Goal: Transaction & Acquisition: Purchase product/service

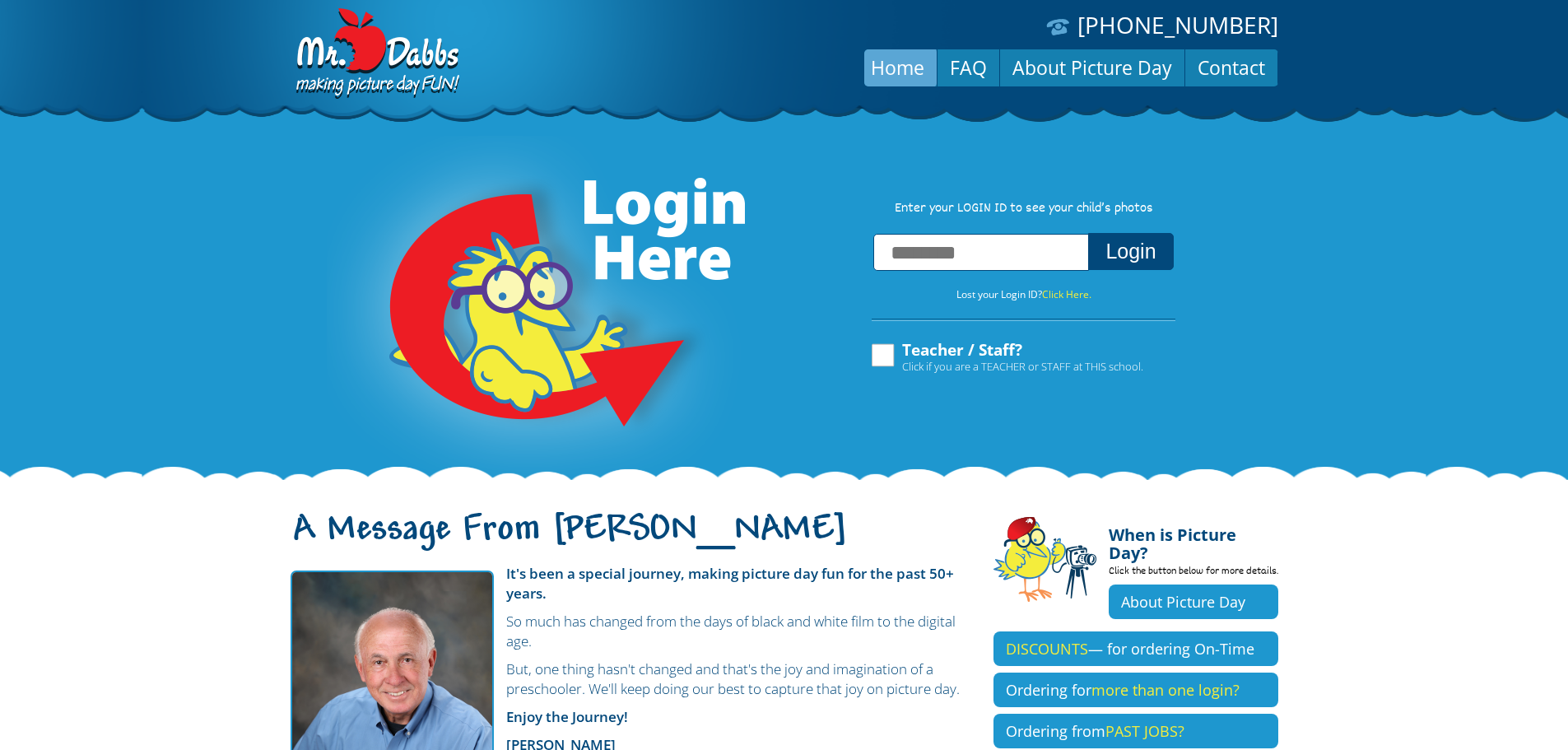
click at [1024, 259] on input "text" at bounding box center [981, 252] width 216 height 37
click at [999, 249] on input "text" at bounding box center [981, 252] width 216 height 37
type input "**********"
click at [1088, 233] on button "Login" at bounding box center [1130, 251] width 84 height 37
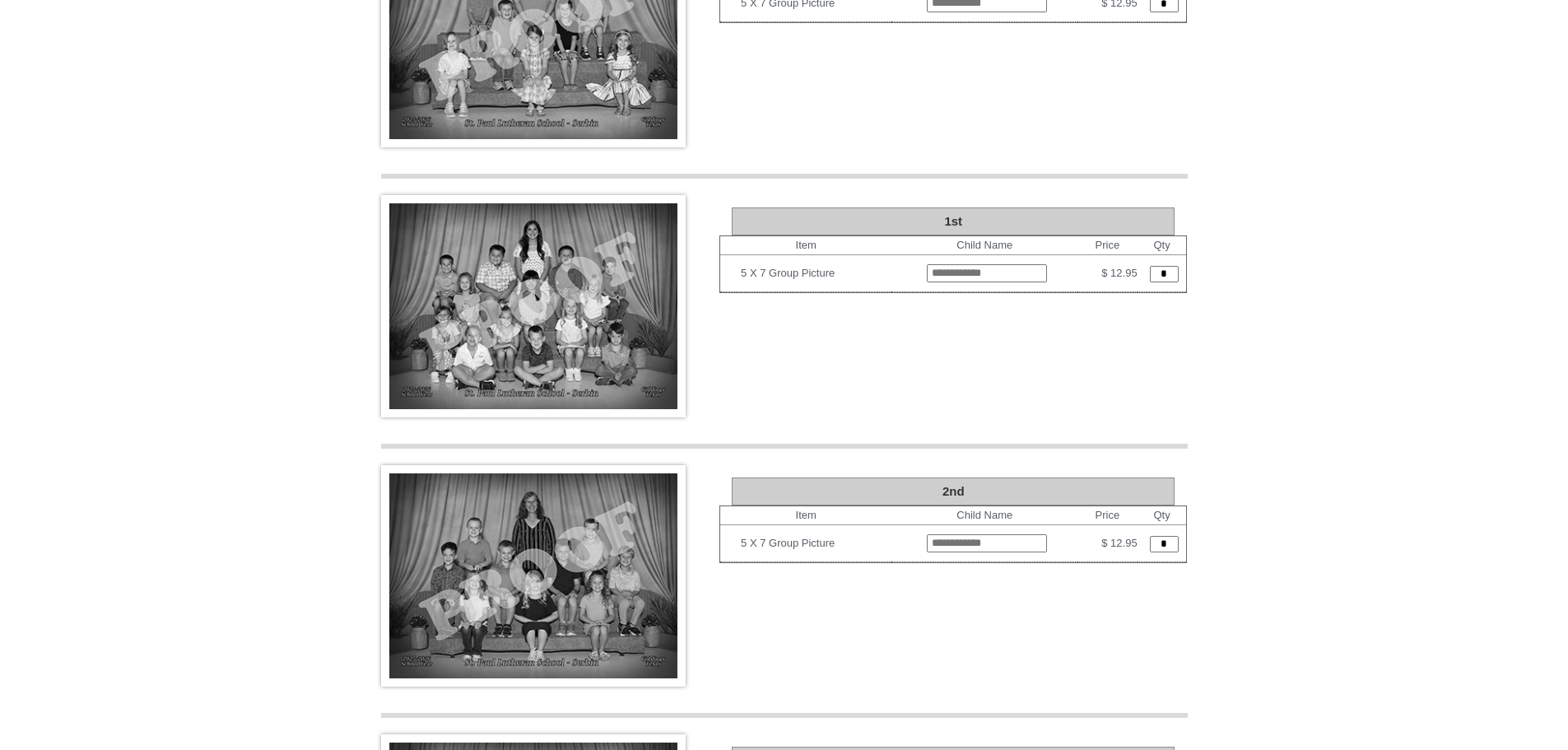
scroll to position [1991, 0]
click at [580, 269] on img at bounding box center [533, 307] width 305 height 222
click at [489, 235] on img at bounding box center [533, 307] width 305 height 222
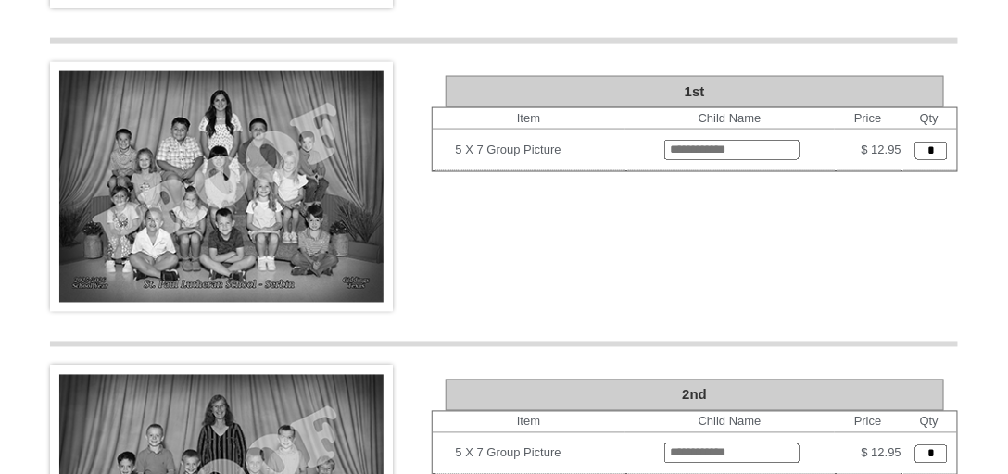
scroll to position [2343, 0]
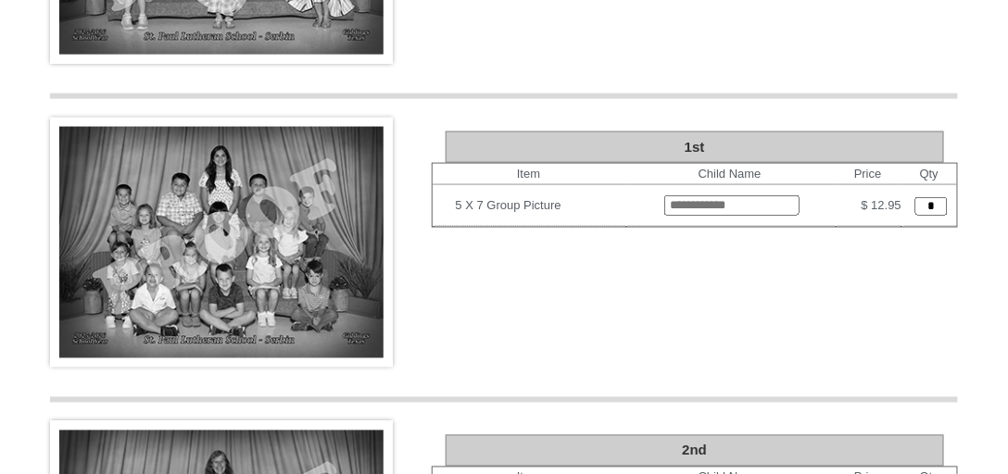
click at [230, 171] on img at bounding box center [221, 243] width 343 height 250
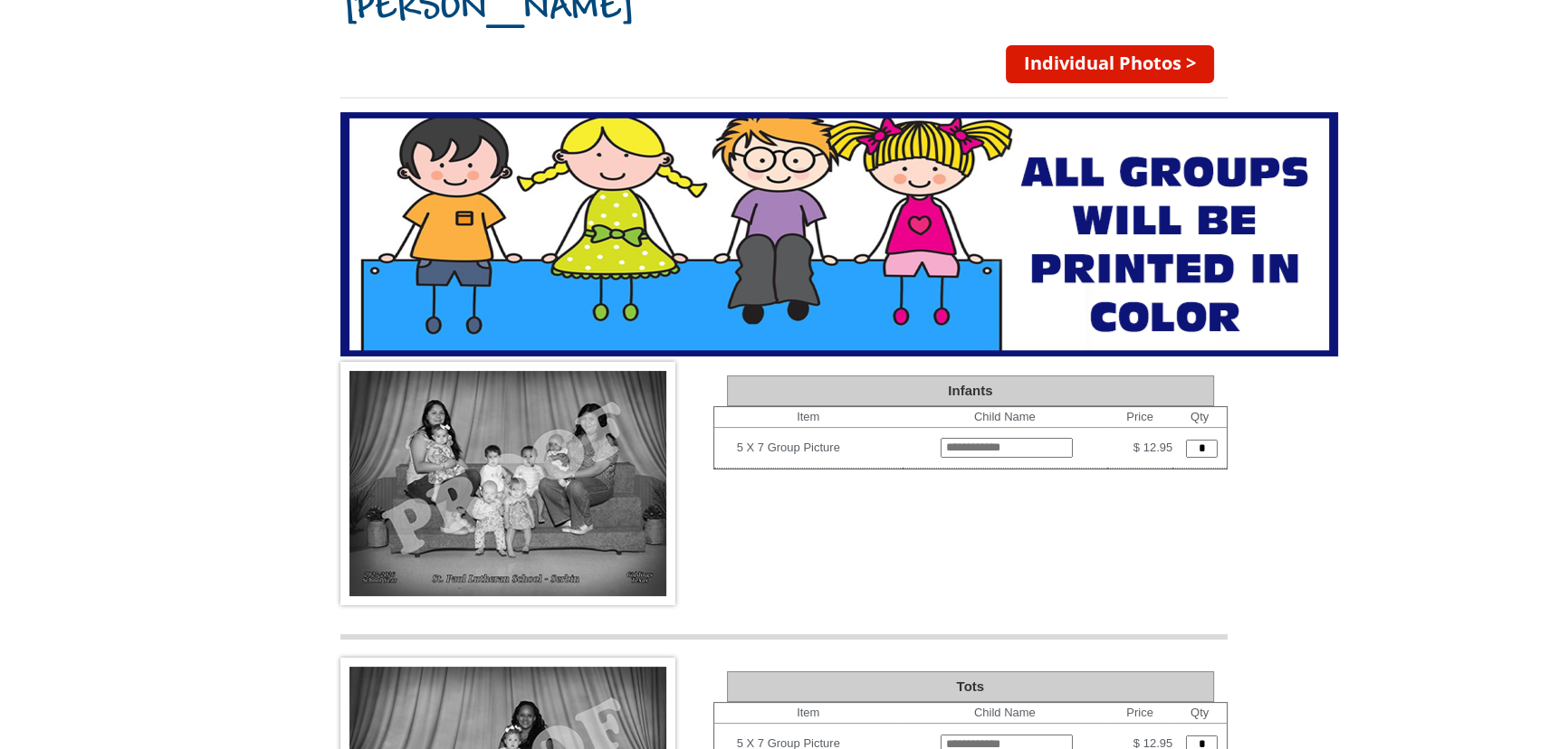
scroll to position [0, 0]
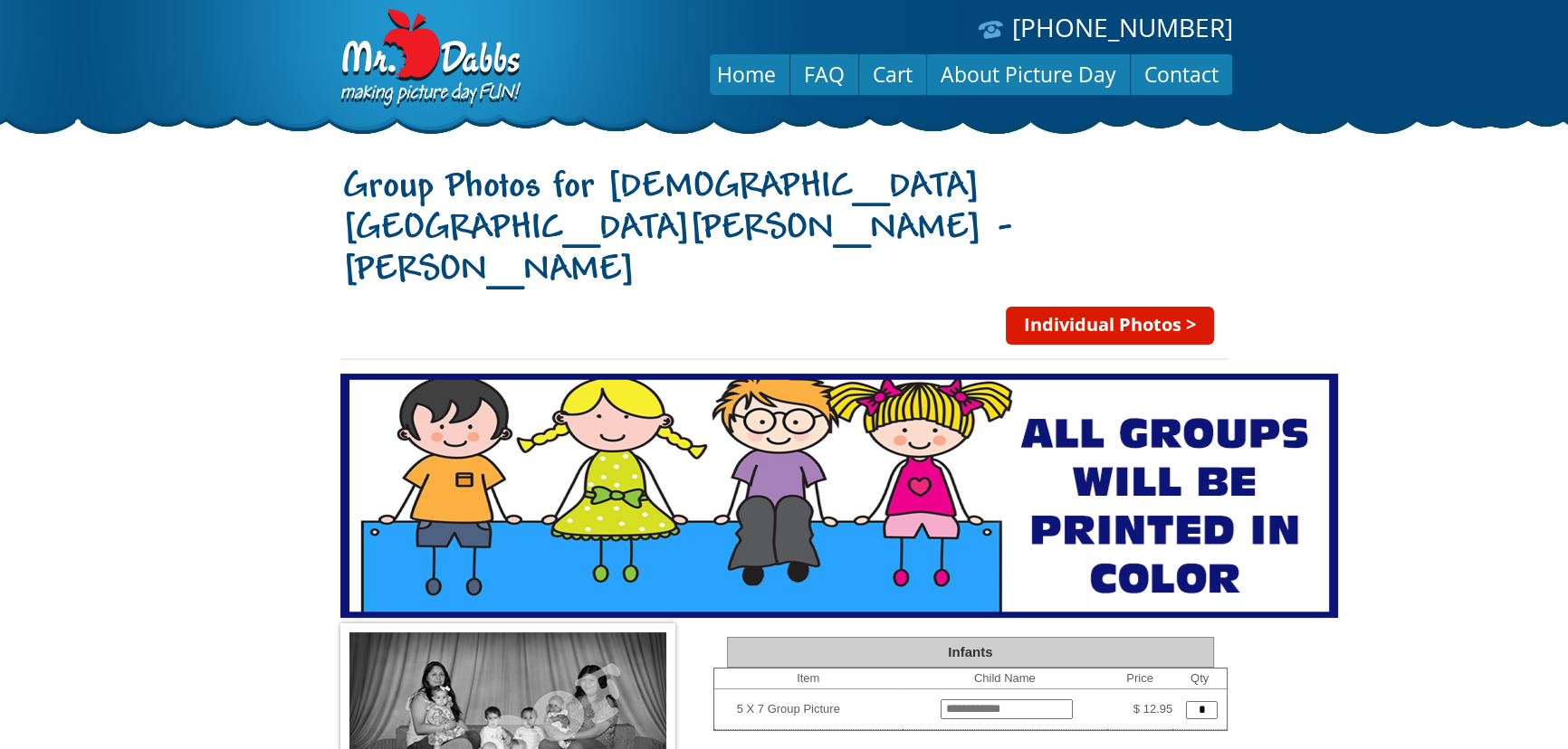
click at [1051, 307] on link "Individual Photos >" at bounding box center [1109, 325] width 208 height 38
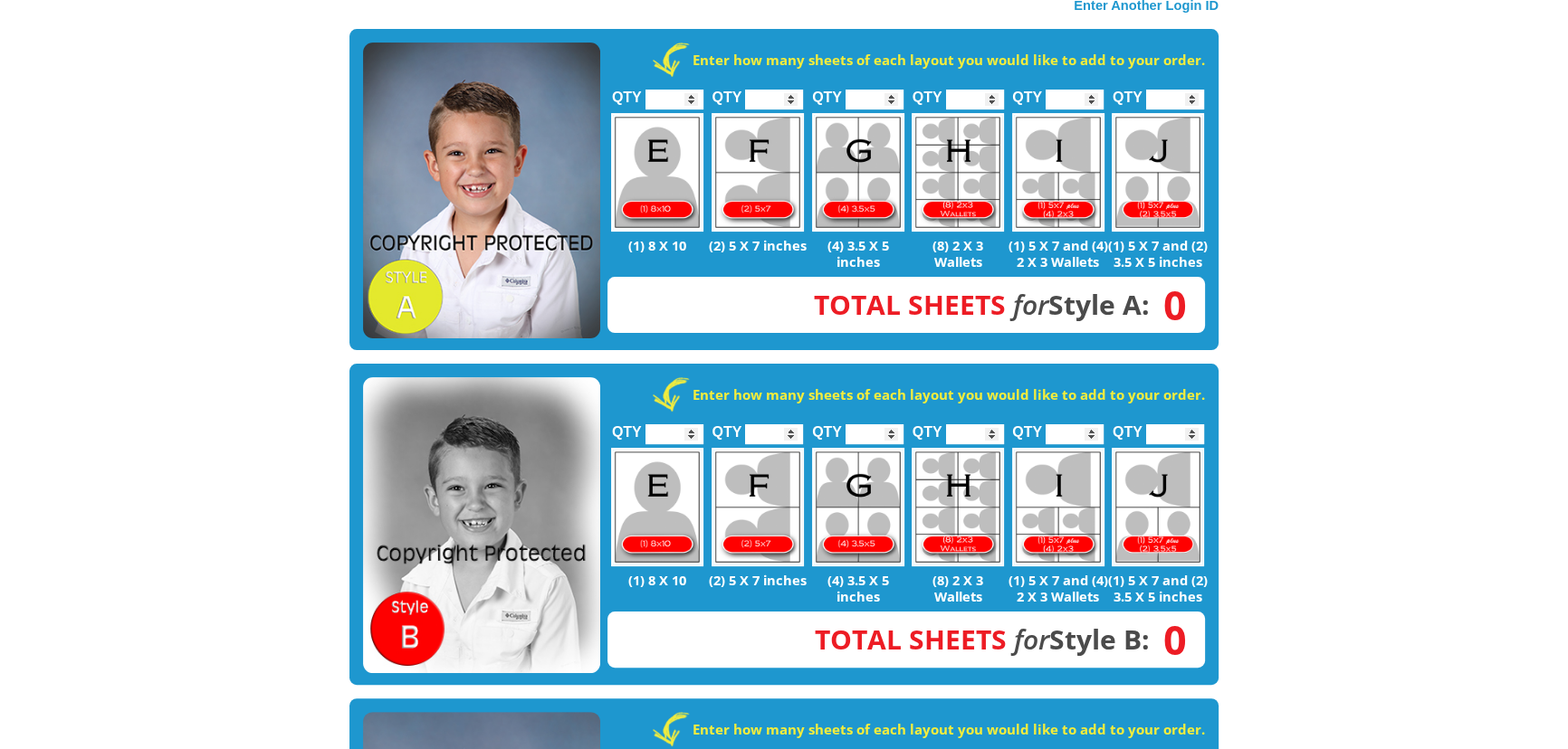
scroll to position [411, 0]
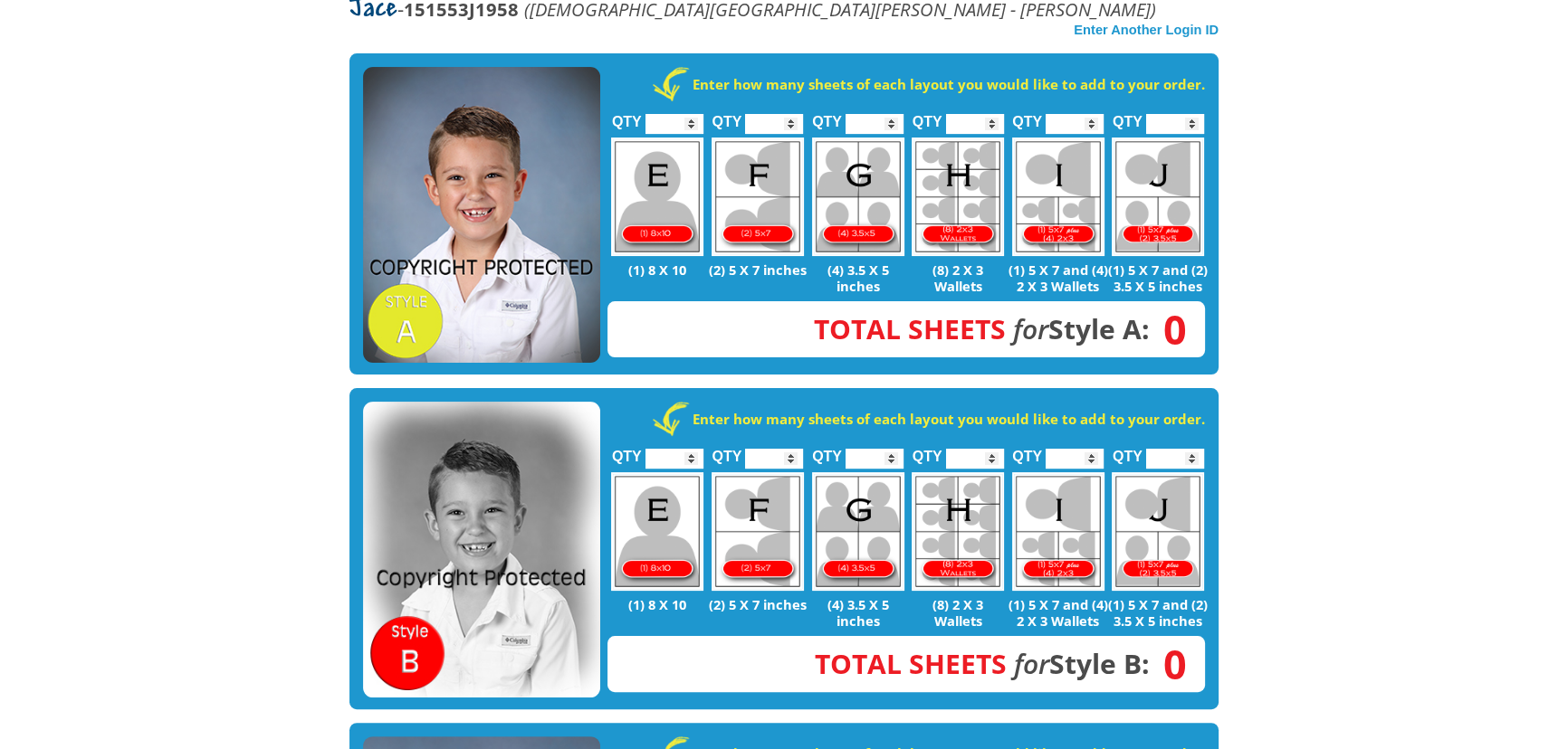
click at [1056, 139] on img at bounding box center [1058, 196] width 93 height 118
type input "*"
click at [1204, 116] on div "QTY * (1) 5 X 7 and (2) 3.5 X 5 inches" at bounding box center [1158, 203] width 101 height 182
type input "*"
click at [1191, 114] on input "*" at bounding box center [1174, 124] width 58 height 20
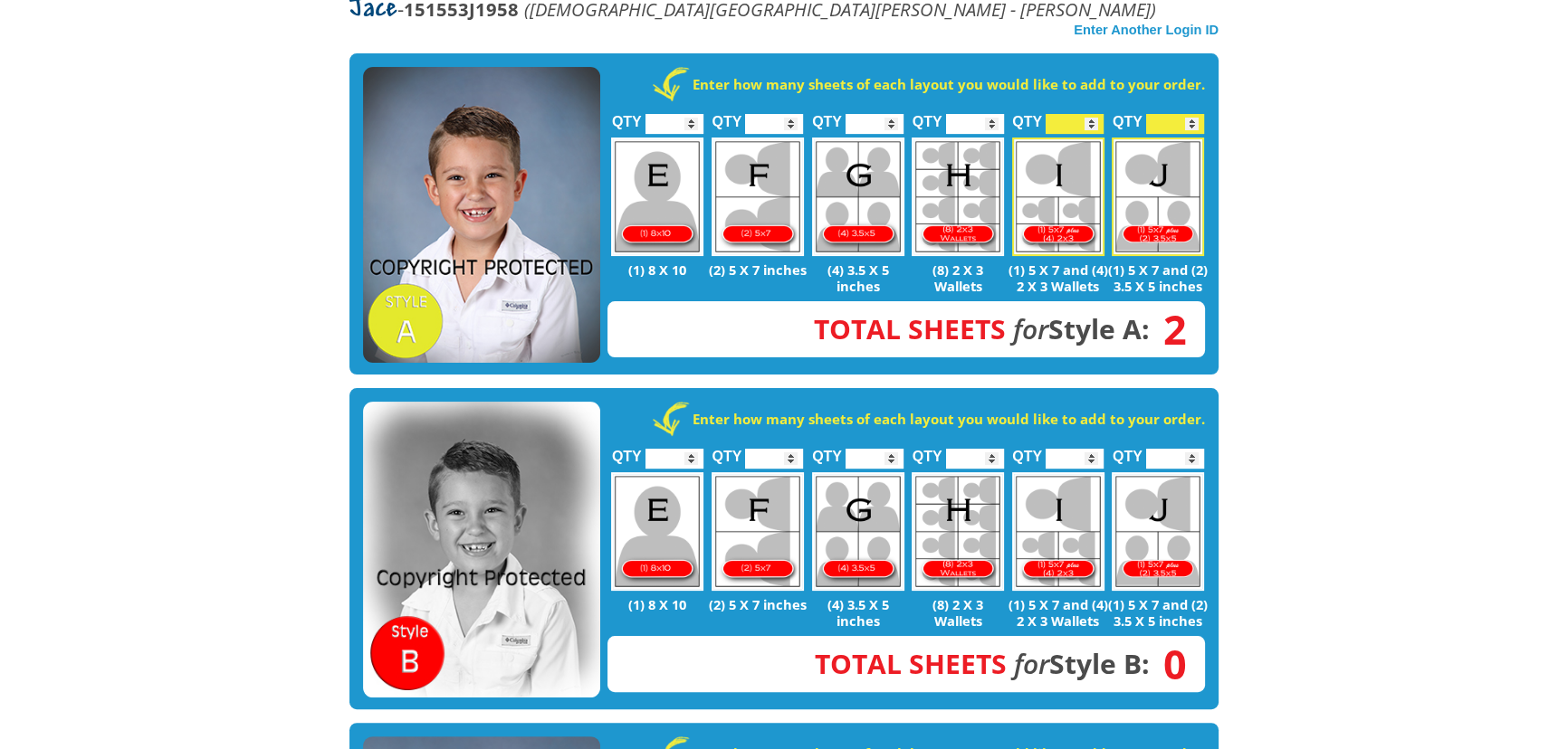
type input "*"
click at [1093, 114] on input "*" at bounding box center [1074, 124] width 58 height 20
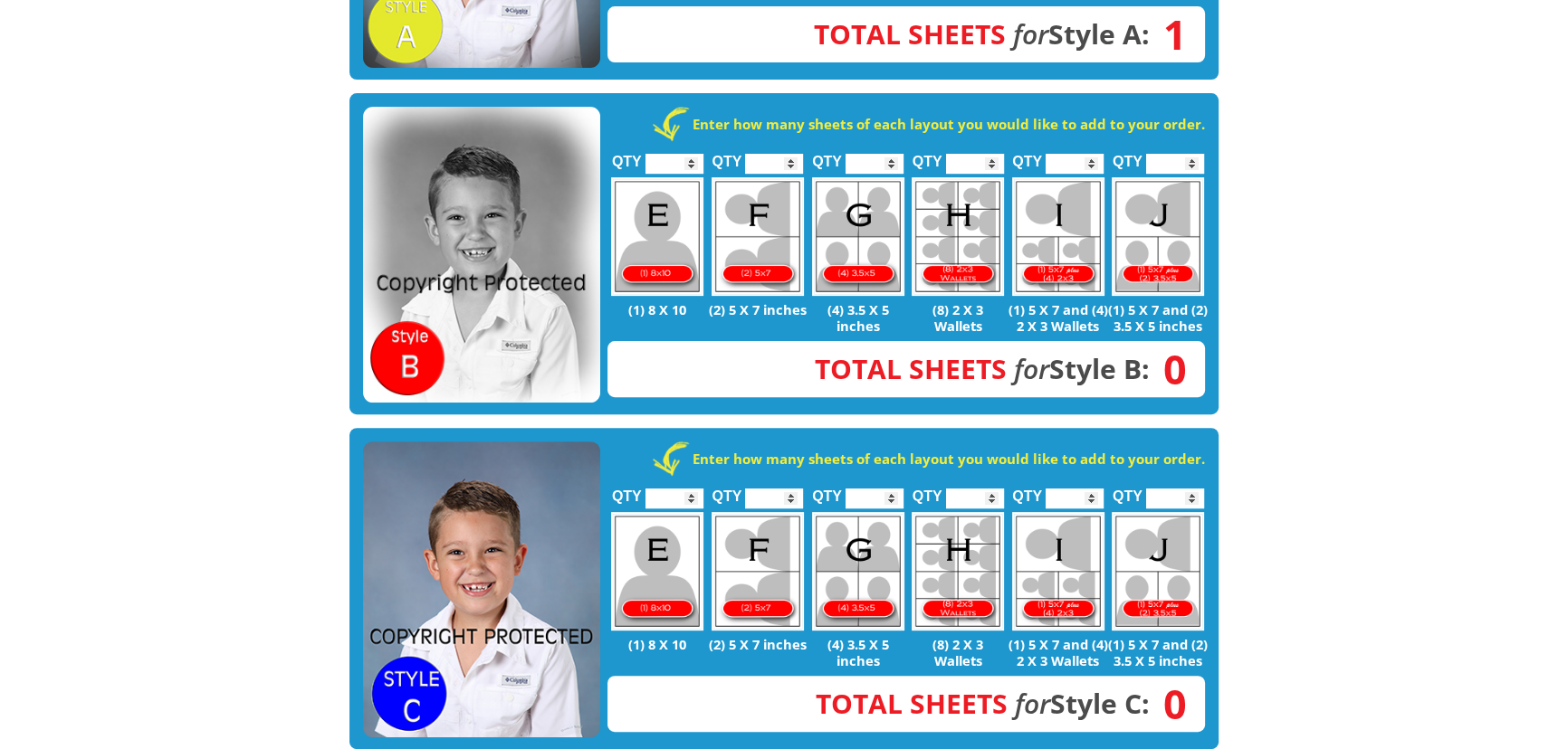
scroll to position [740, 0]
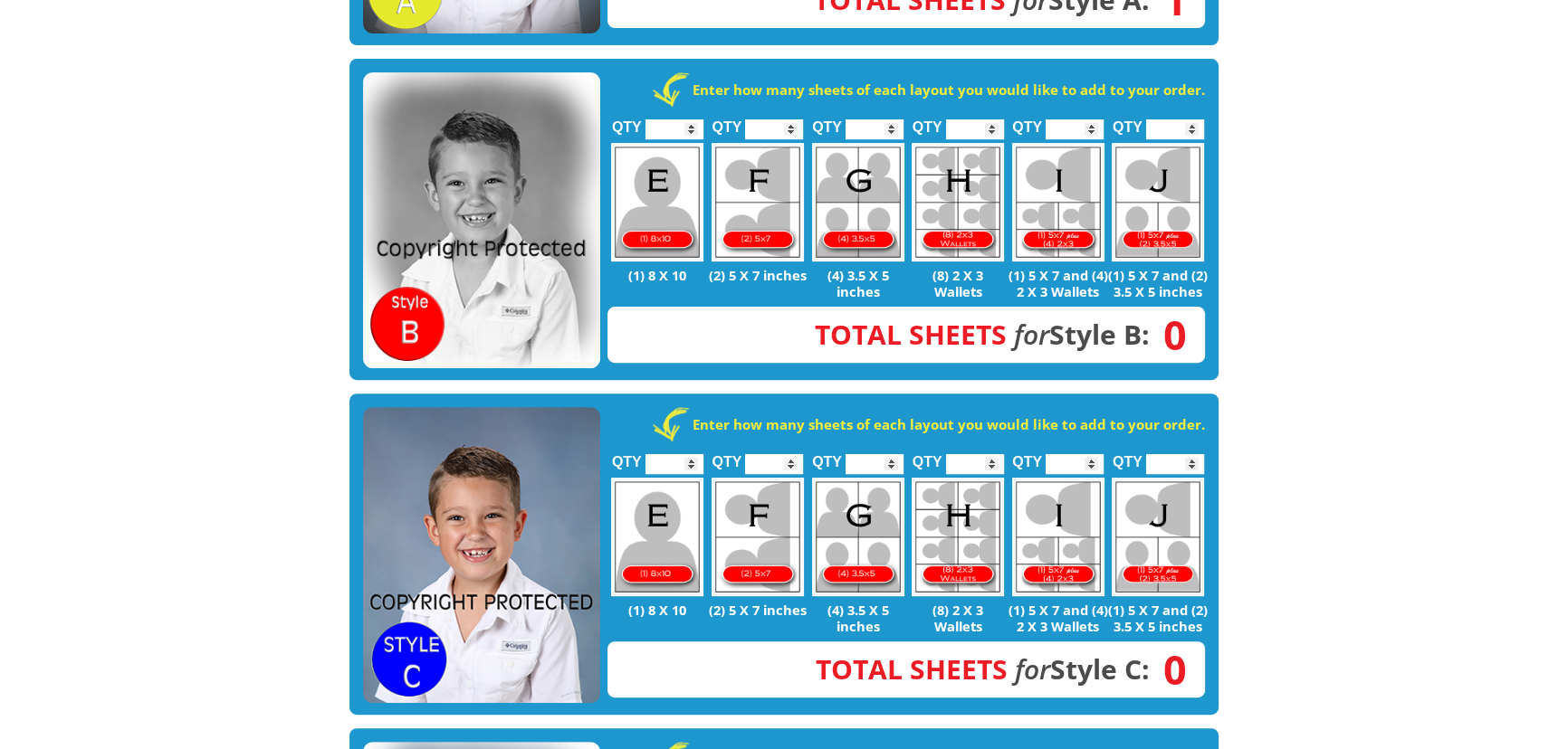
type input "*"
click at [1193, 454] on input "*" at bounding box center [1174, 464] width 58 height 20
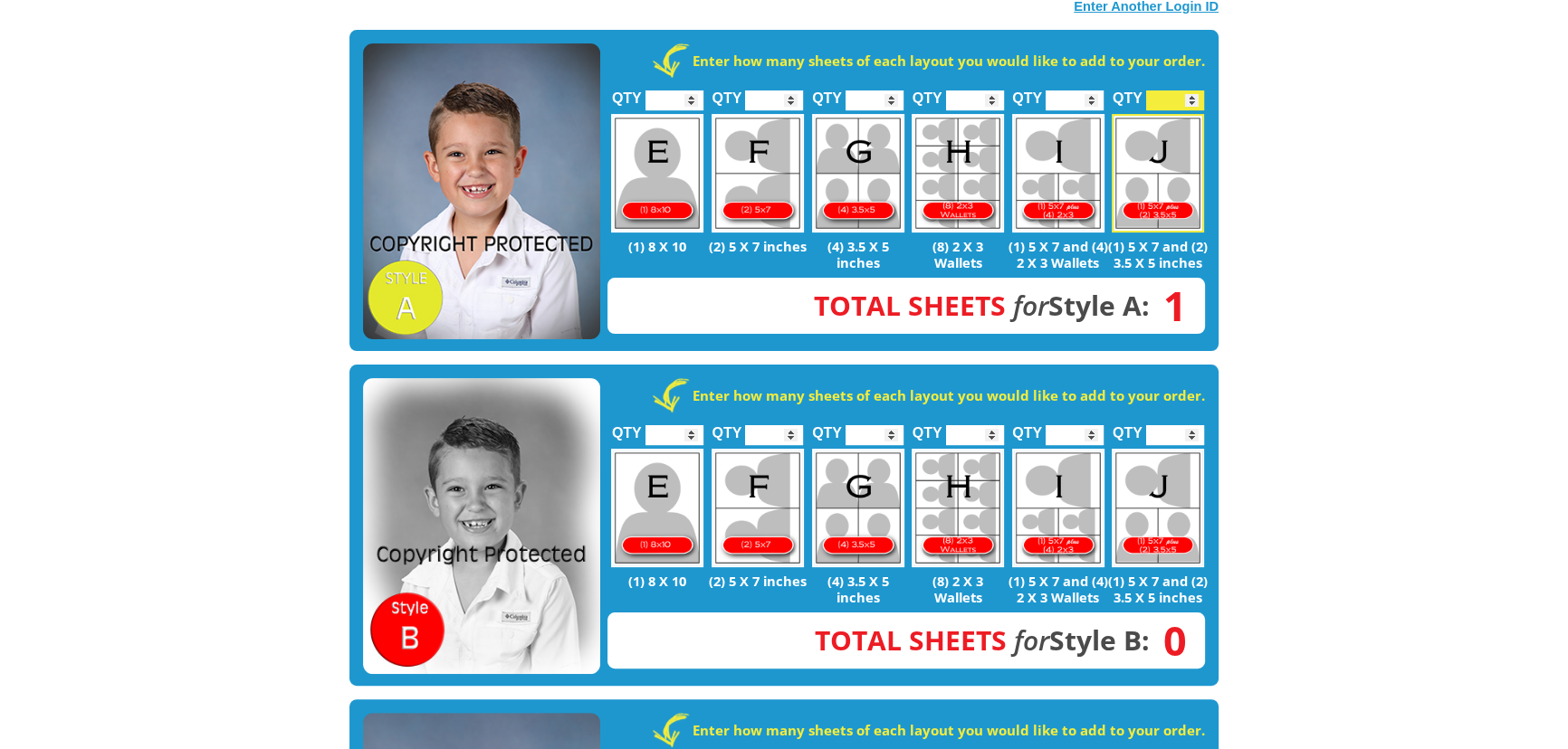
scroll to position [0, 0]
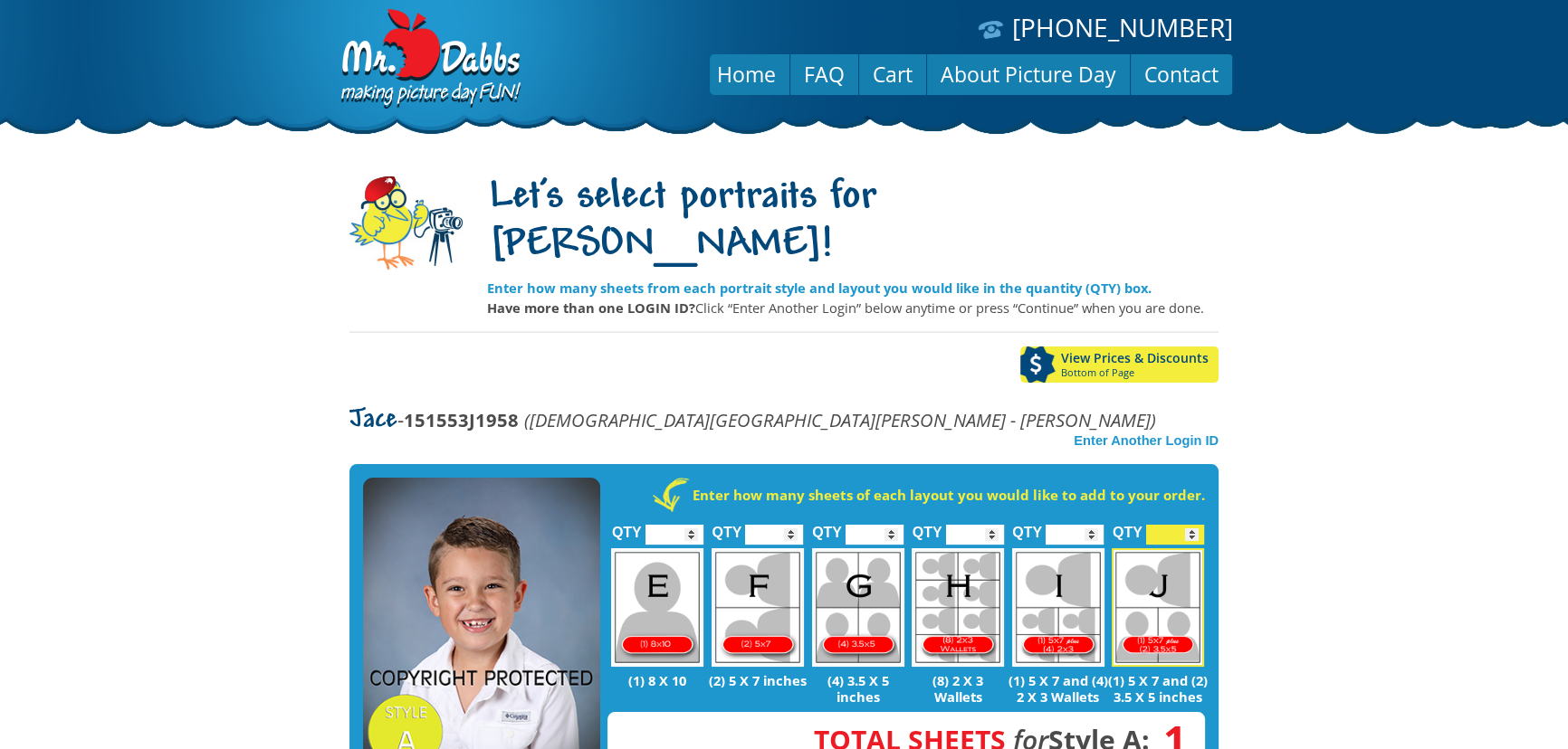
click at [1190, 524] on input "*" at bounding box center [1174, 534] width 58 height 20
type input "*"
click at [1190, 524] on input "*" at bounding box center [1174, 534] width 58 height 20
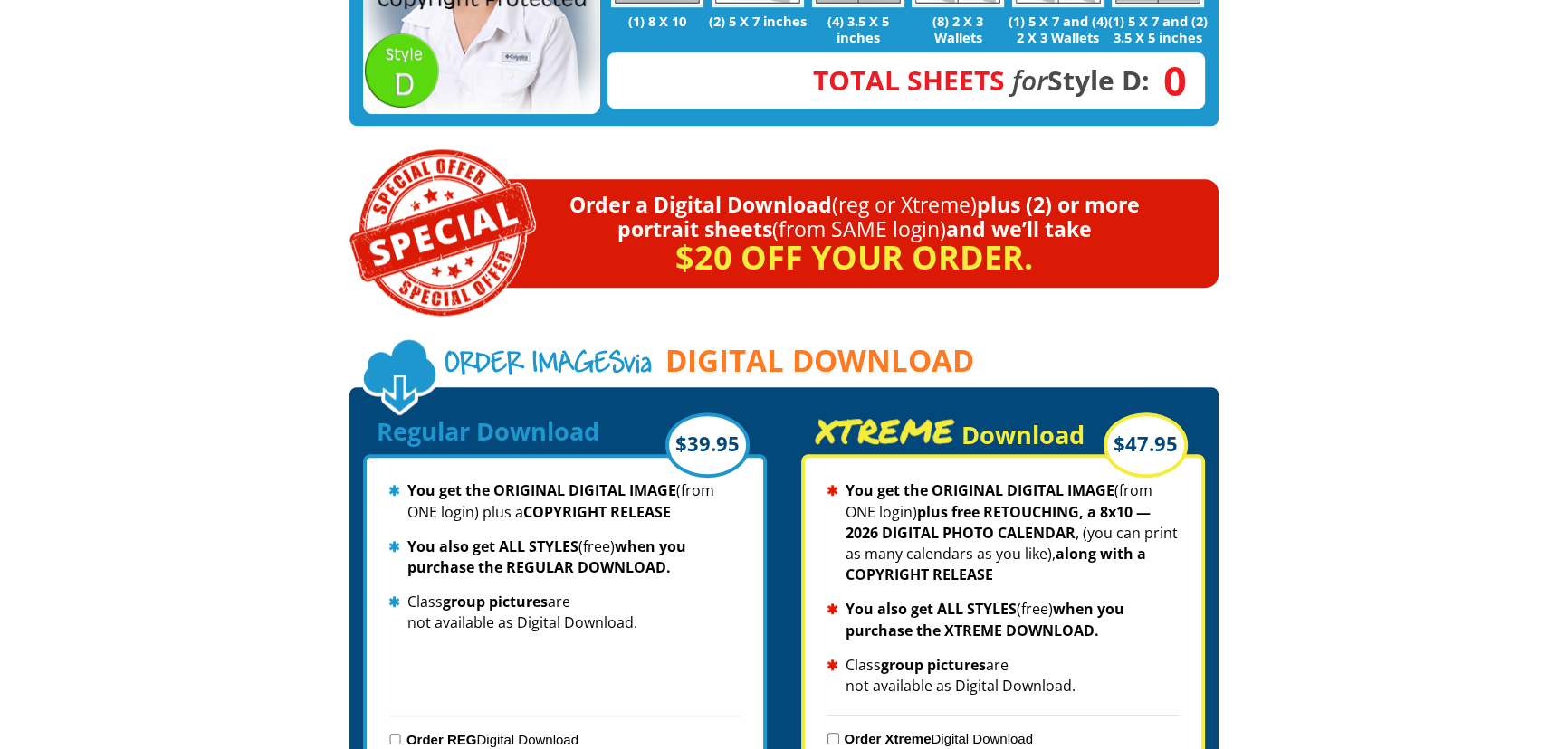
scroll to position [1727, 0]
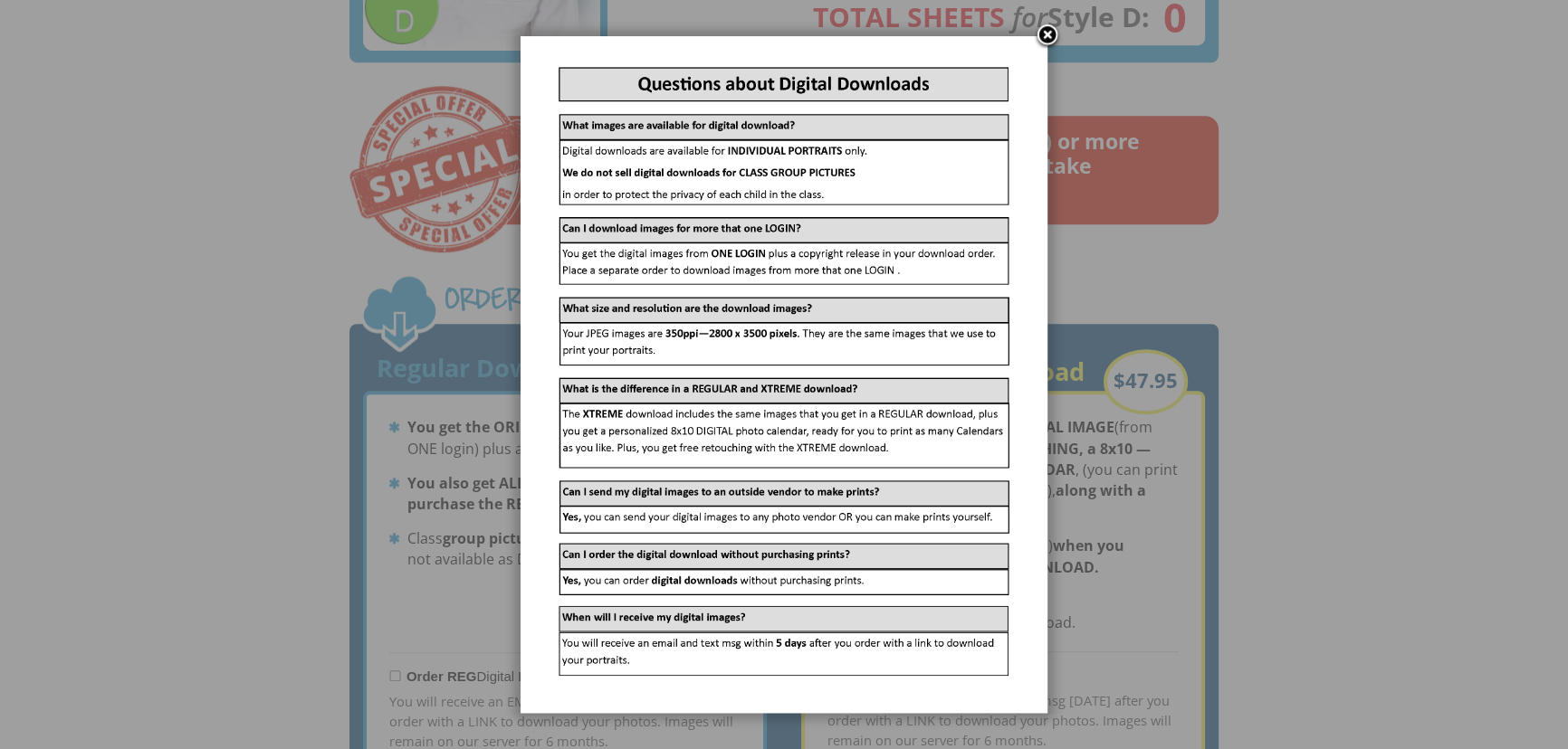
click at [1061, 31] on div at bounding box center [1056, 27] width 19 height 19
click at [1051, 35] on link at bounding box center [1047, 36] width 27 height 27
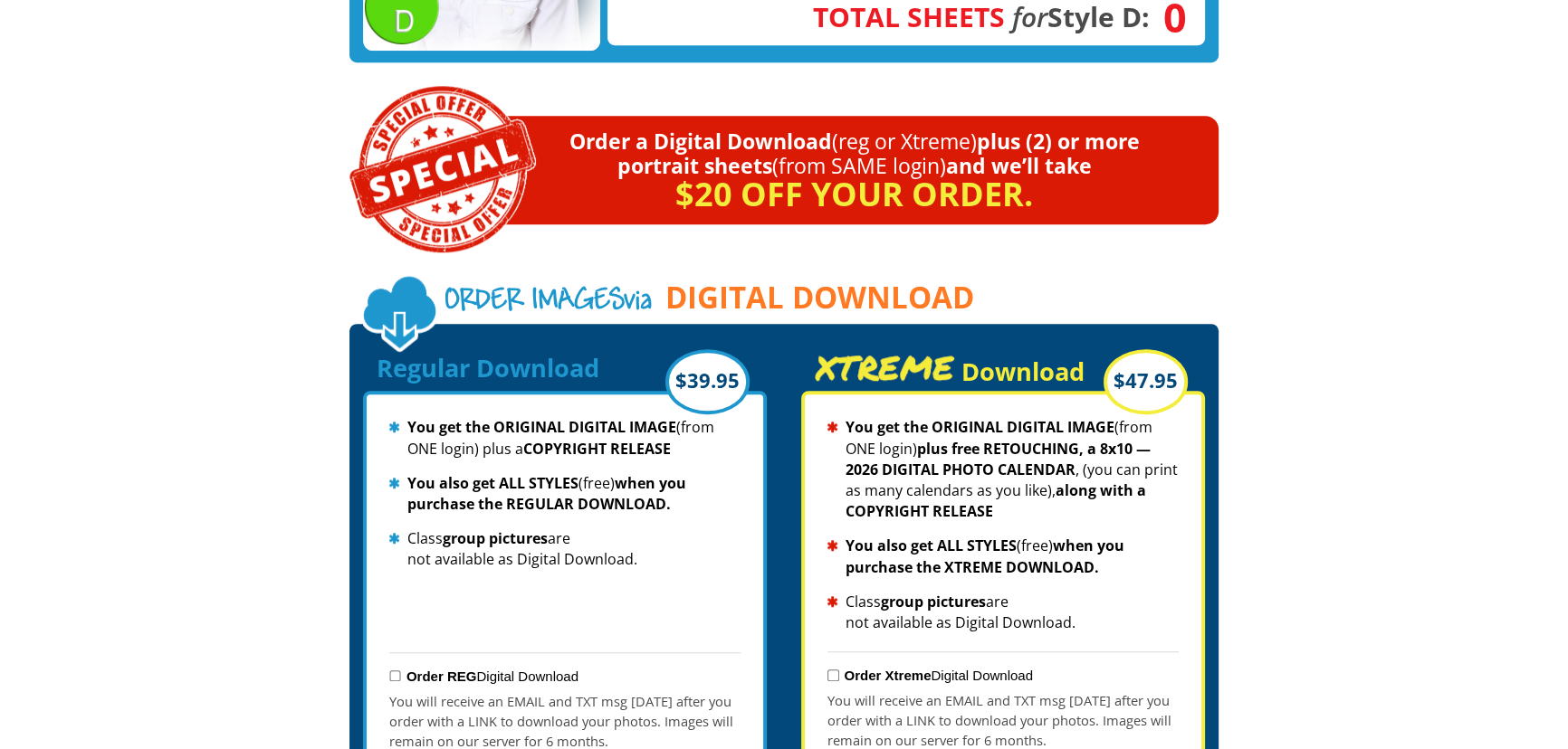
scroll to position [1810, 0]
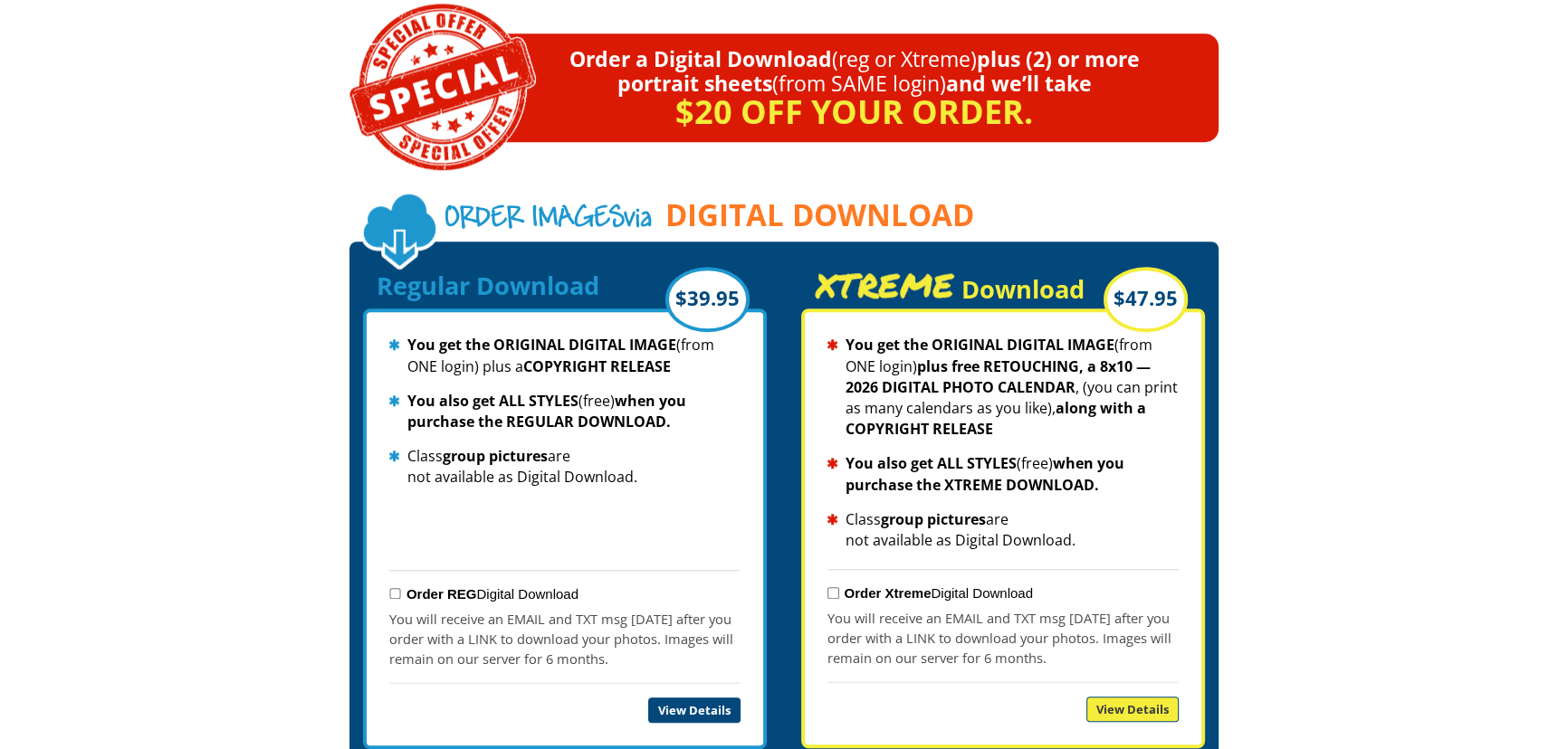
click at [685, 697] on link "View Details" at bounding box center [694, 710] width 93 height 25
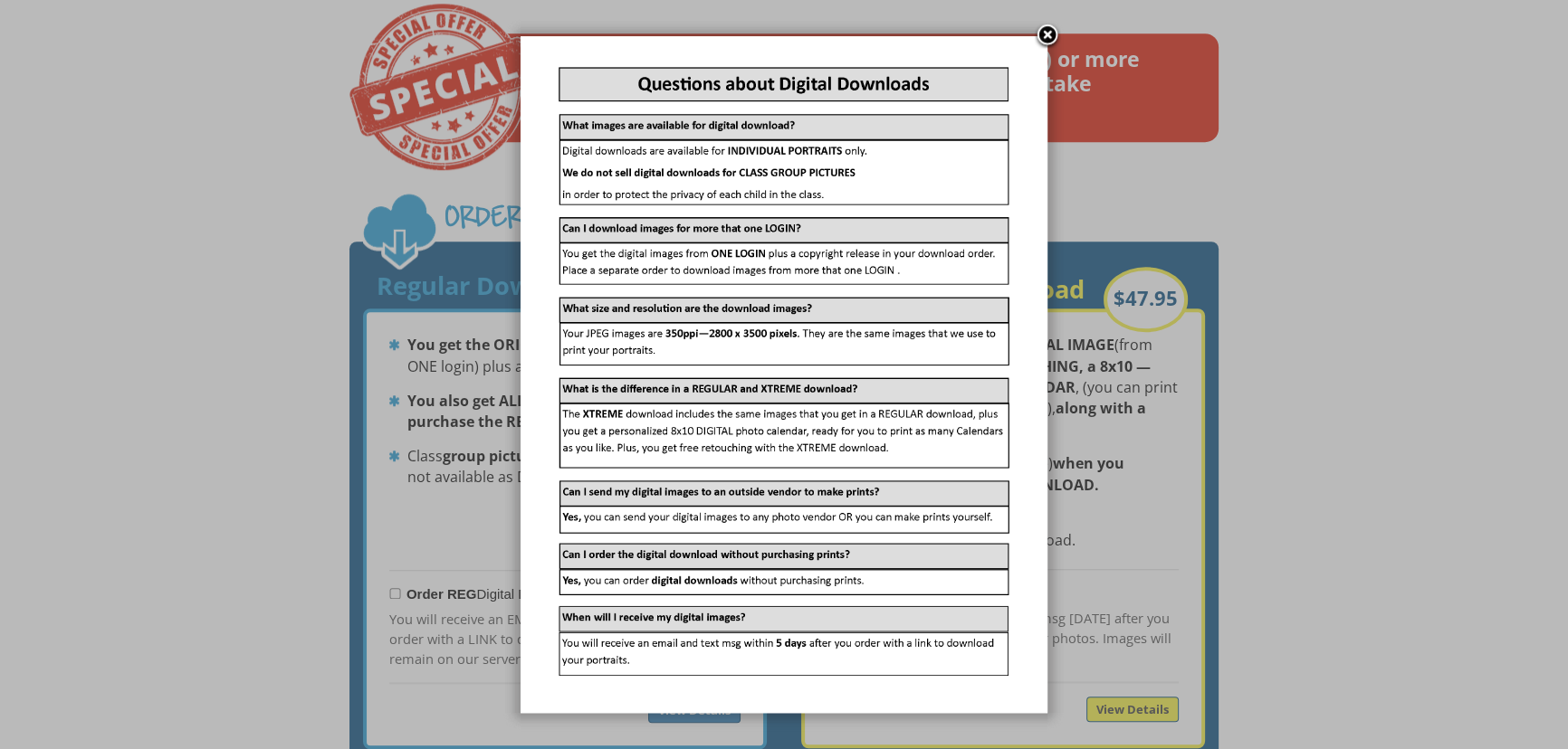
click at [1045, 36] on link at bounding box center [1047, 36] width 27 height 27
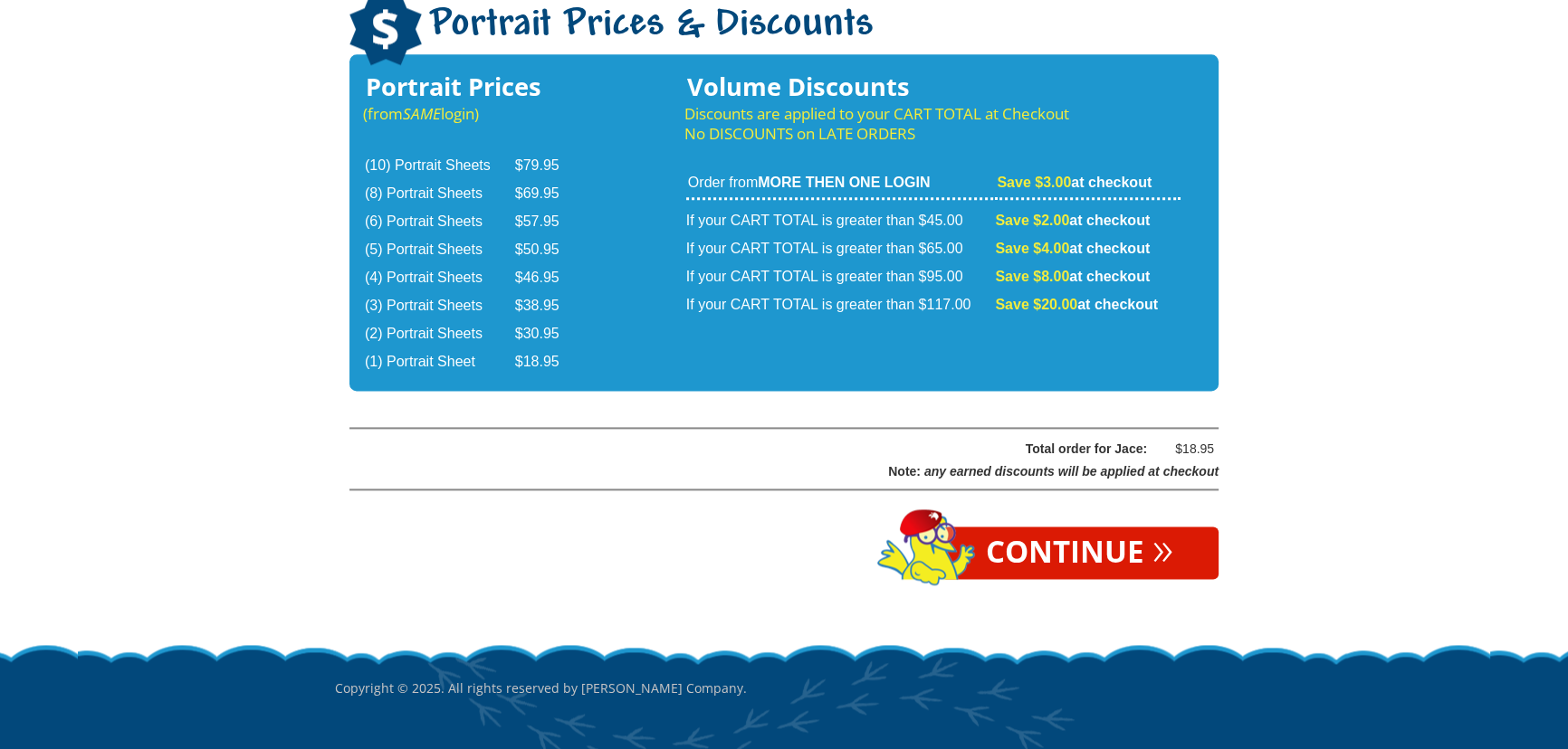
scroll to position [3023, 0]
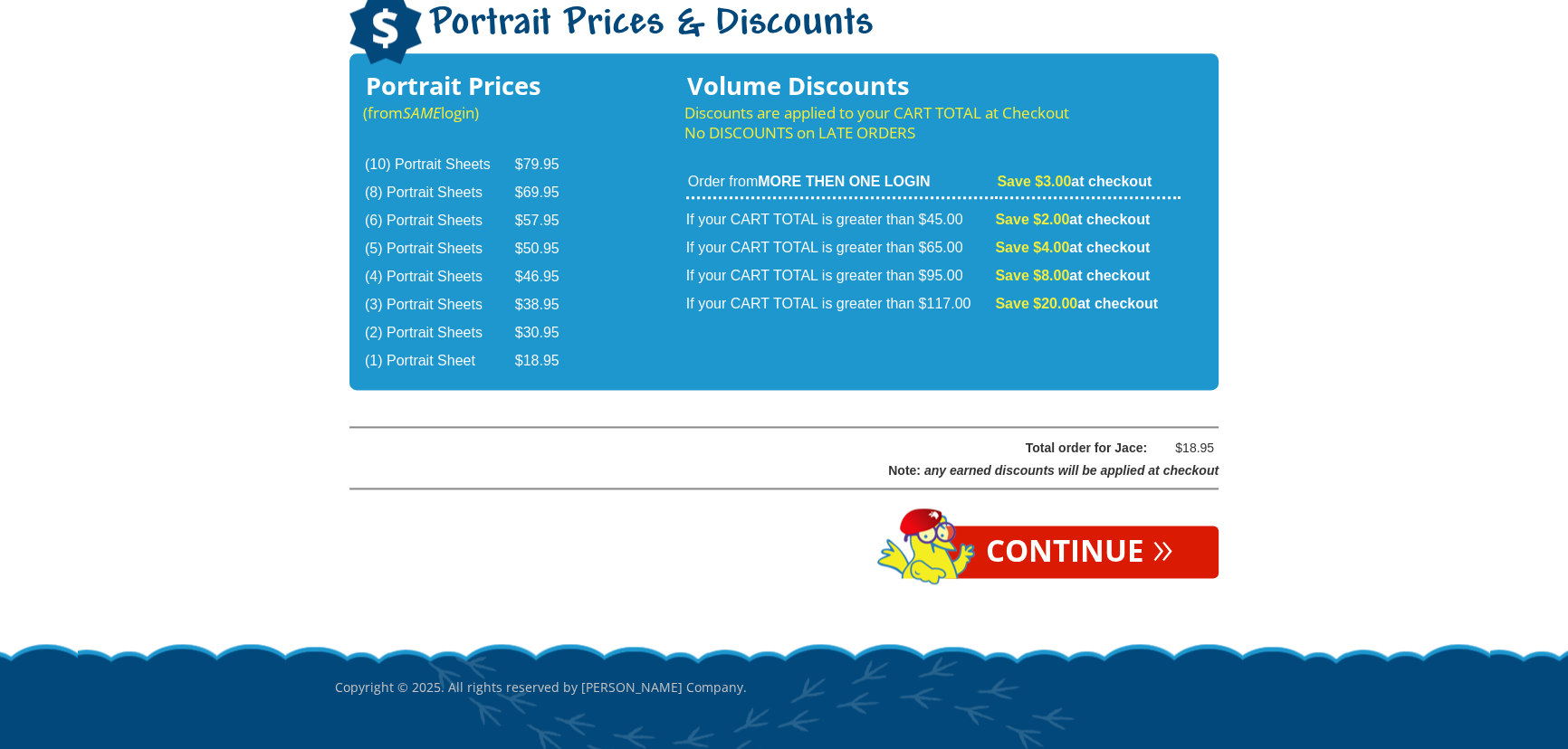
click at [1037, 525] on link "Continue »" at bounding box center [1080, 552] width 277 height 53
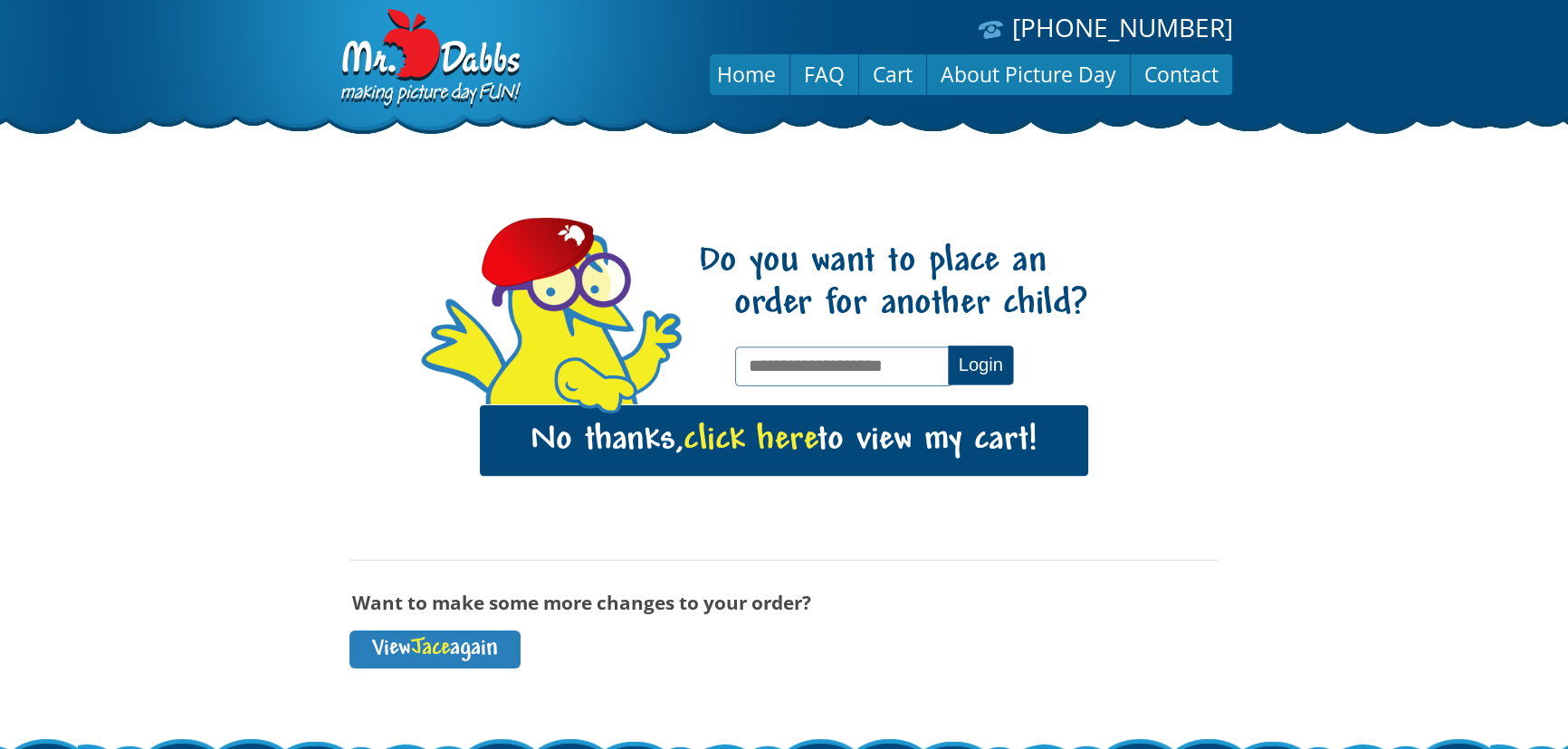
click at [789, 363] on input "text" at bounding box center [842, 366] width 216 height 39
type input "**********"
click at [948, 346] on button "Login" at bounding box center [980, 365] width 65 height 39
click at [969, 376] on button "Login" at bounding box center [980, 365] width 65 height 39
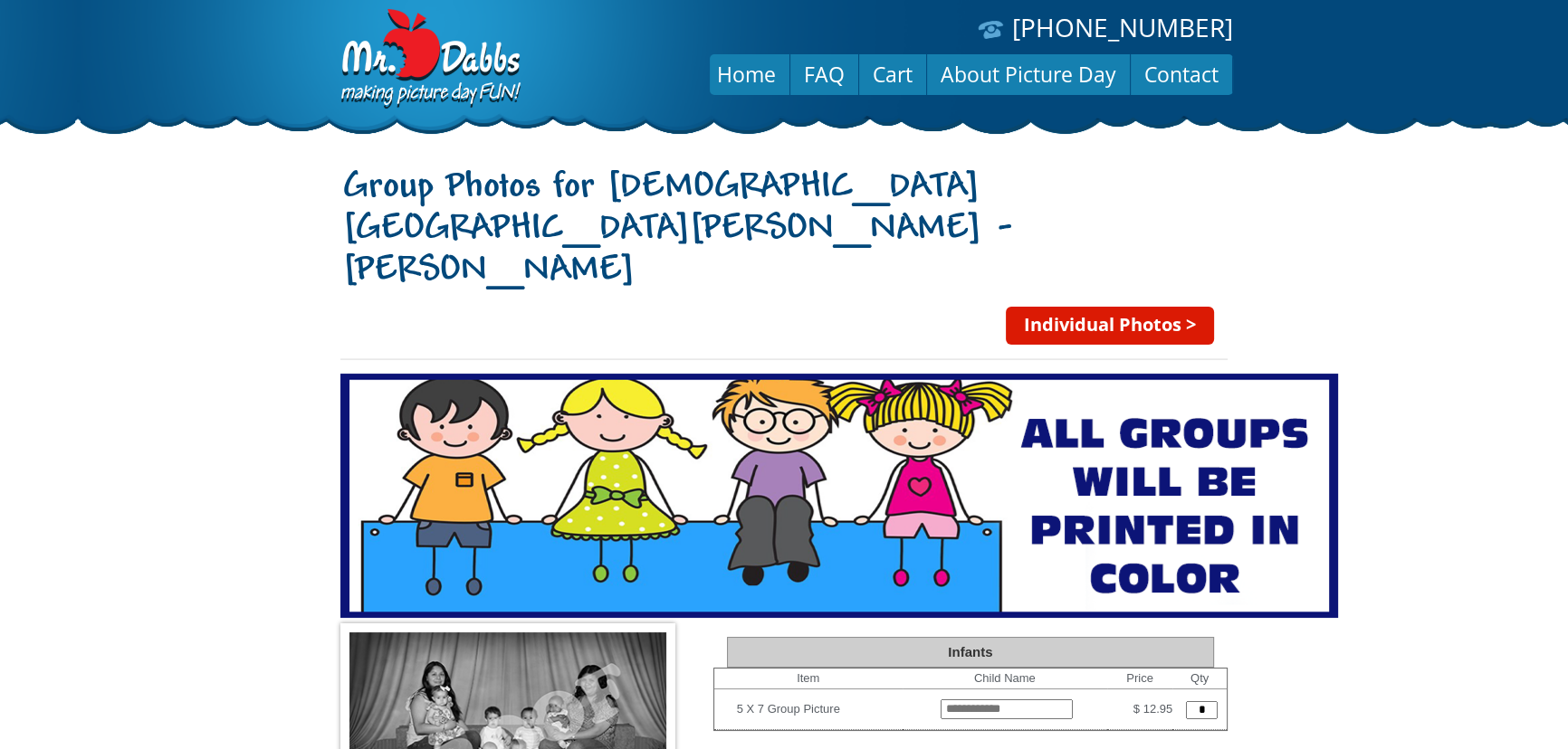
click at [1072, 307] on link "Individual Photos >" at bounding box center [1109, 325] width 208 height 38
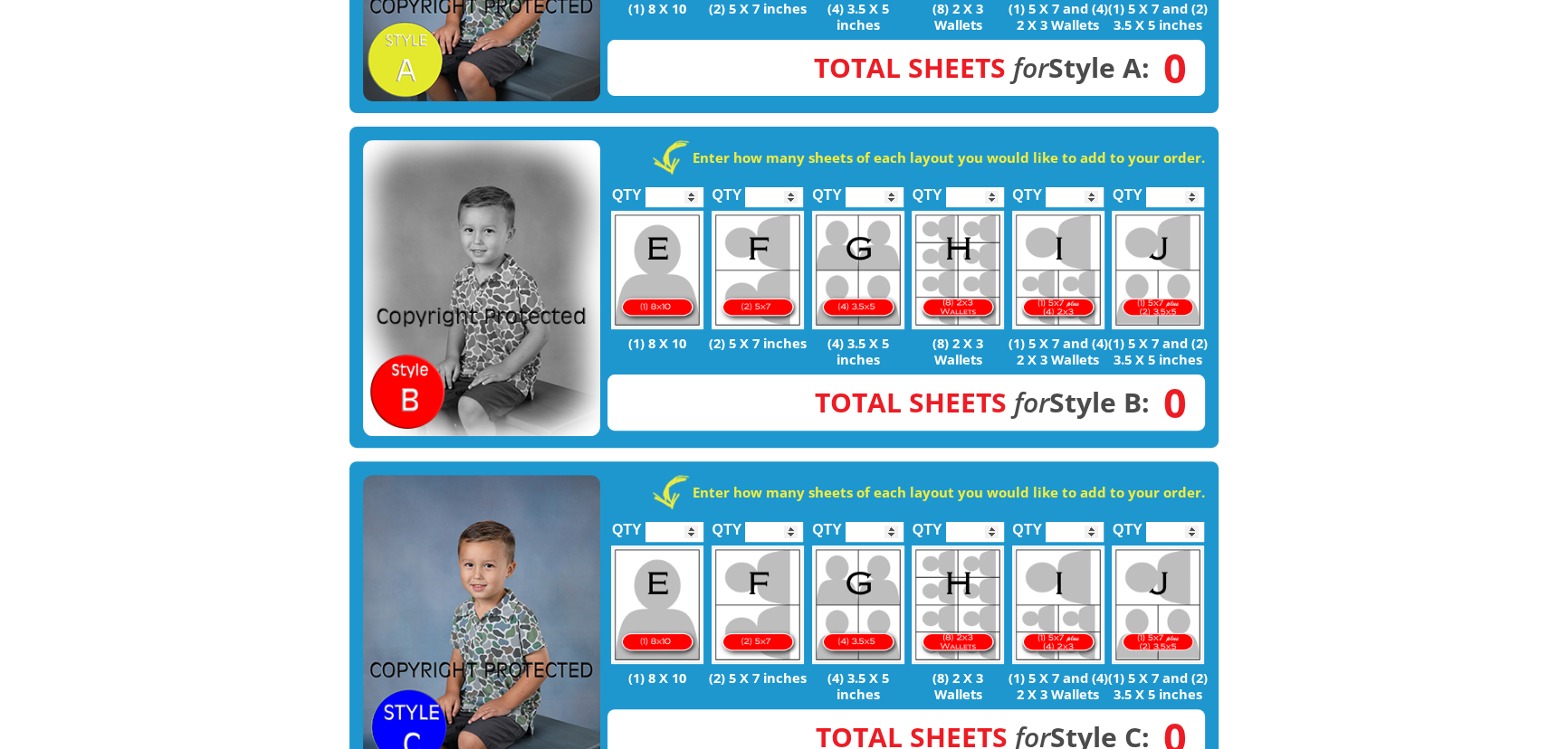
scroll to position [822, 0]
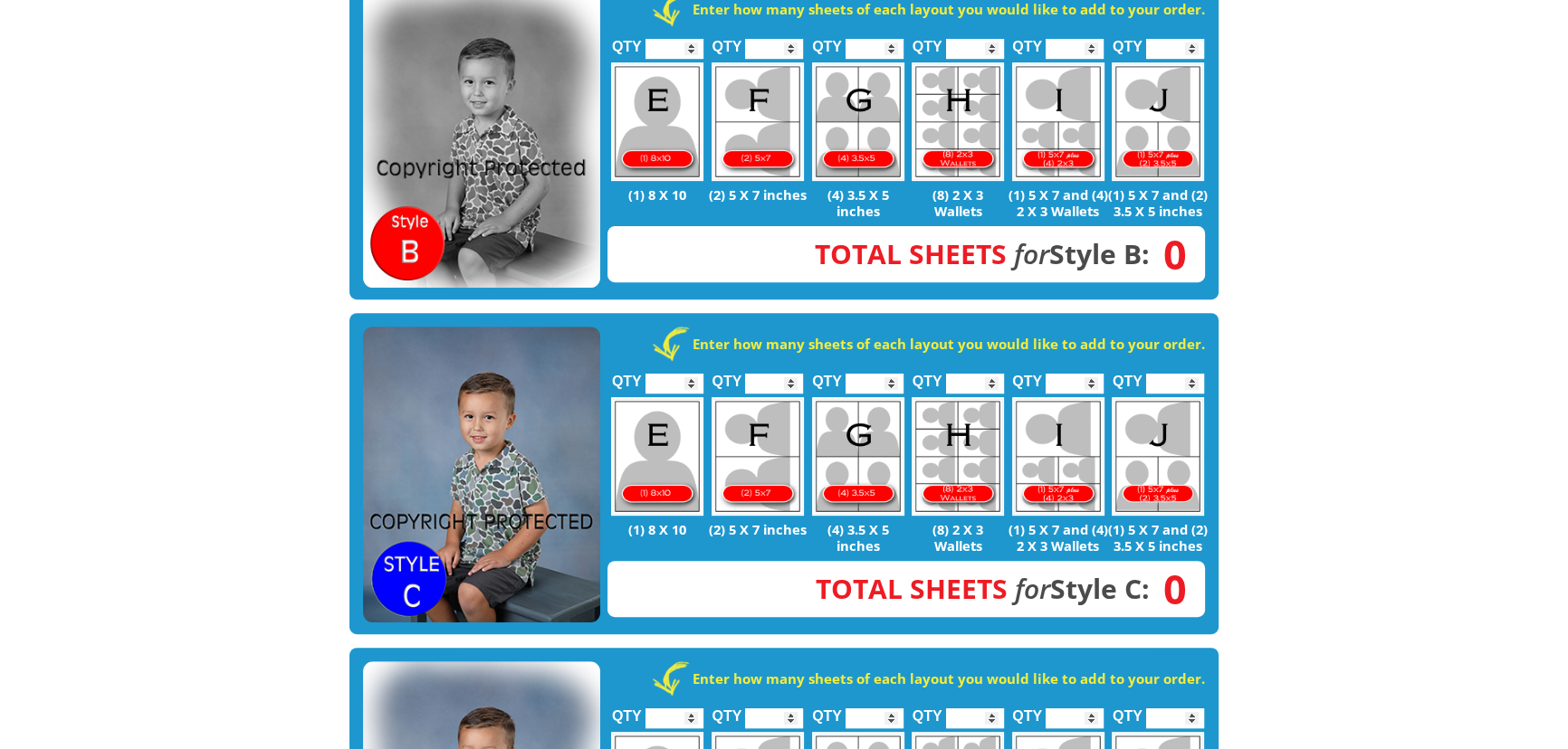
type input "*"
click at [1189, 374] on input "*" at bounding box center [1174, 384] width 58 height 20
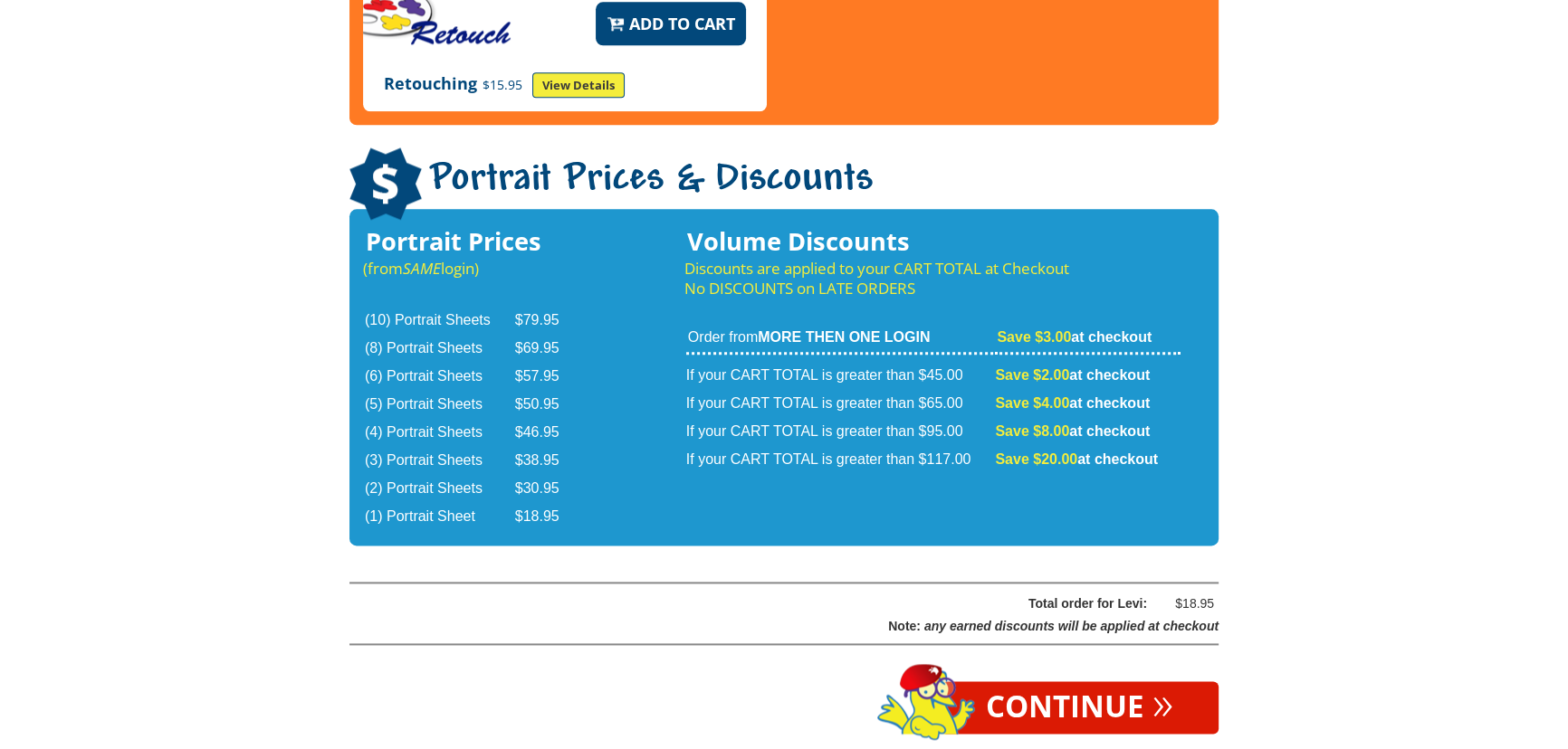
scroll to position [3025, 0]
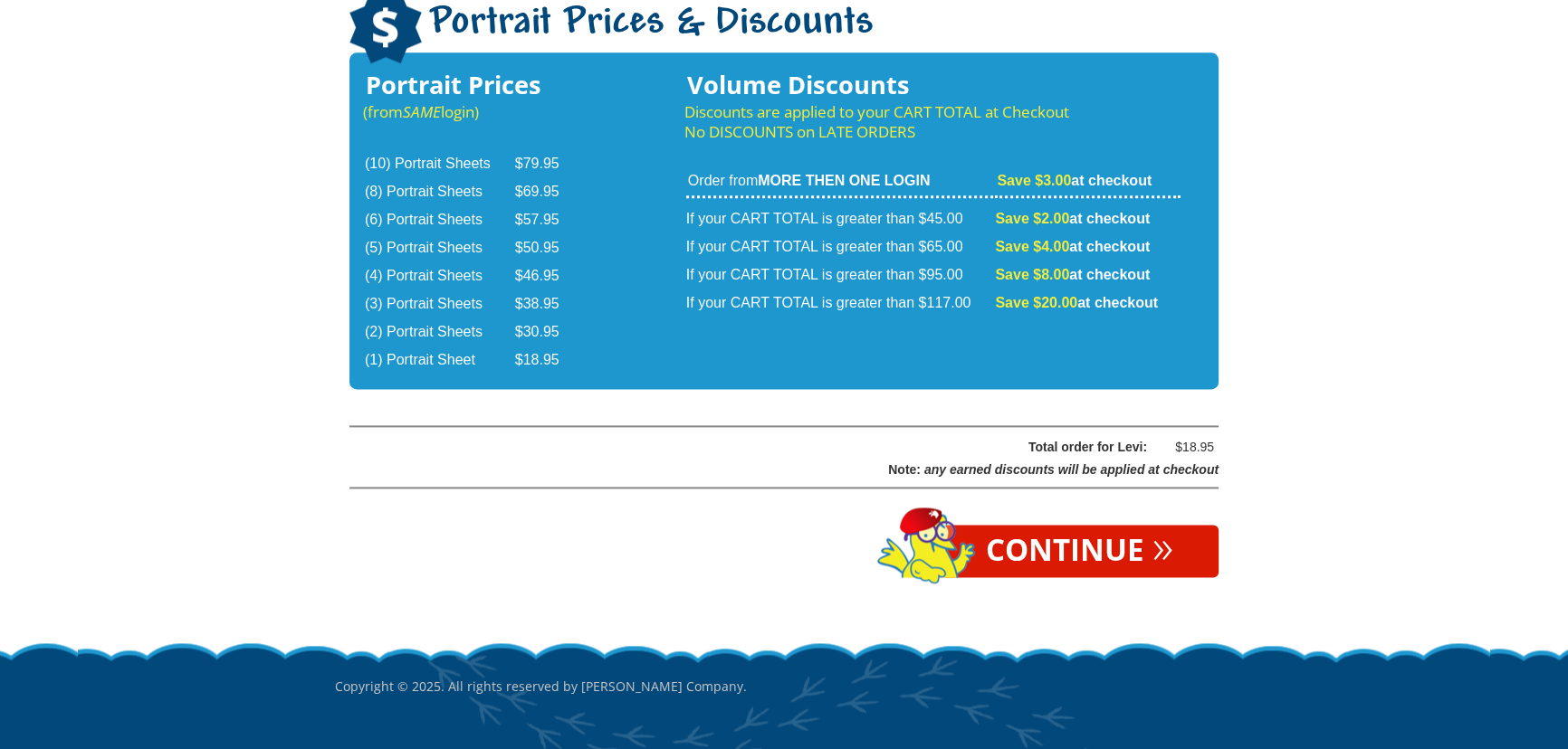
click at [1104, 524] on link "Continue »" at bounding box center [1080, 551] width 277 height 53
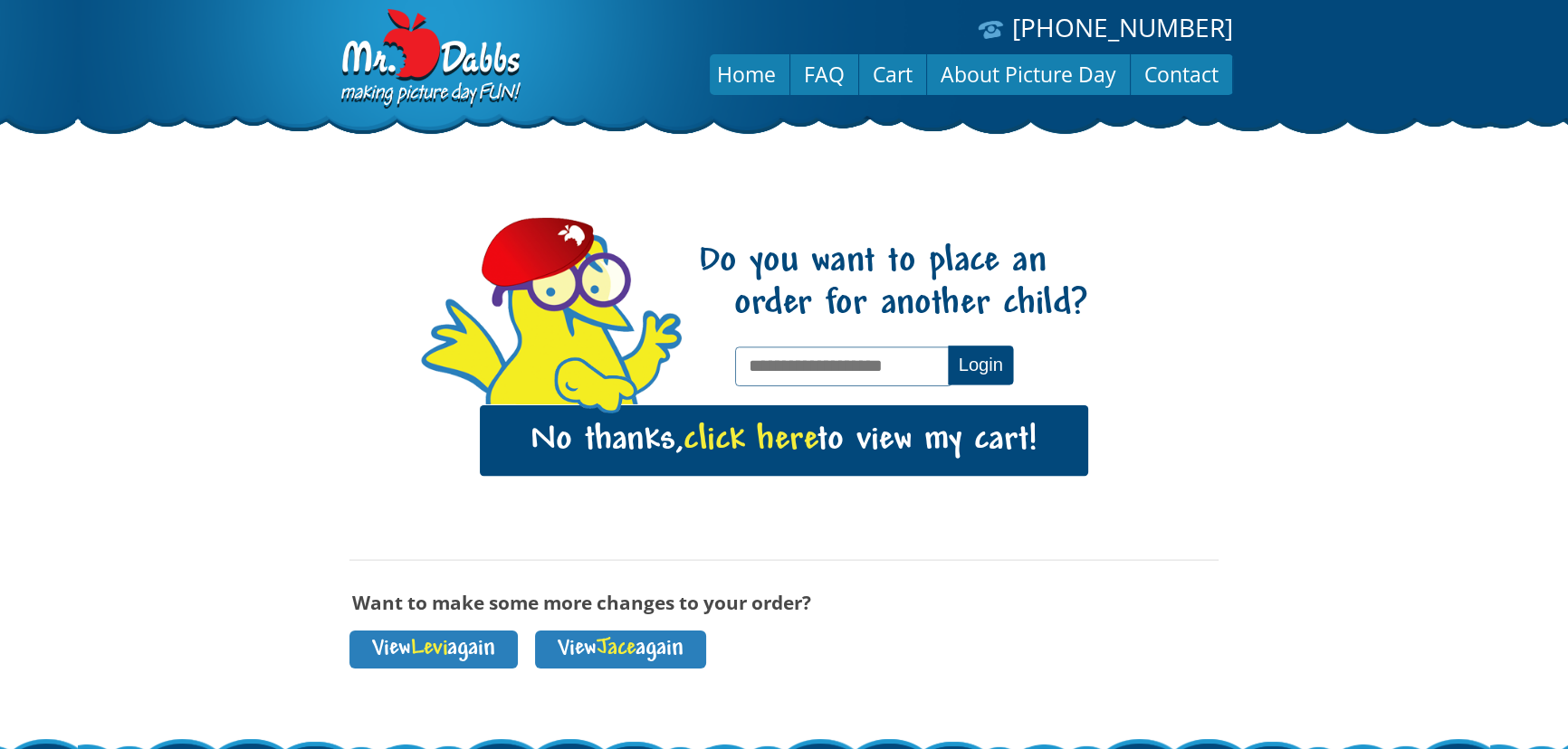
click at [813, 351] on input "text" at bounding box center [842, 366] width 216 height 39
type input "**********"
drag, startPoint x: 990, startPoint y: 363, endPoint x: 1018, endPoint y: 380, distance: 32.8
click at [989, 363] on button "Login" at bounding box center [980, 365] width 65 height 39
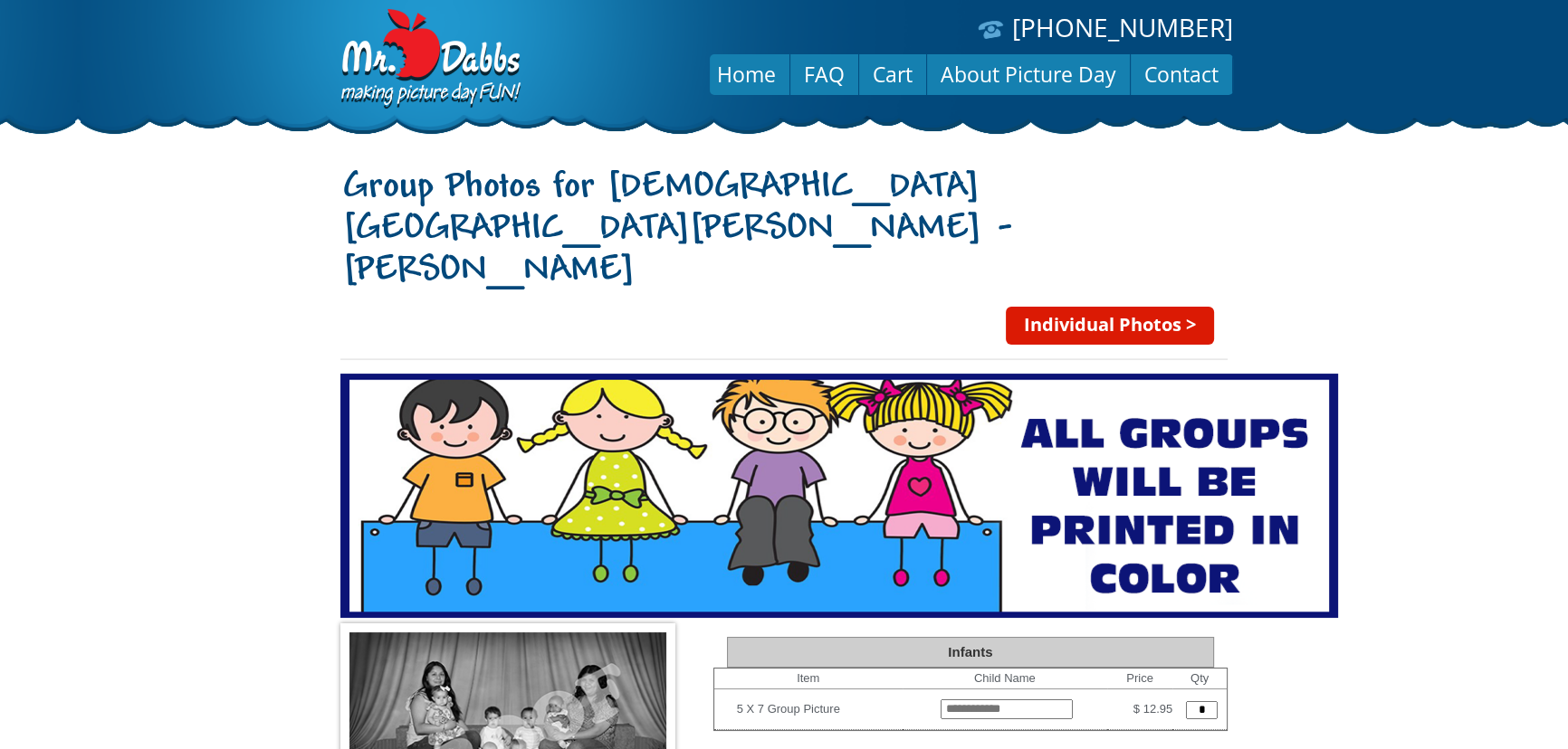
click at [1095, 307] on link "Individual Photos >" at bounding box center [1109, 325] width 208 height 38
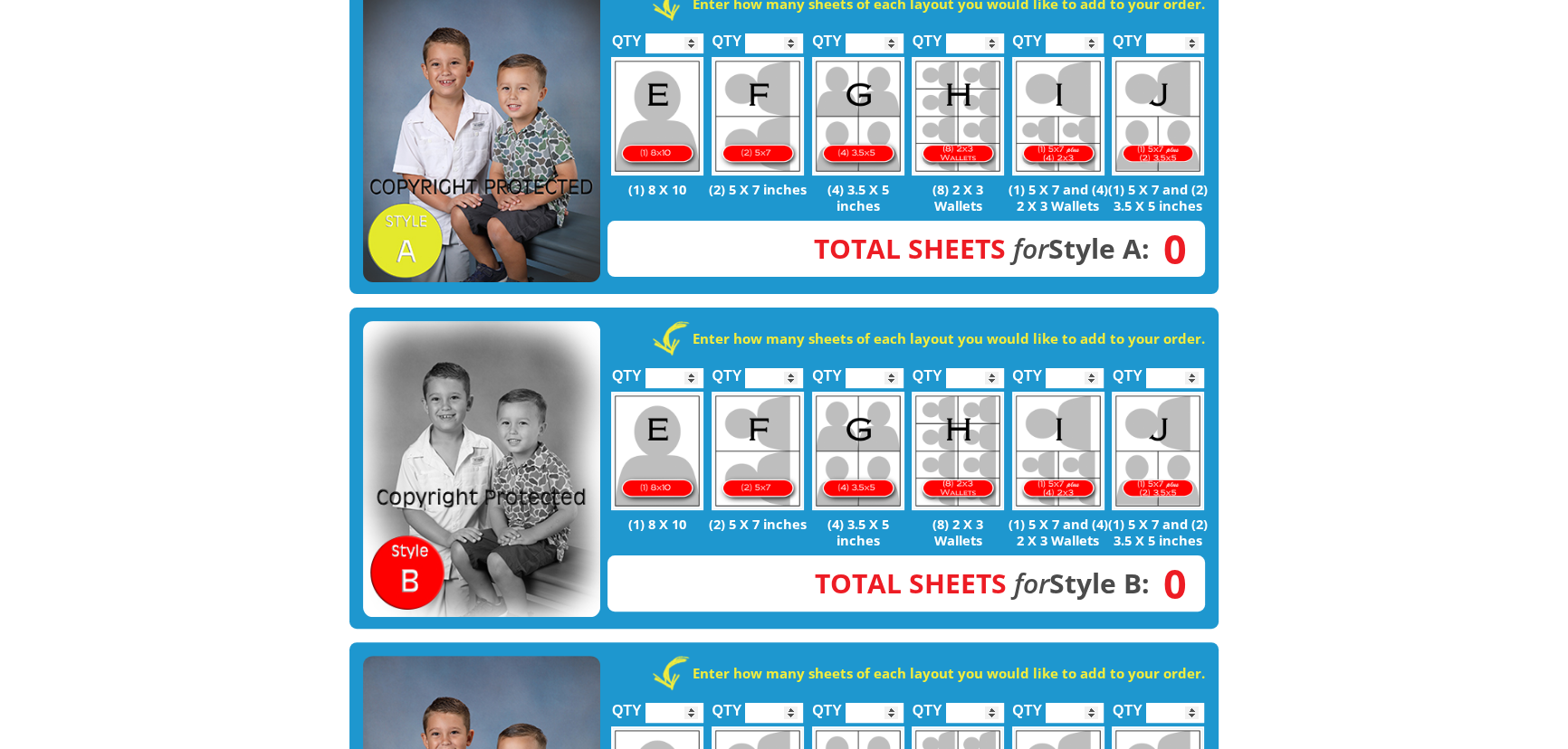
scroll to position [658, 0]
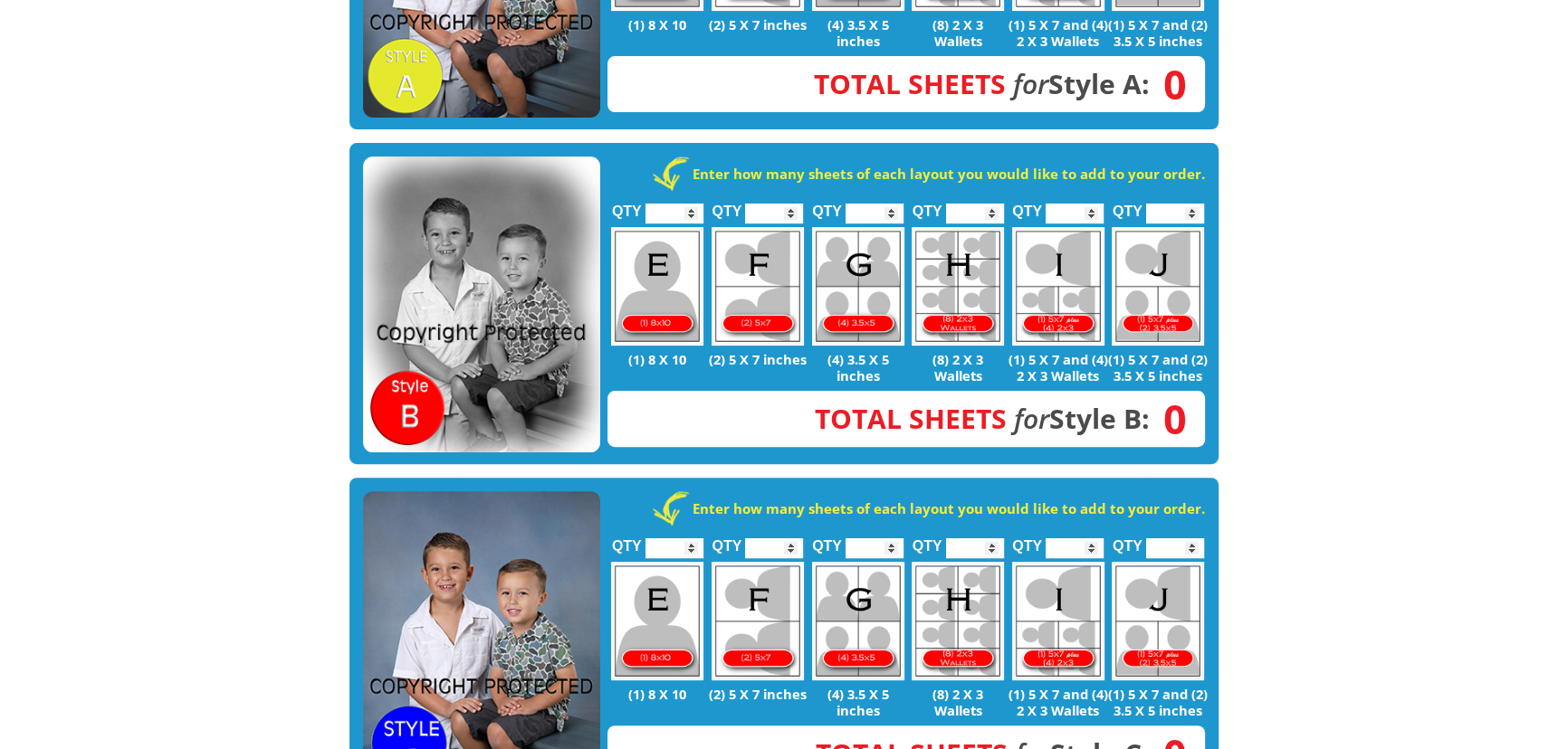
click at [1193, 538] on input "*" at bounding box center [1174, 548] width 58 height 20
type input "*"
click at [1189, 538] on input "*" at bounding box center [1174, 548] width 58 height 20
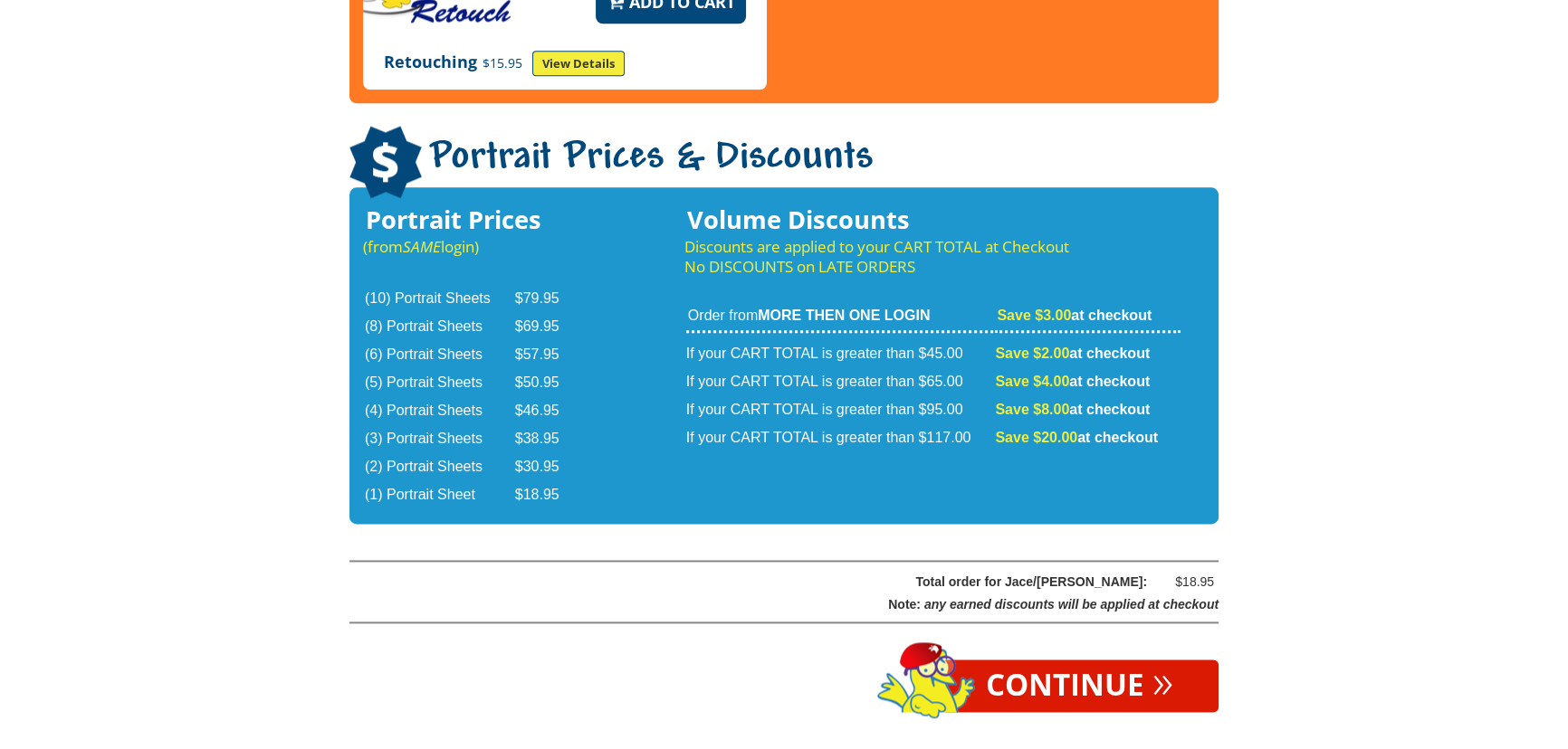
scroll to position [3025, 0]
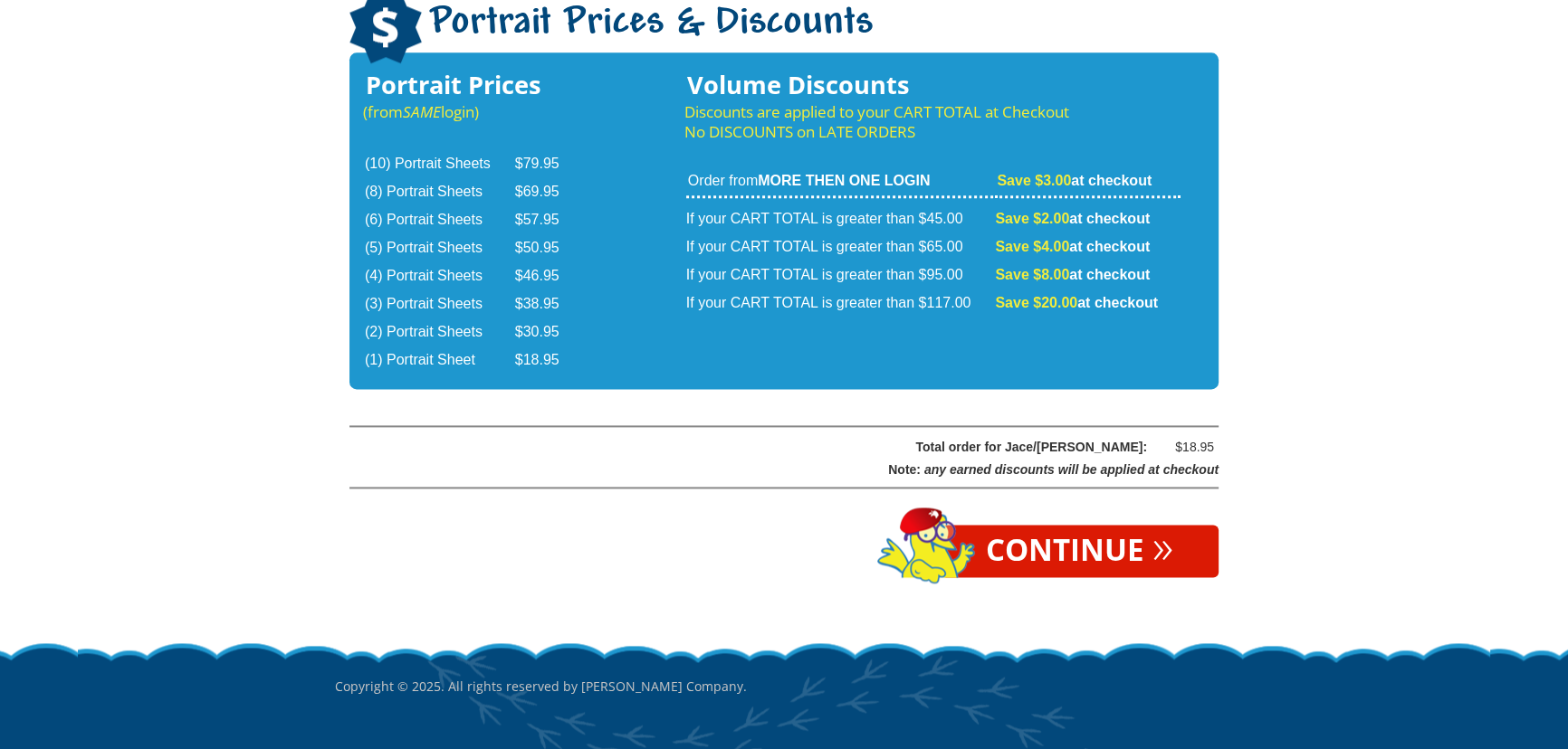
click at [1058, 524] on link "Continue »" at bounding box center [1080, 551] width 277 height 53
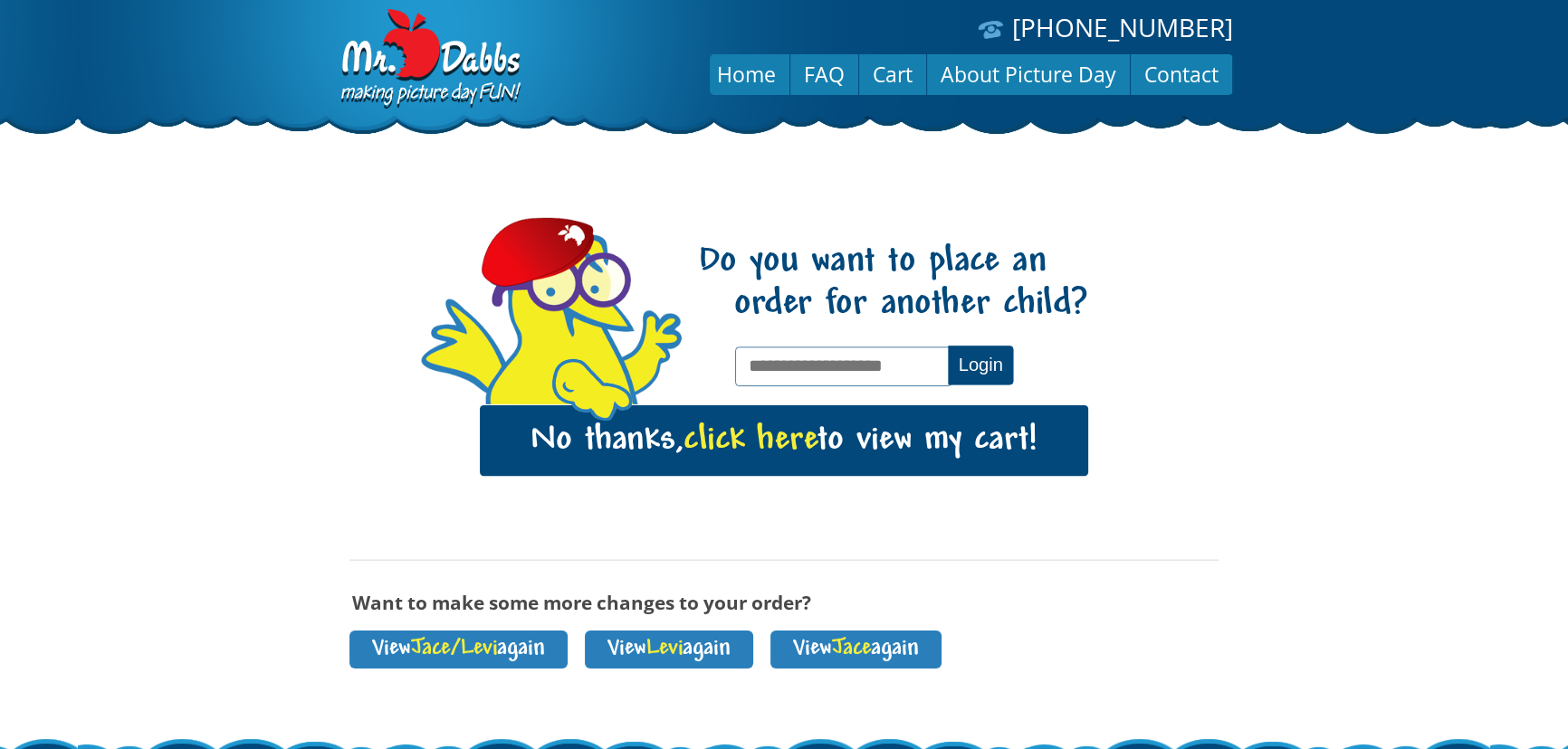
click at [734, 439] on span "click here" at bounding box center [750, 440] width 134 height 37
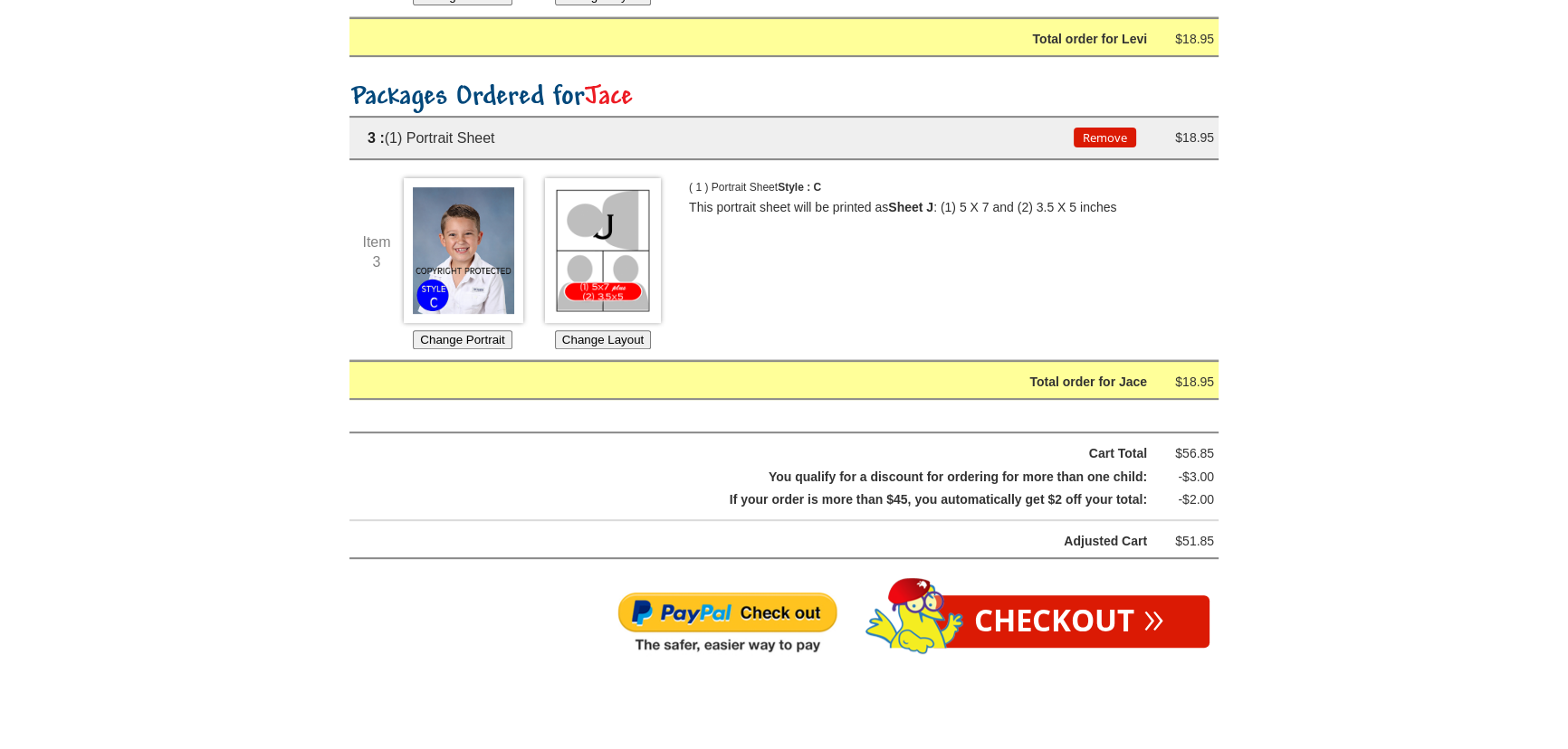
scroll to position [822, 0]
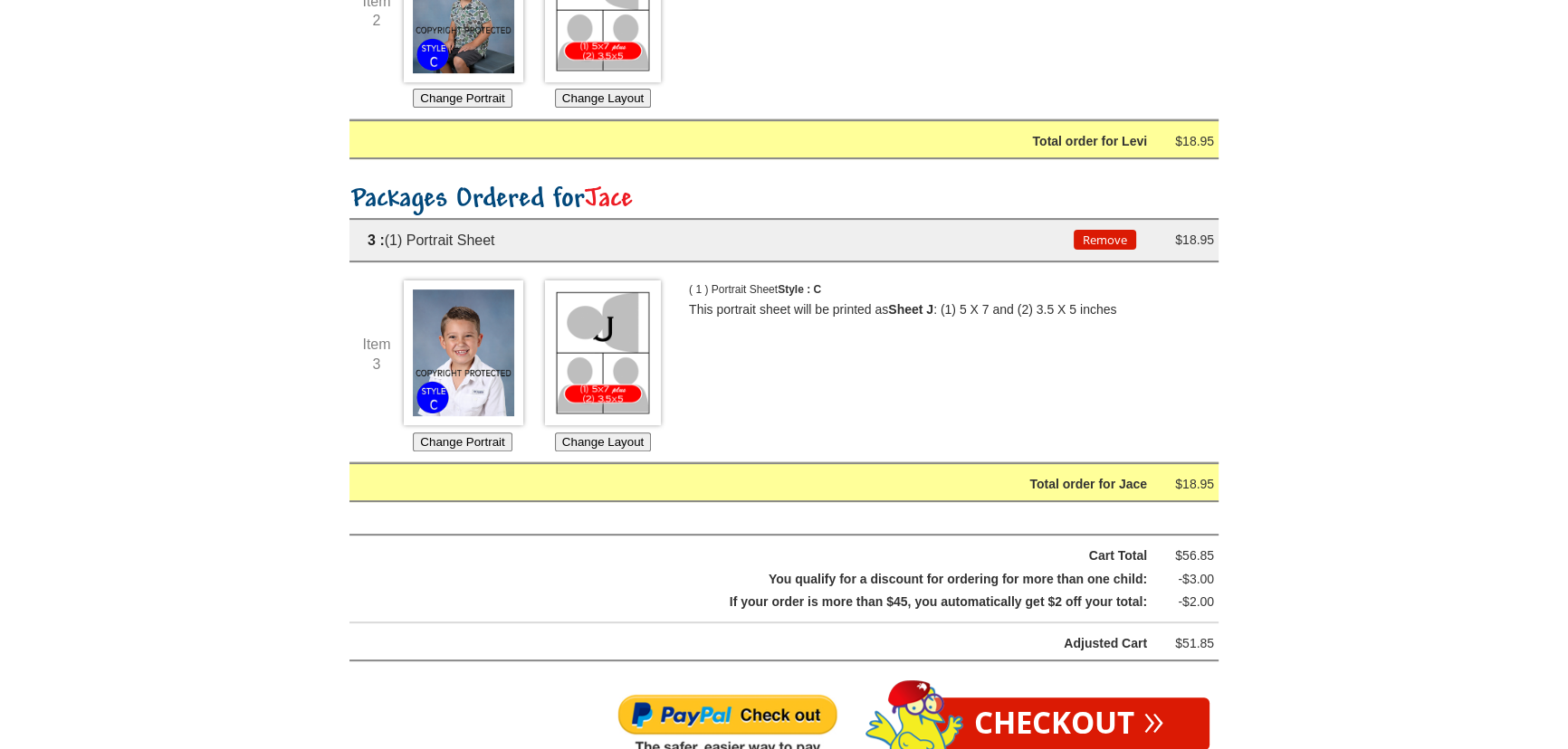
click at [579, 443] on button "Change Layout" at bounding box center [603, 441] width 96 height 19
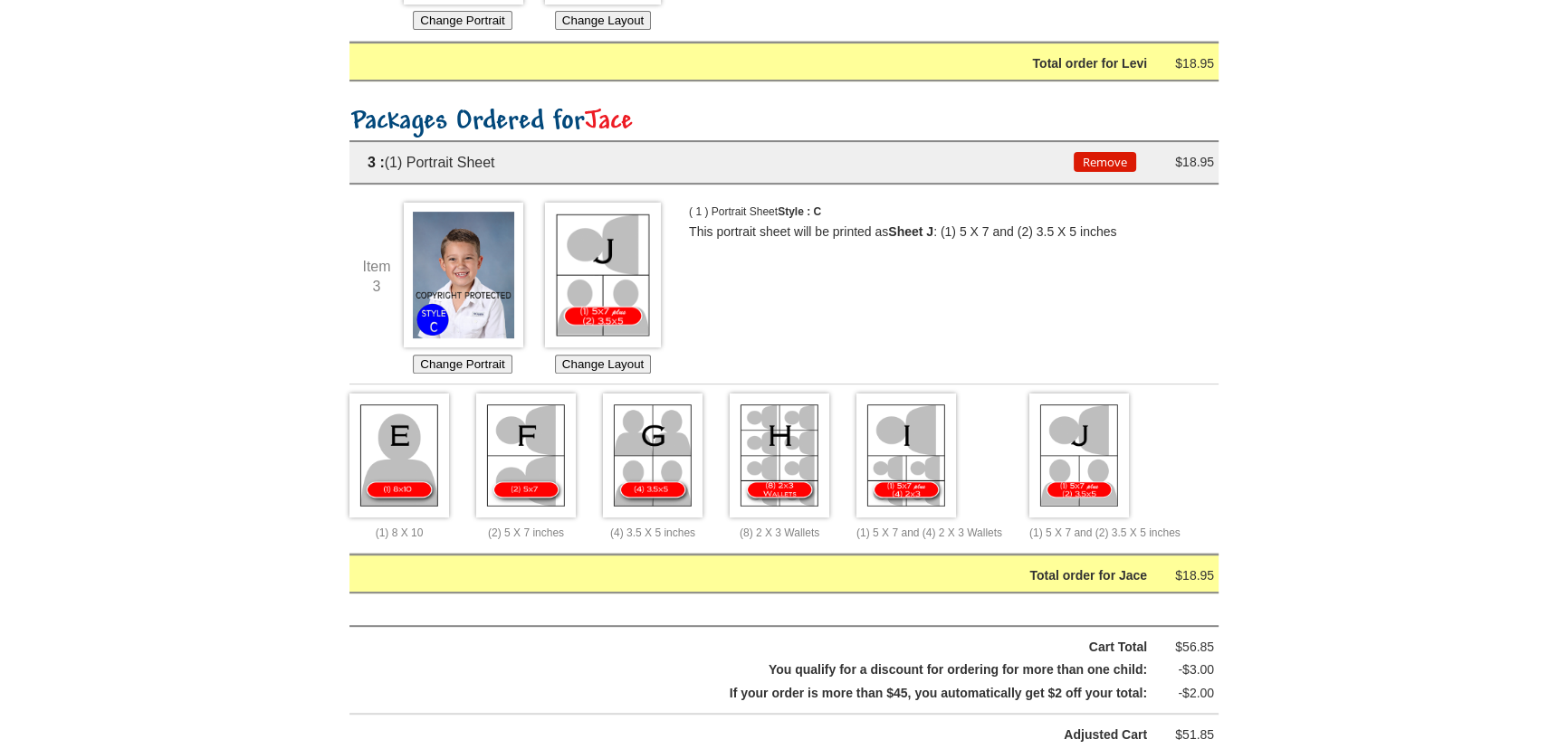
scroll to position [875, 0]
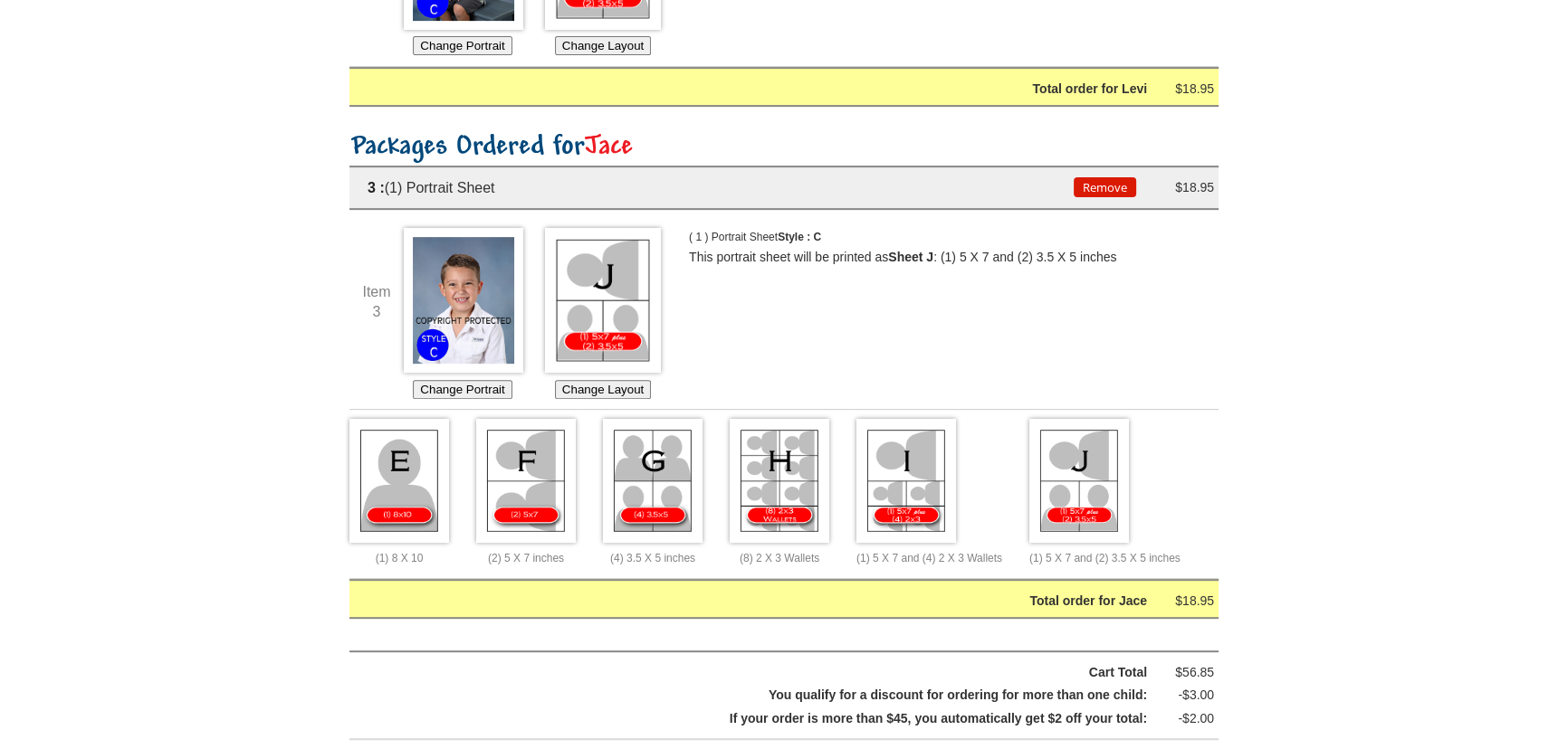
click at [580, 375] on div "Change Layout" at bounding box center [603, 313] width 117 height 172
click at [580, 387] on button "Change Layout" at bounding box center [603, 389] width 96 height 19
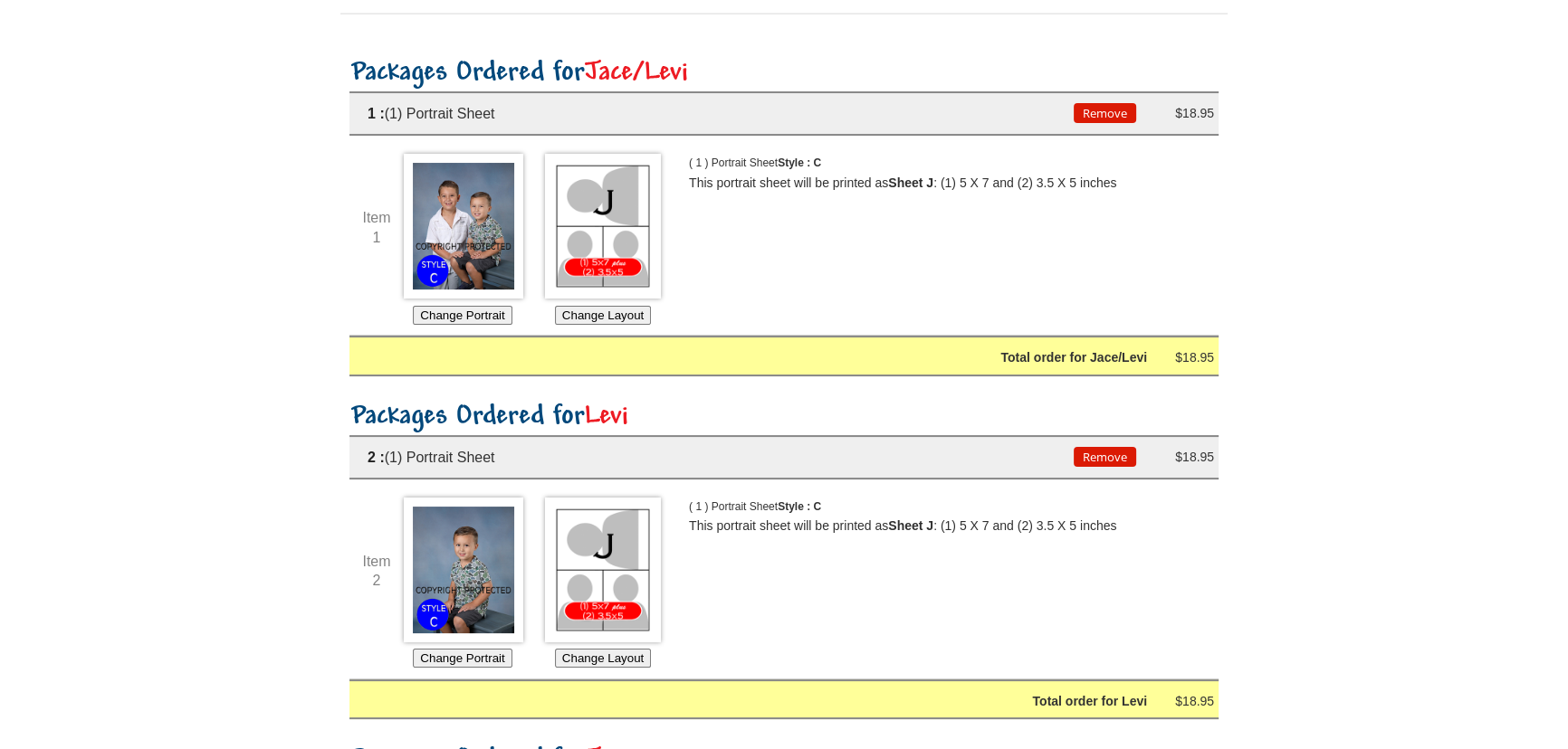
scroll to position [0, 0]
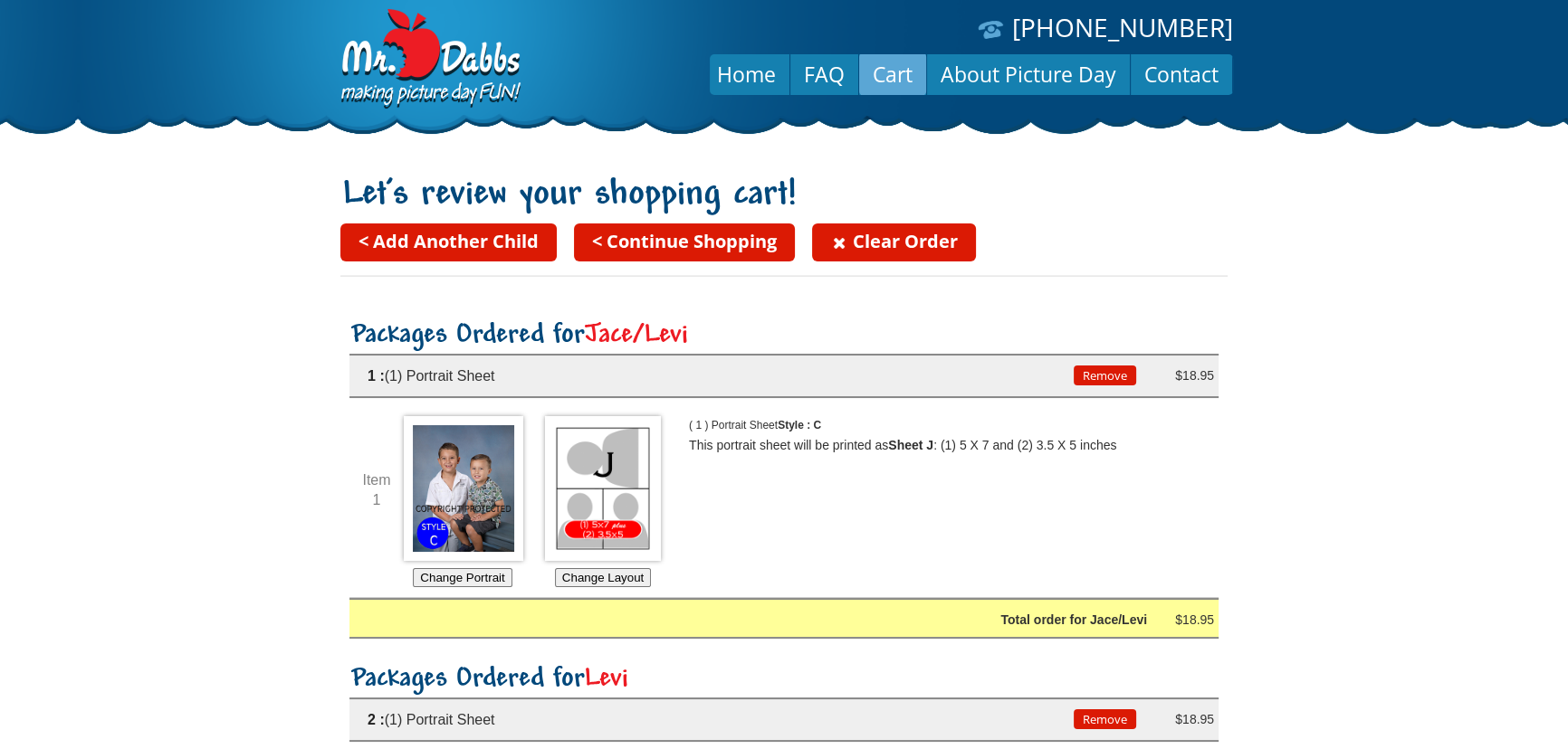
click at [764, 248] on link "< Continue Shopping" at bounding box center [684, 242] width 221 height 38
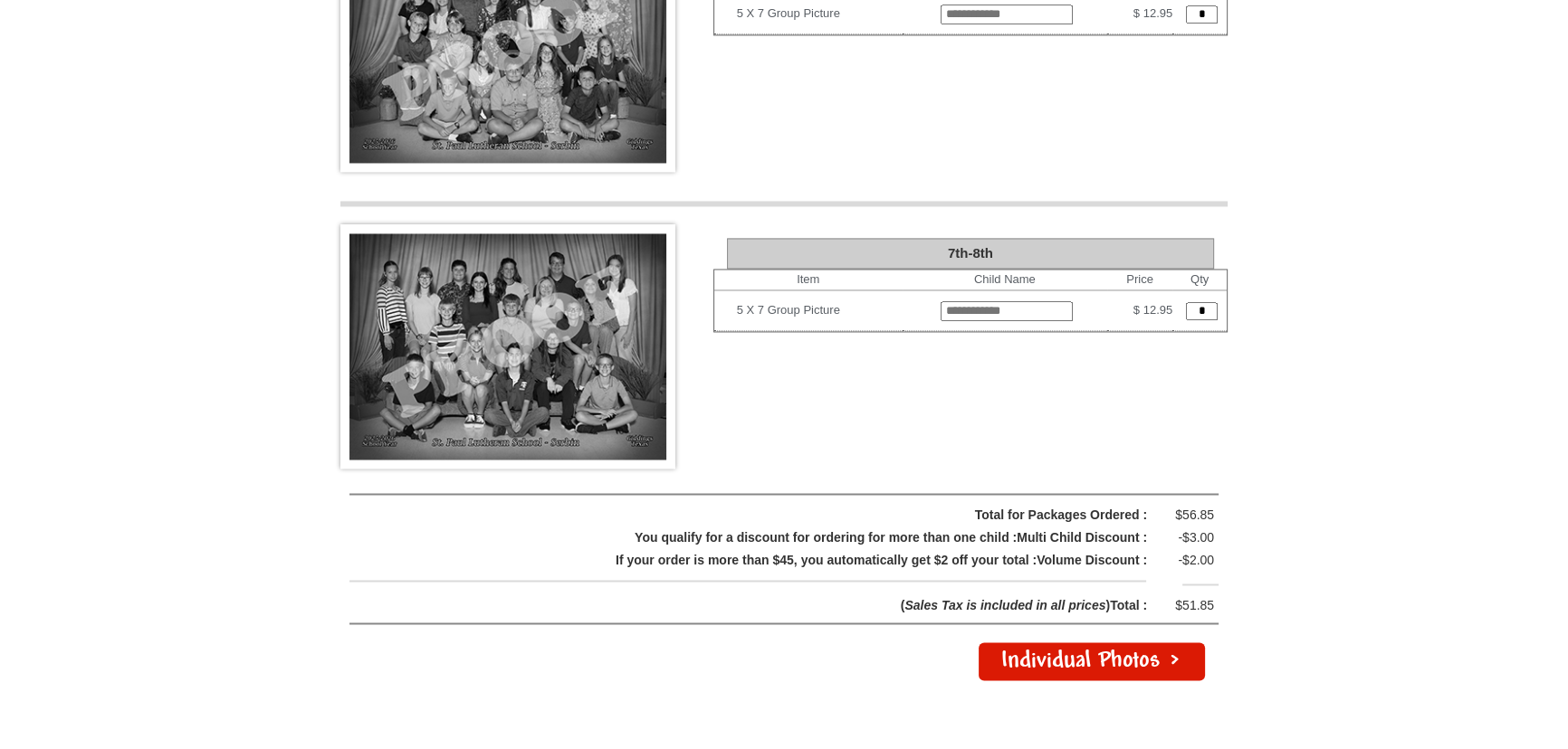
scroll to position [3744, 0]
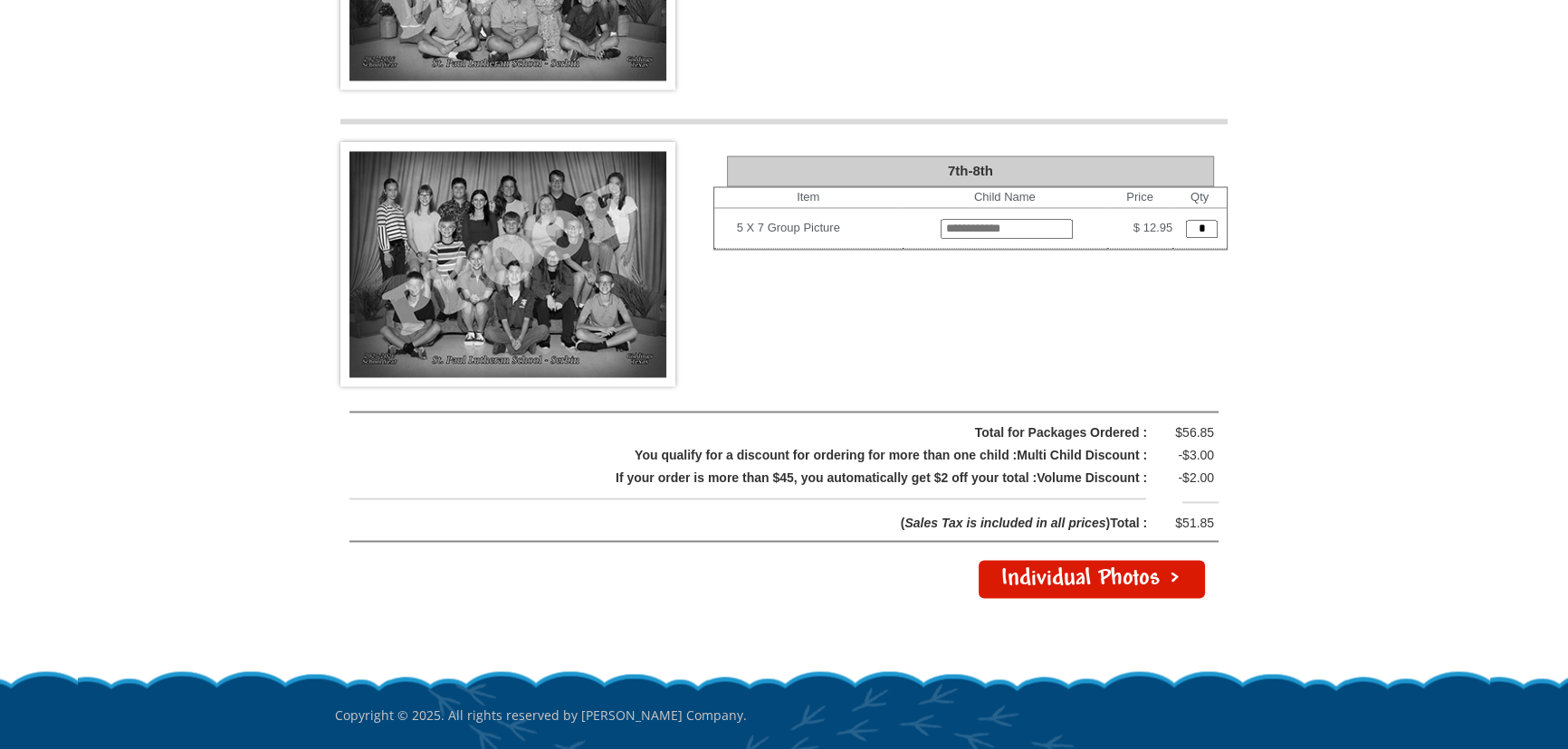
click at [1089, 561] on link "Individual Photos >" at bounding box center [1092, 579] width 227 height 38
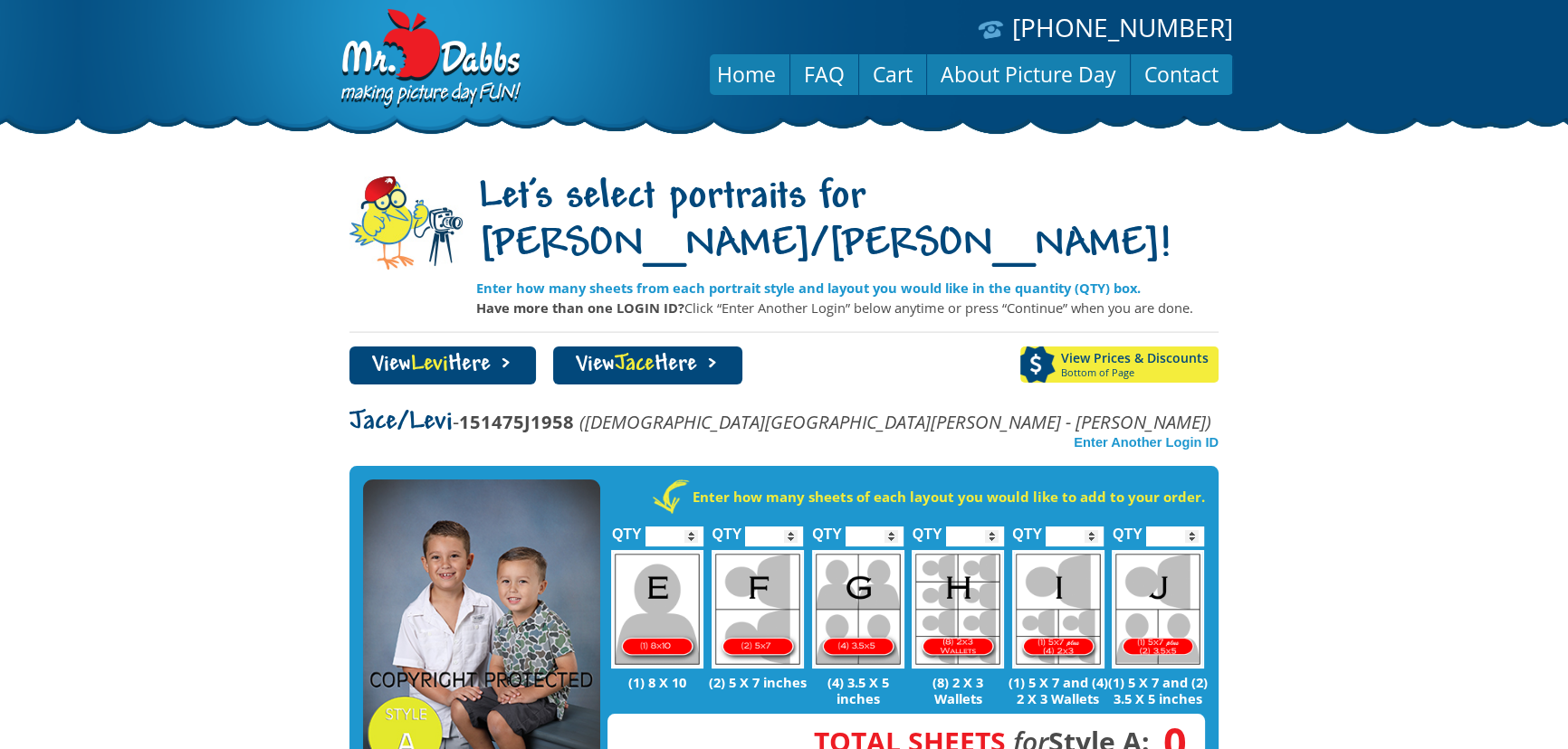
click at [1093, 347] on link "View Prices & Discounts Bottom of Page" at bounding box center [1119, 364] width 198 height 36
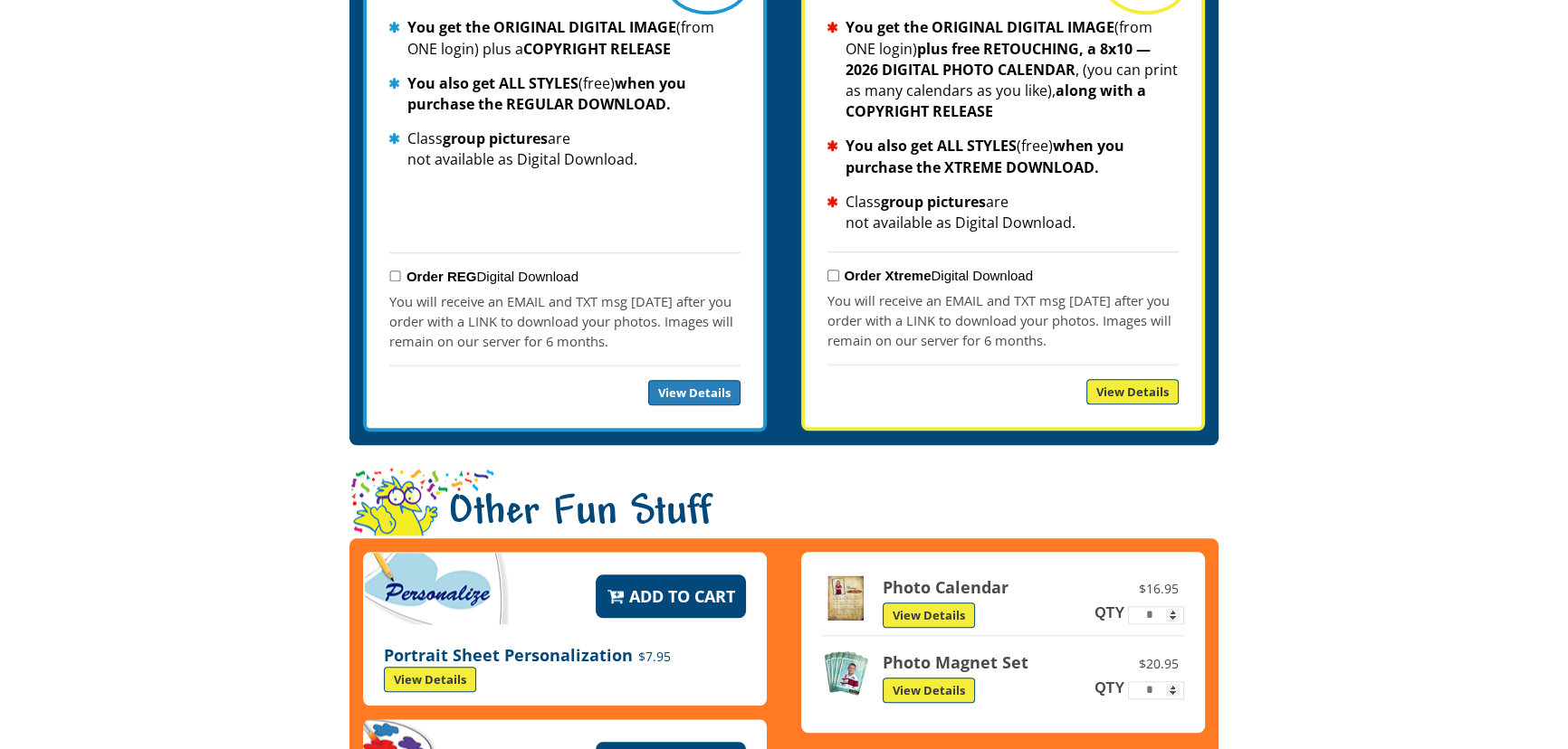
scroll to position [1882, 0]
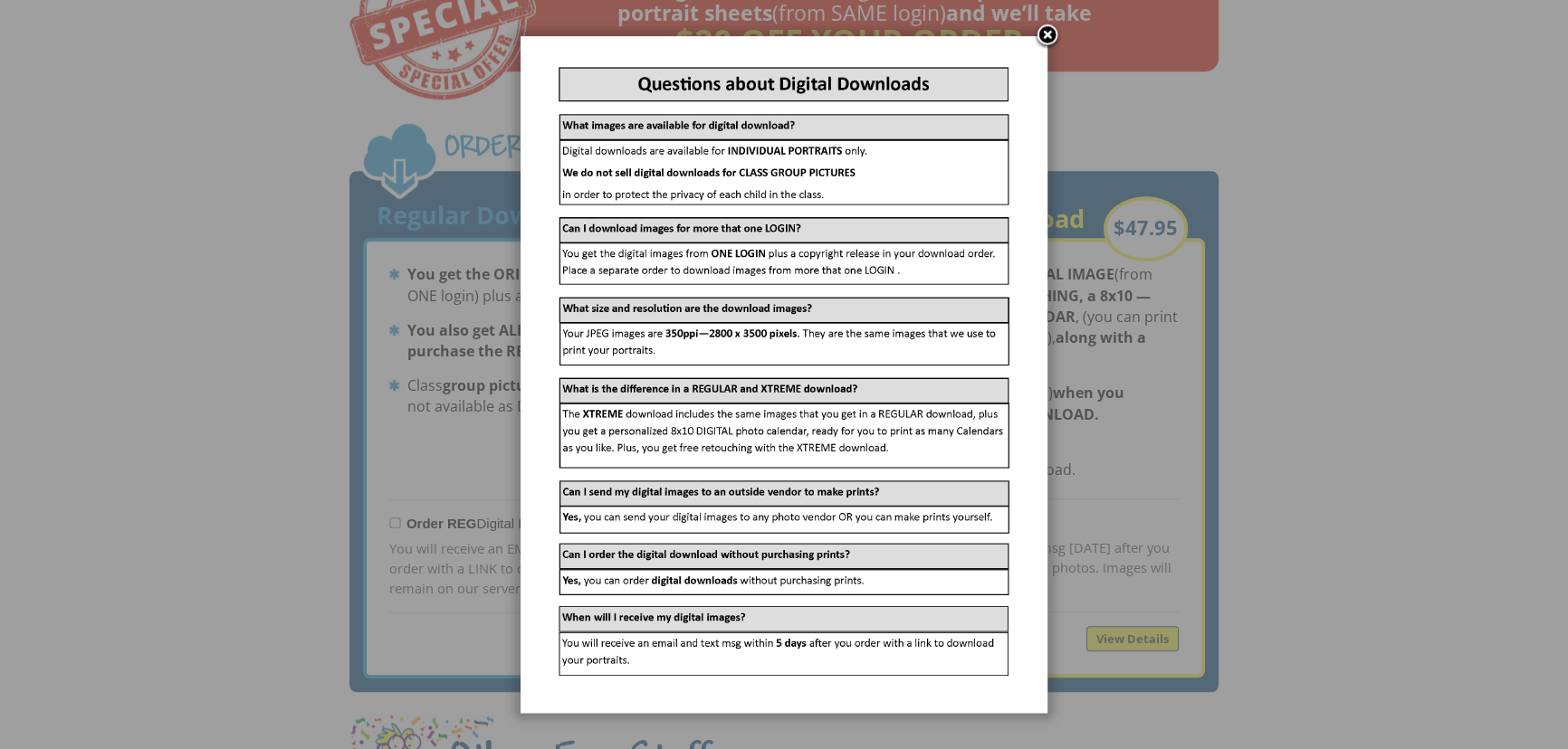
click at [1049, 35] on link at bounding box center [1047, 36] width 27 height 27
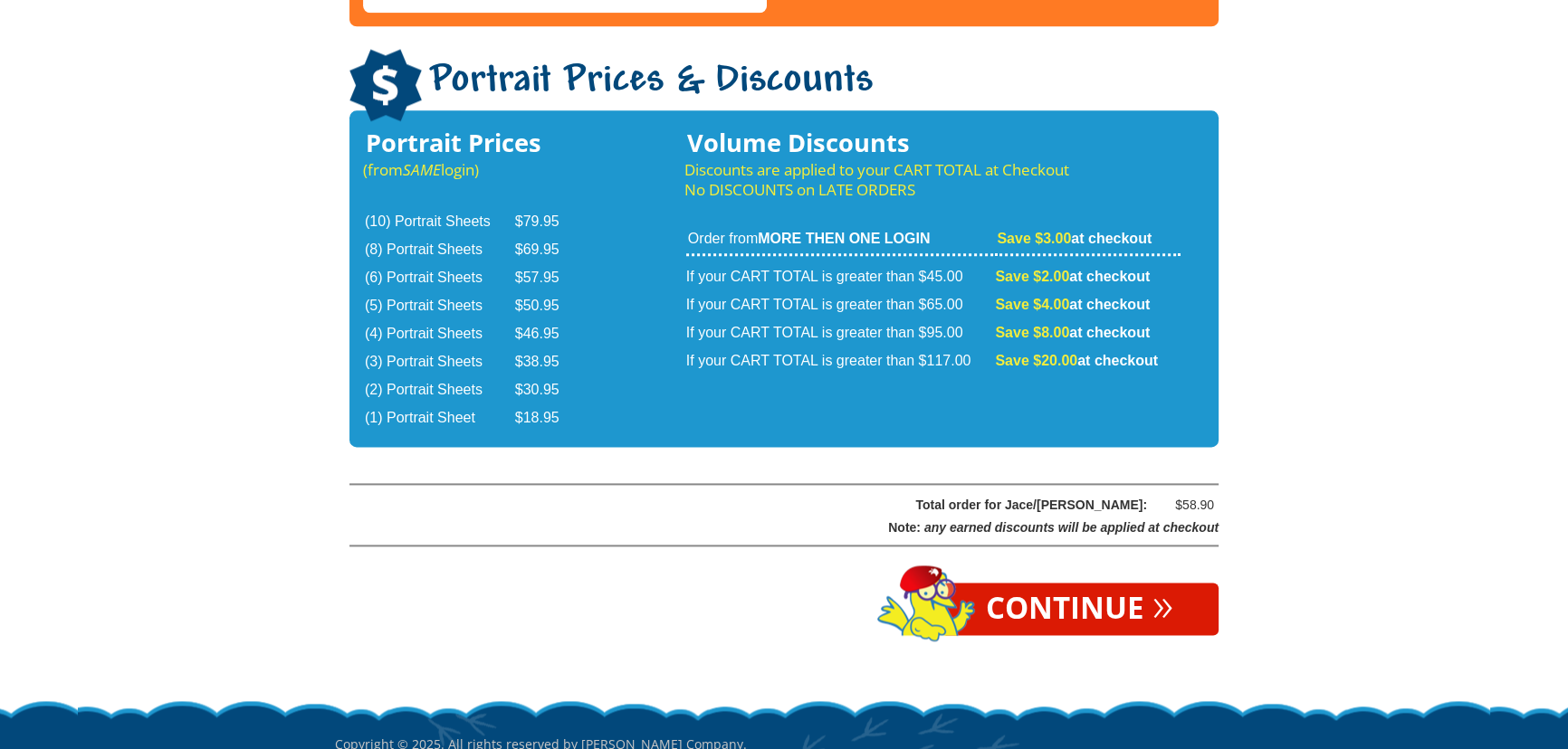
scroll to position [3025, 0]
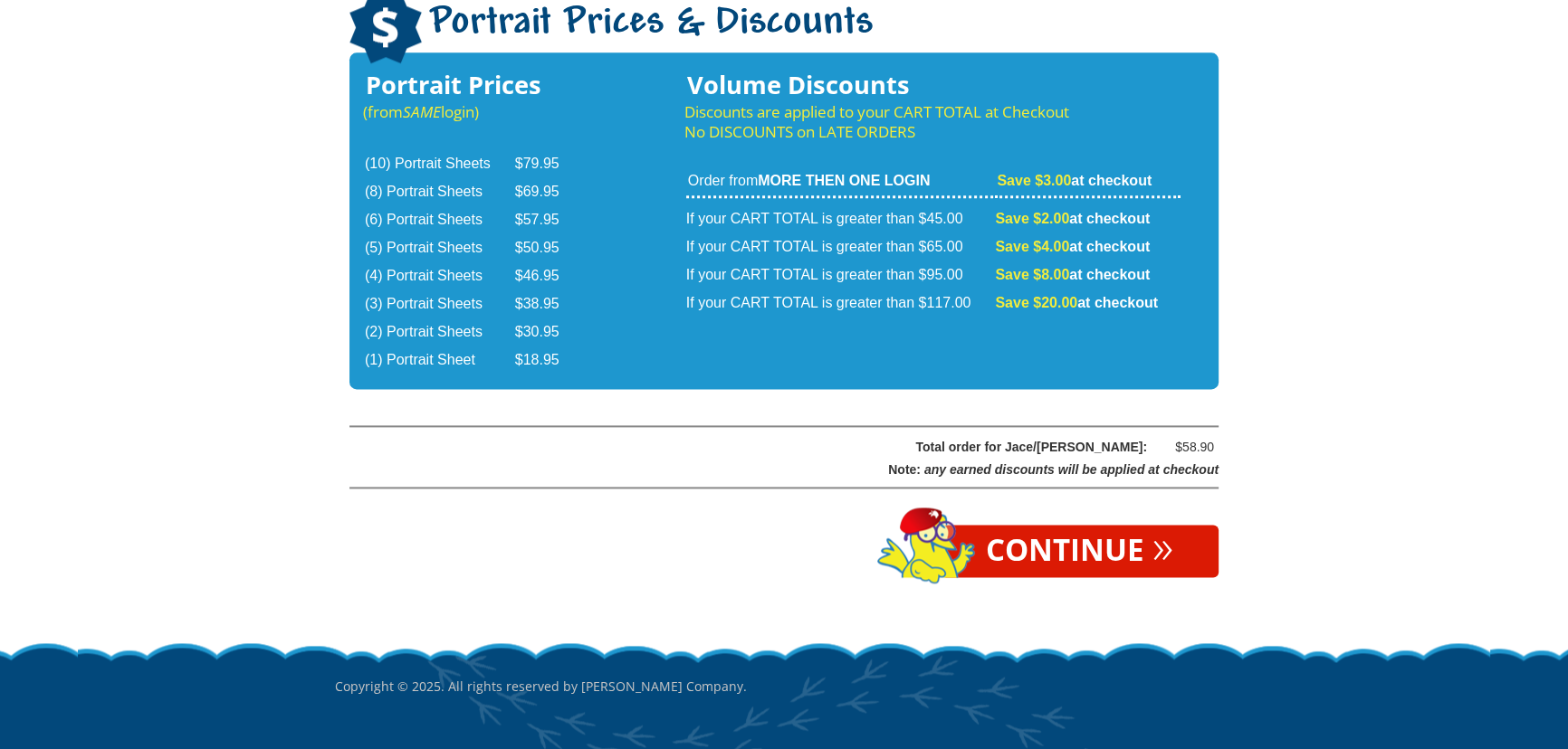
click at [1079, 524] on link "Continue »" at bounding box center [1080, 551] width 277 height 53
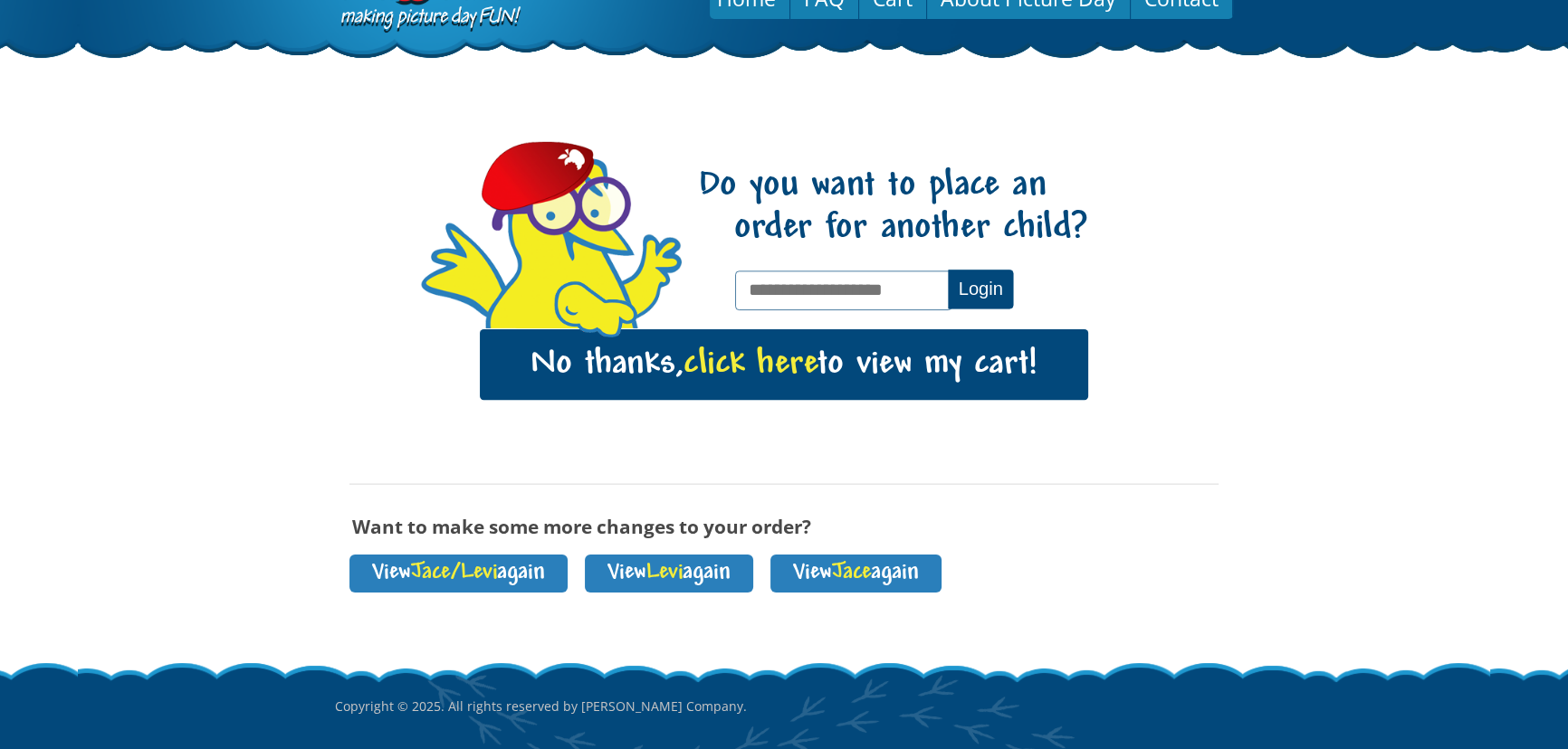
scroll to position [161, 0]
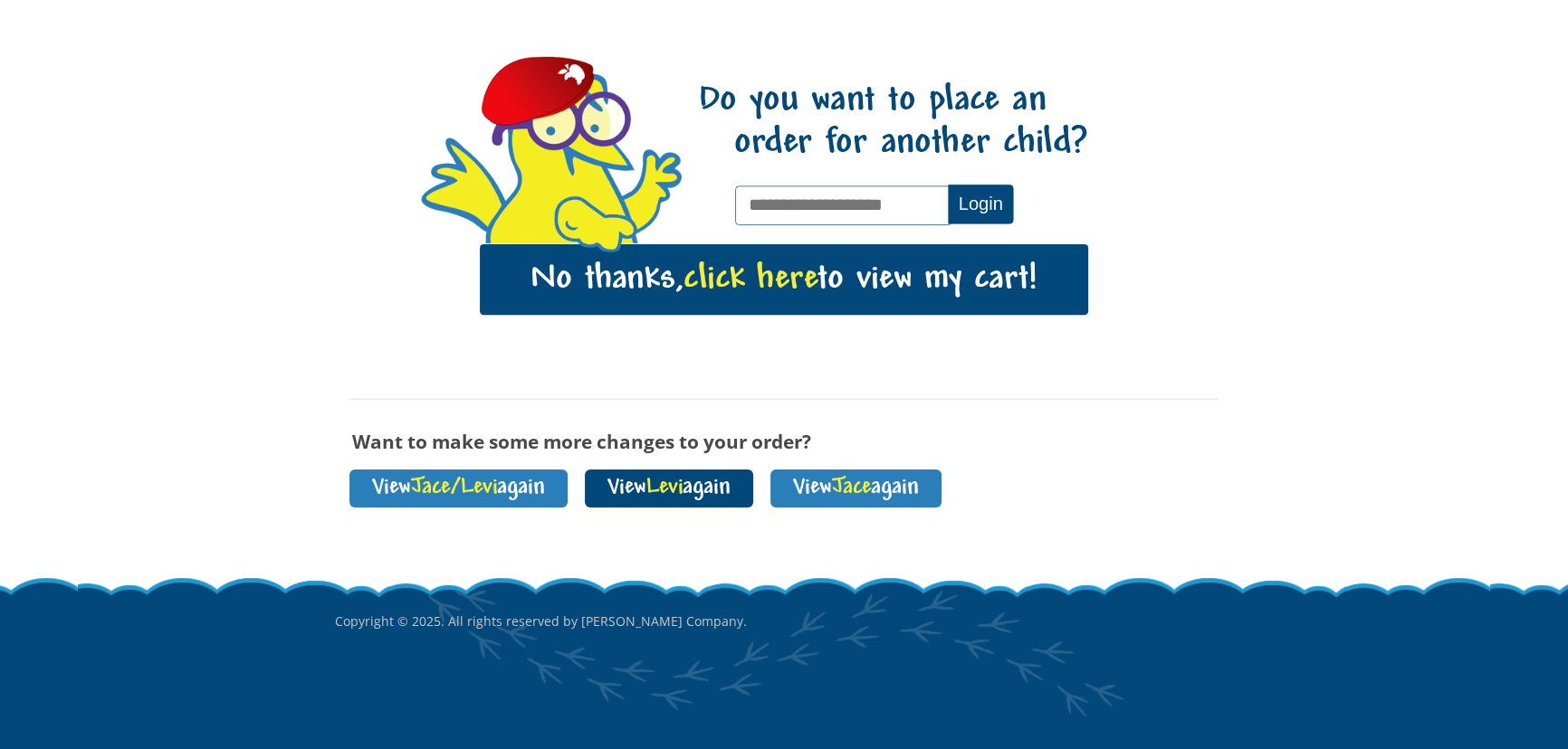
click at [683, 484] on span "Levi" at bounding box center [664, 487] width 36 height 24
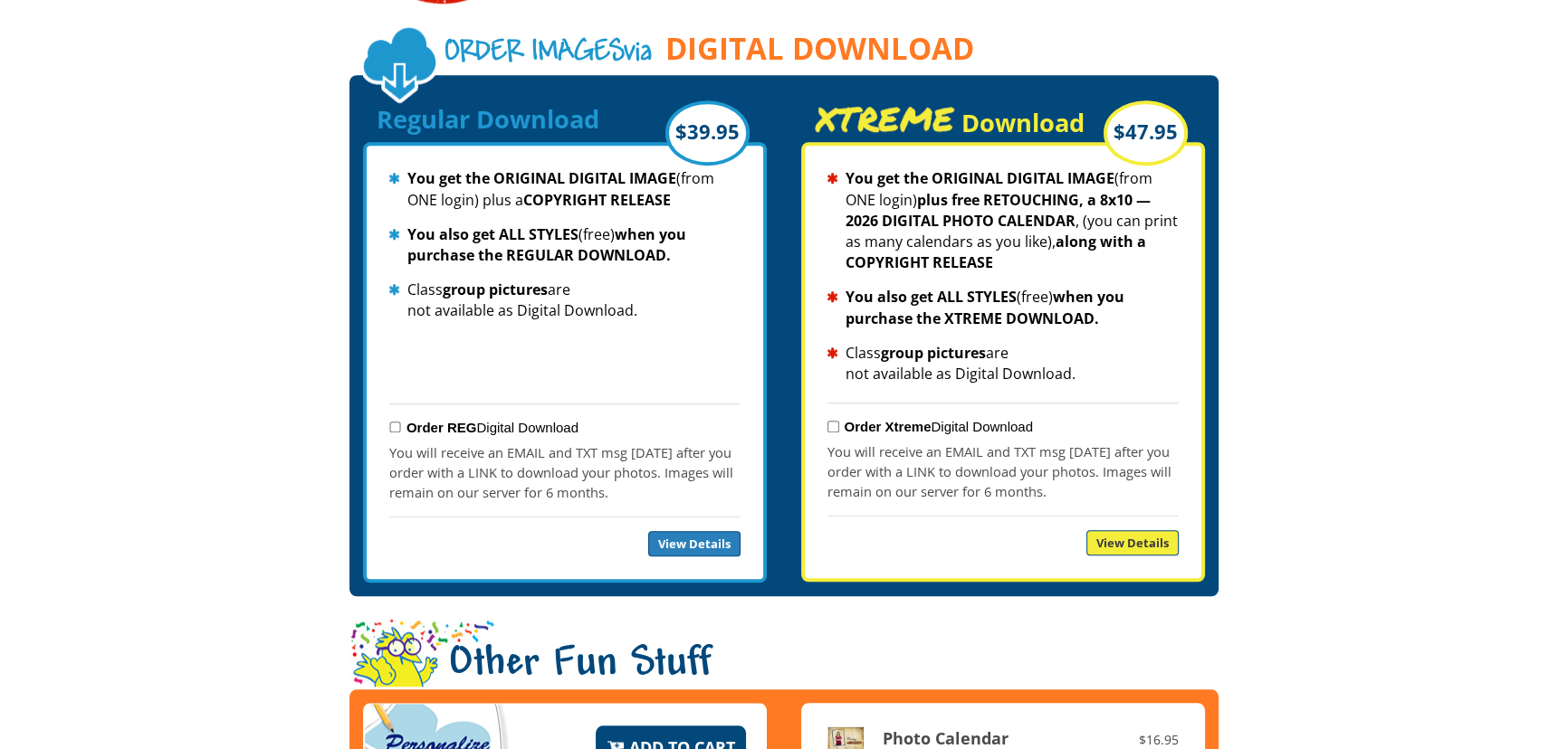
scroll to position [2221, 0]
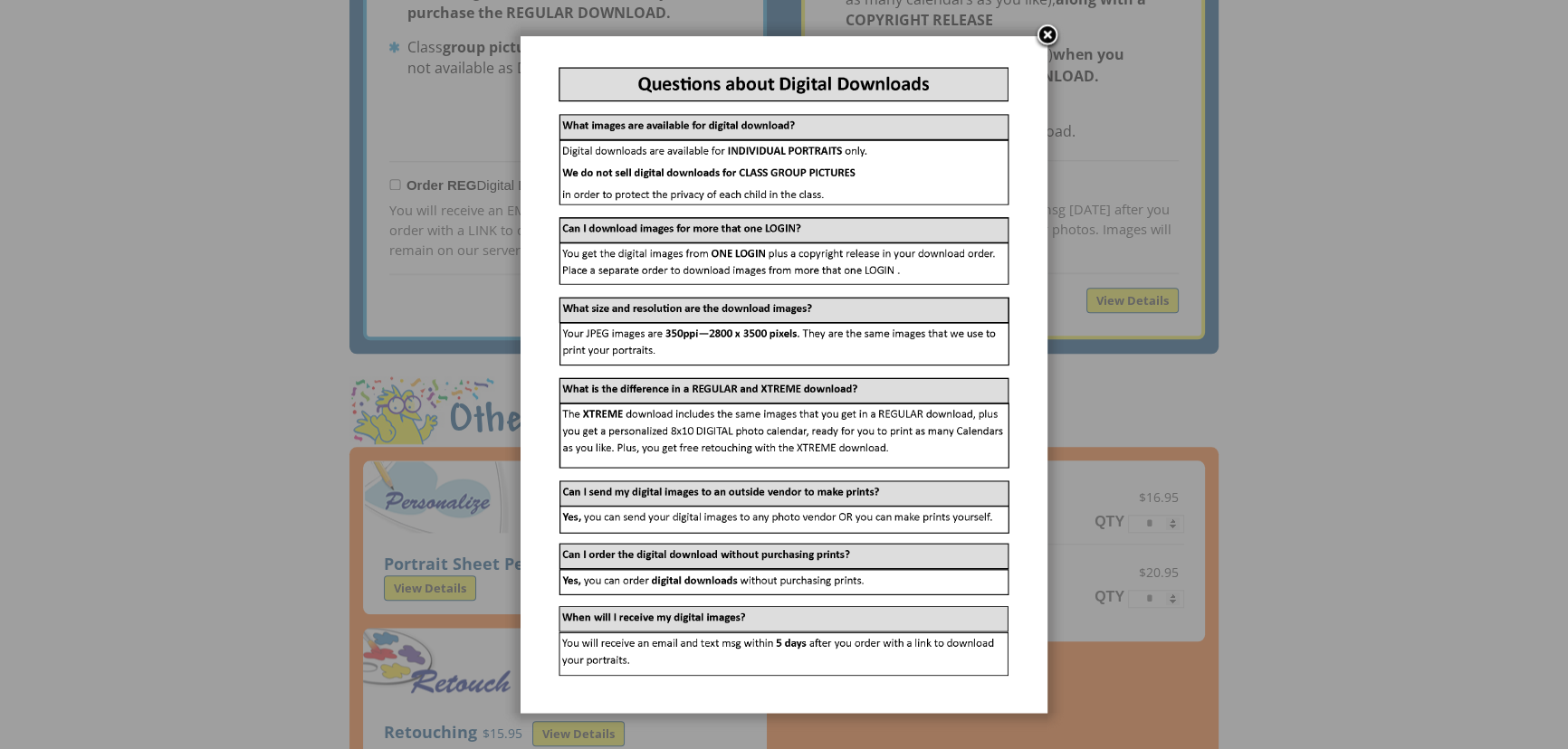
click at [1045, 35] on link at bounding box center [1047, 36] width 27 height 27
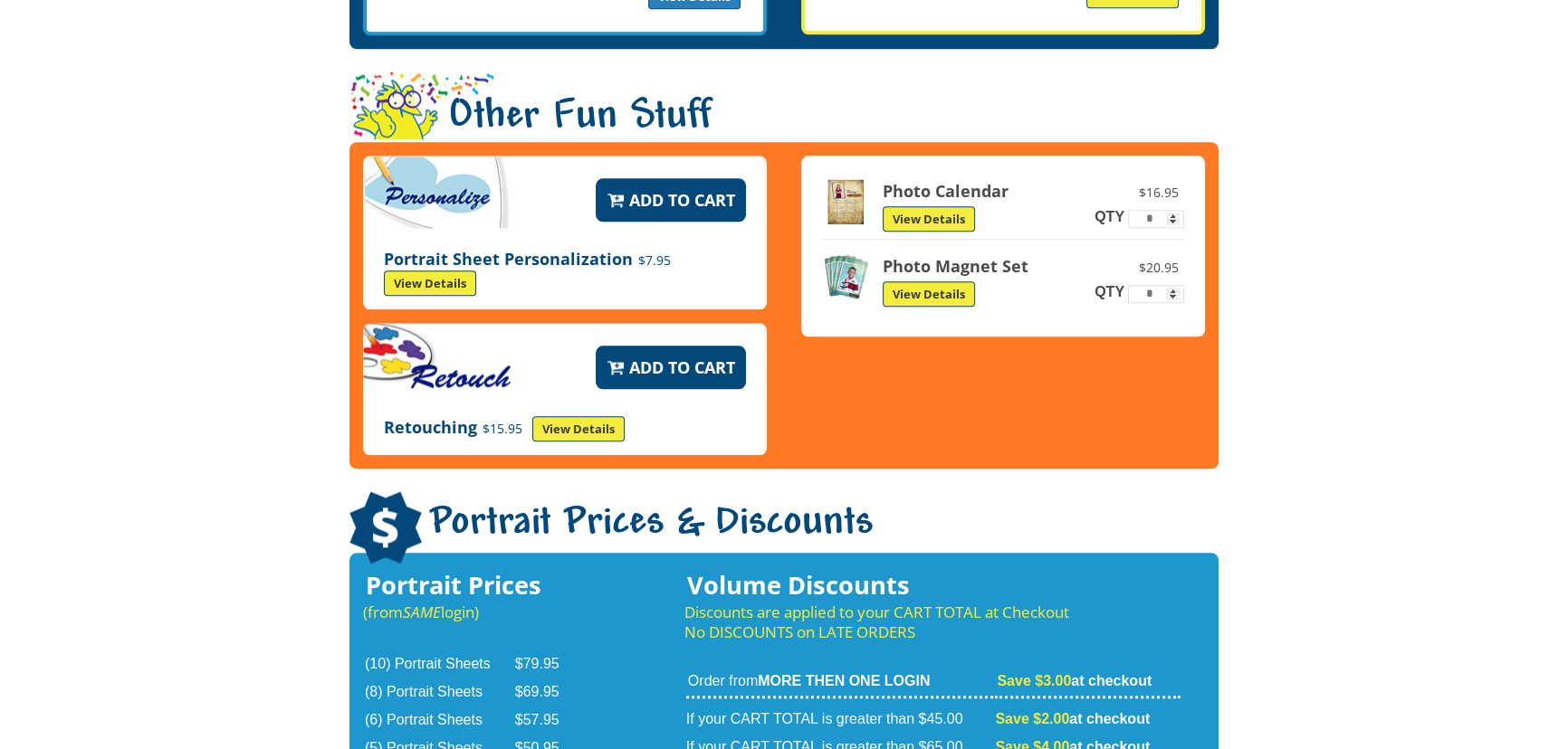
scroll to position [2961, 0]
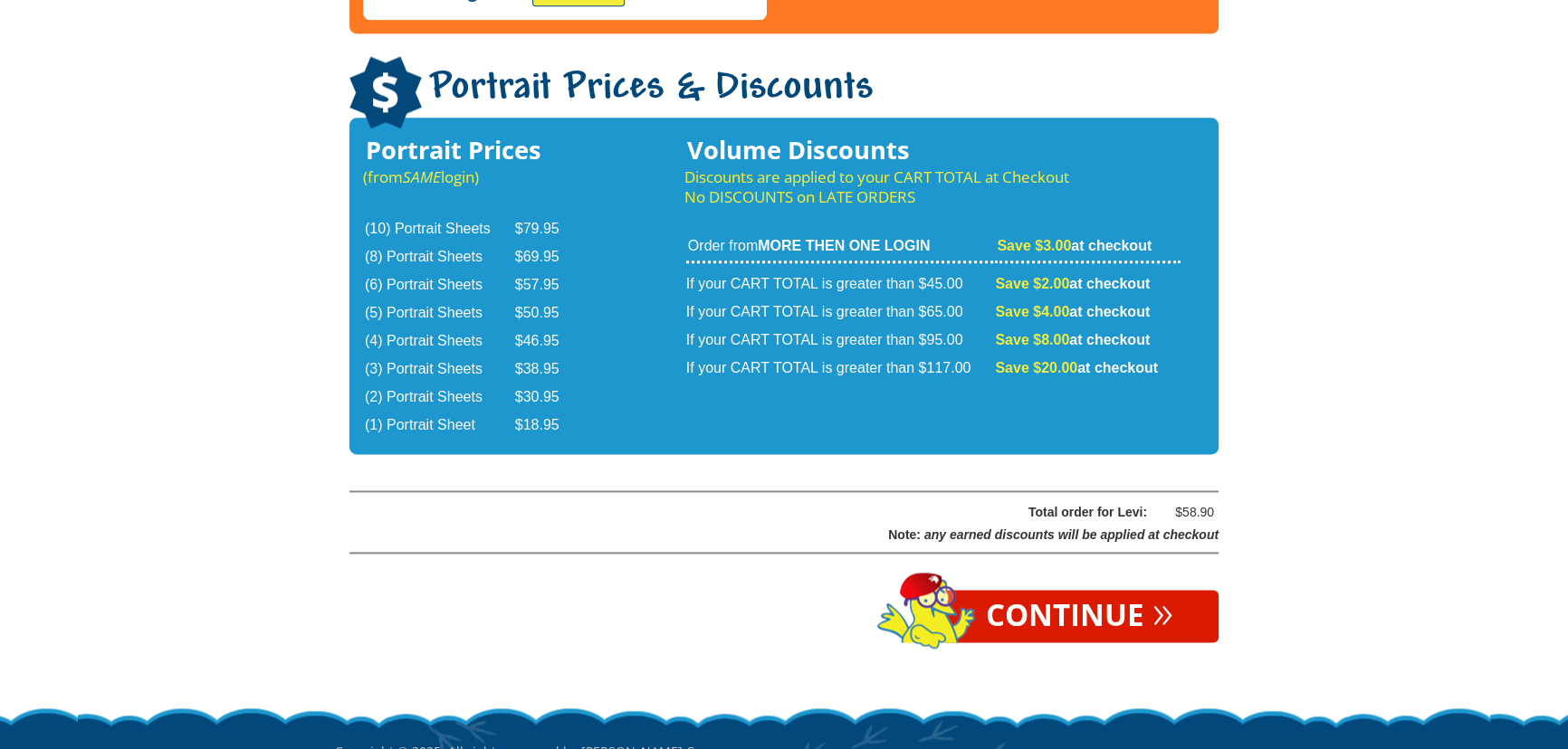
click at [1095, 590] on link "Continue »" at bounding box center [1080, 616] width 277 height 53
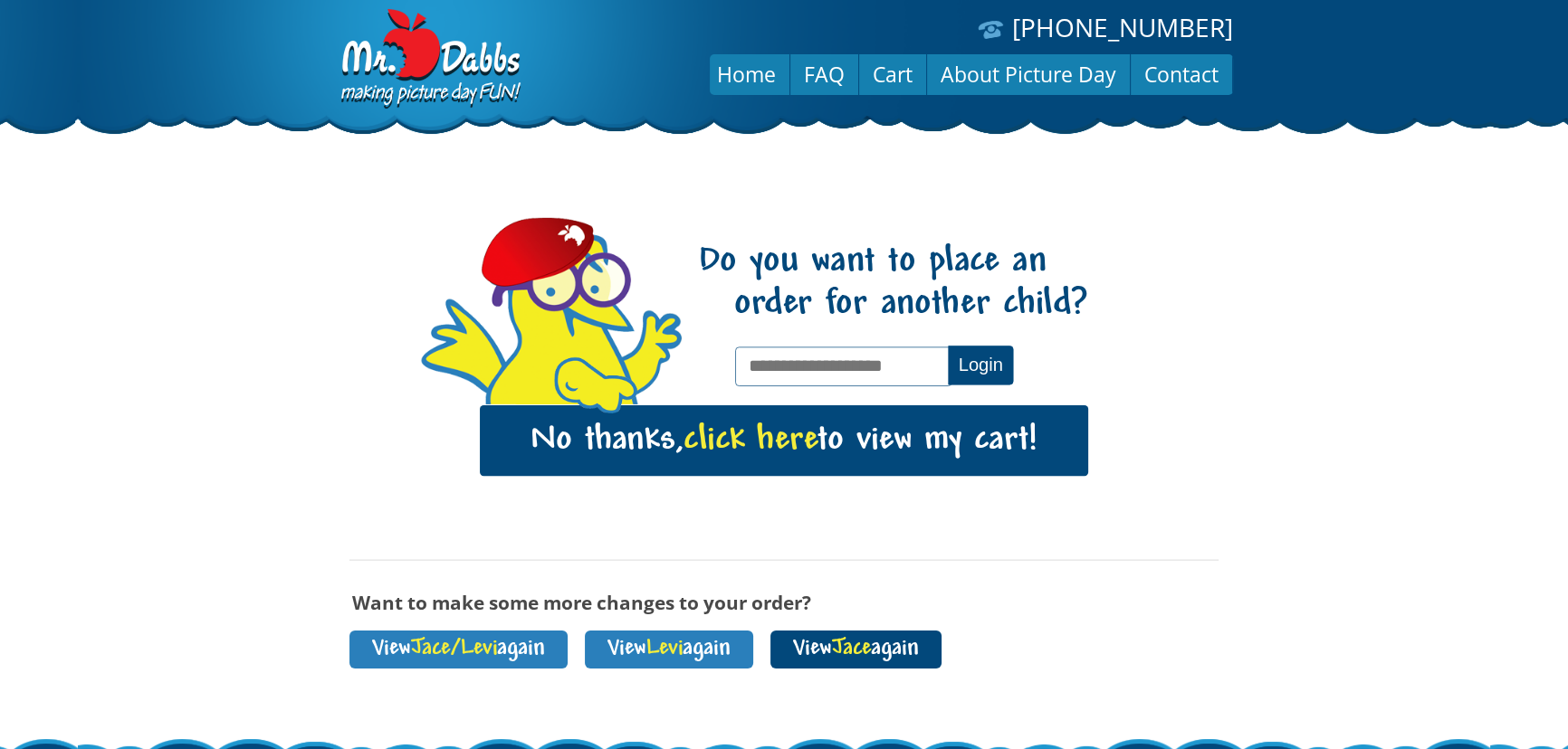
click at [866, 641] on link "View Jace again" at bounding box center [855, 649] width 171 height 38
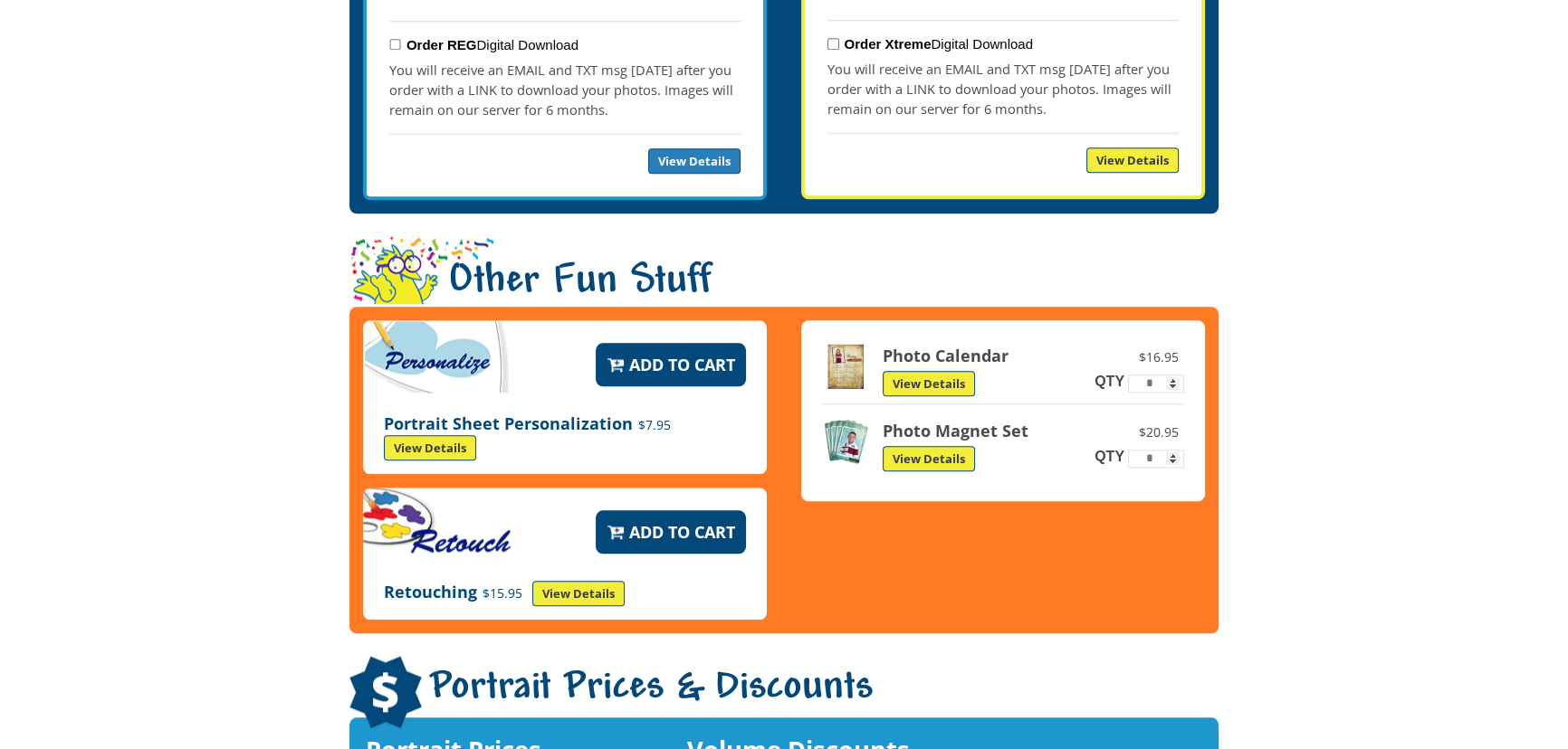
scroll to position [2138, 0]
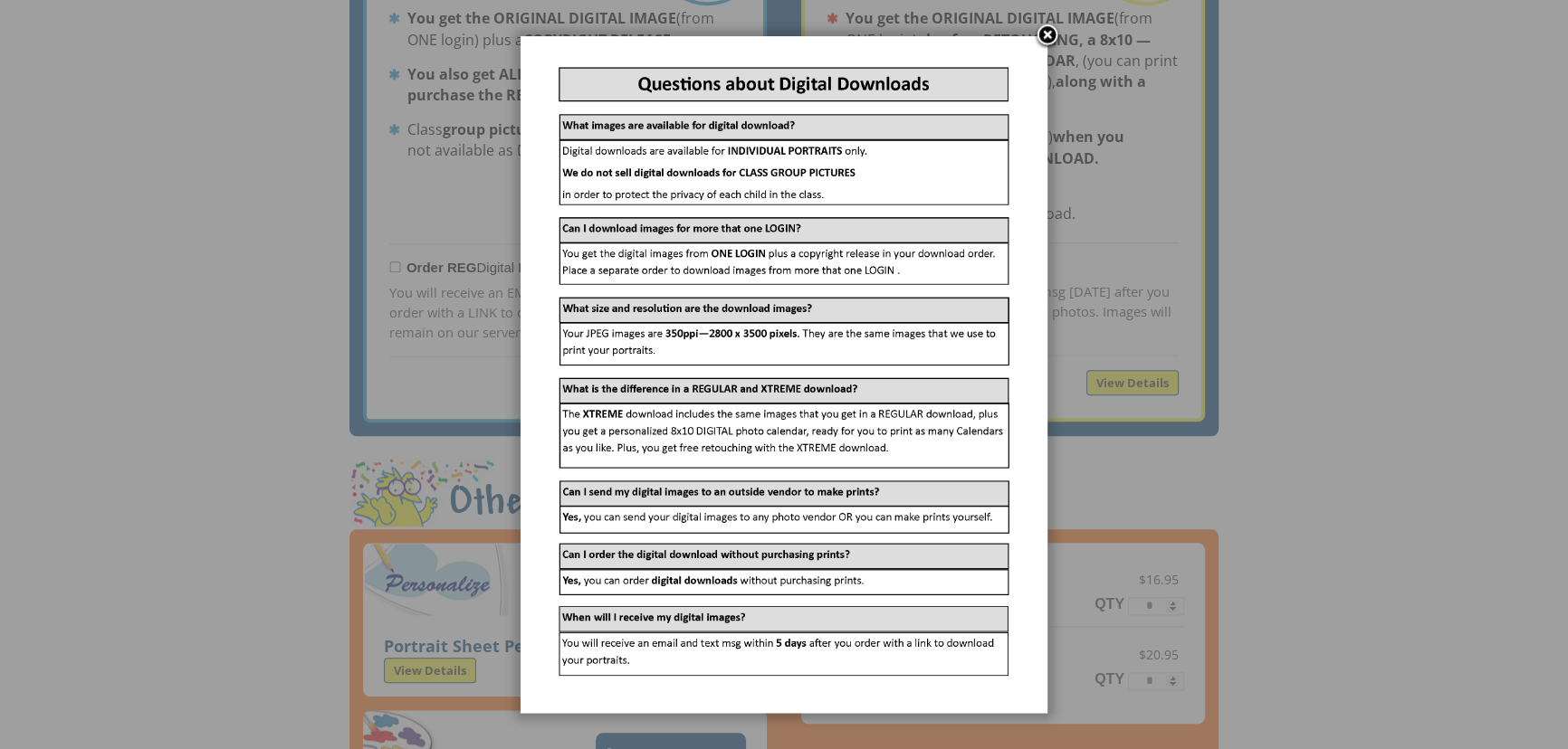
click at [1044, 30] on link at bounding box center [1047, 36] width 27 height 27
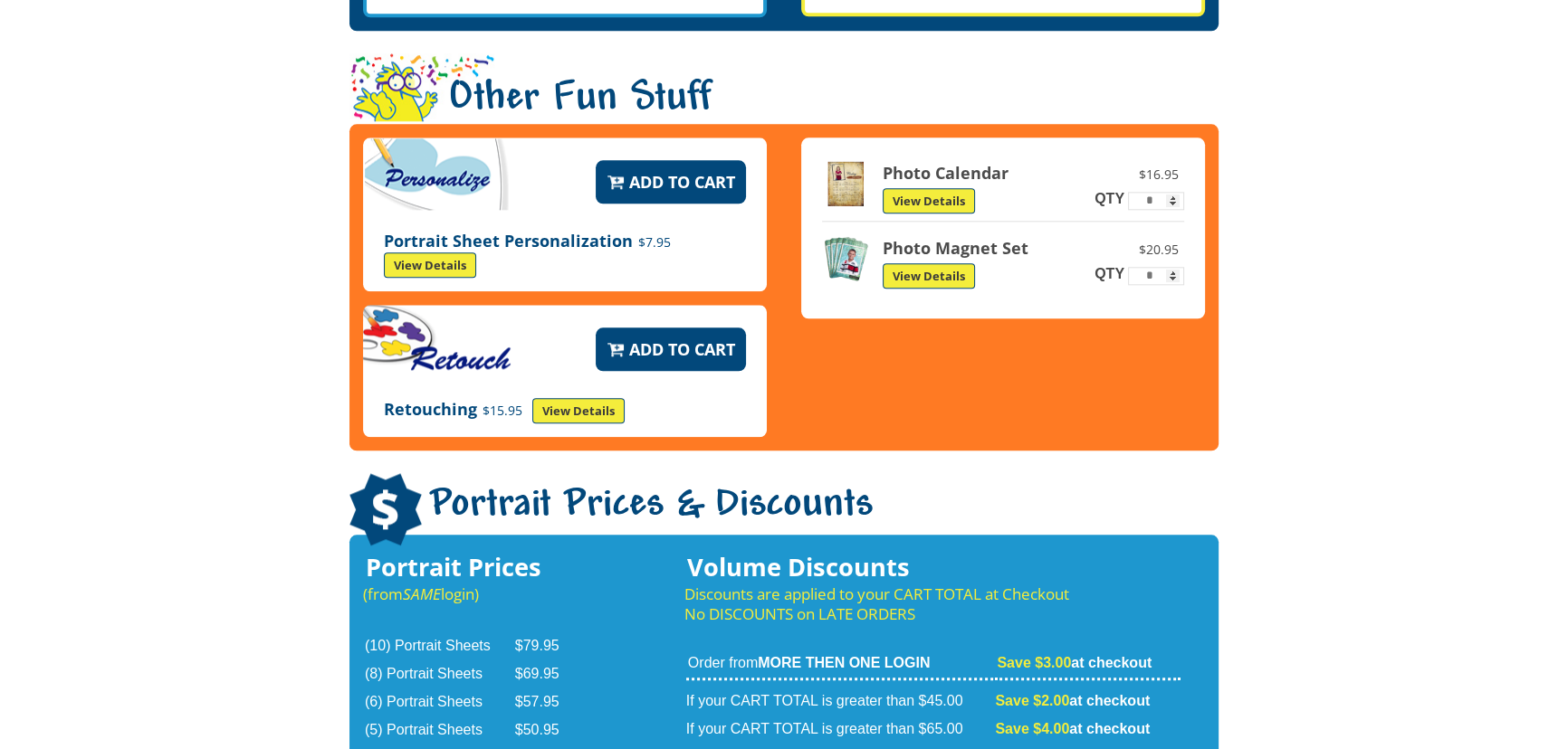
scroll to position [2796, 0]
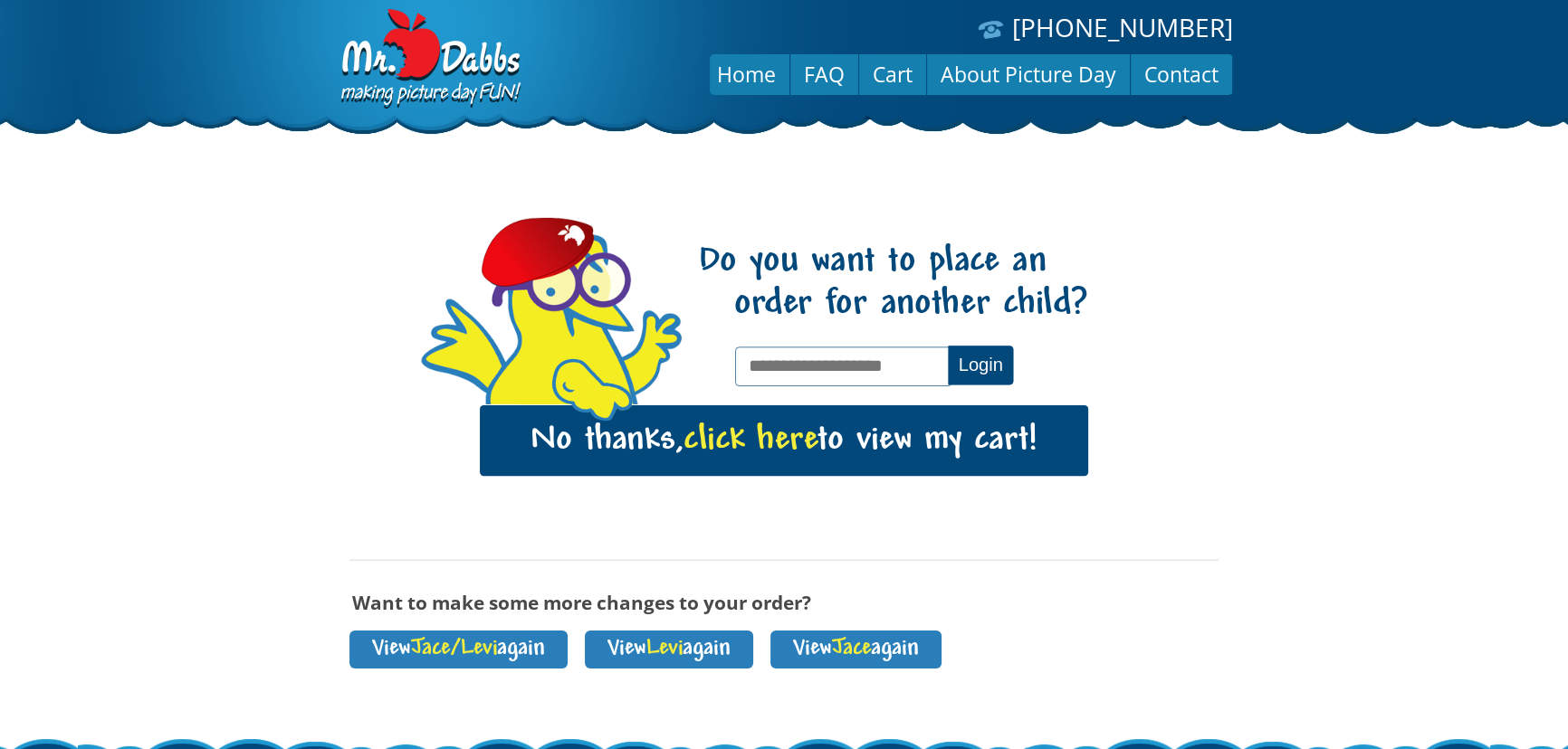
click at [781, 440] on span "click here" at bounding box center [750, 440] width 134 height 37
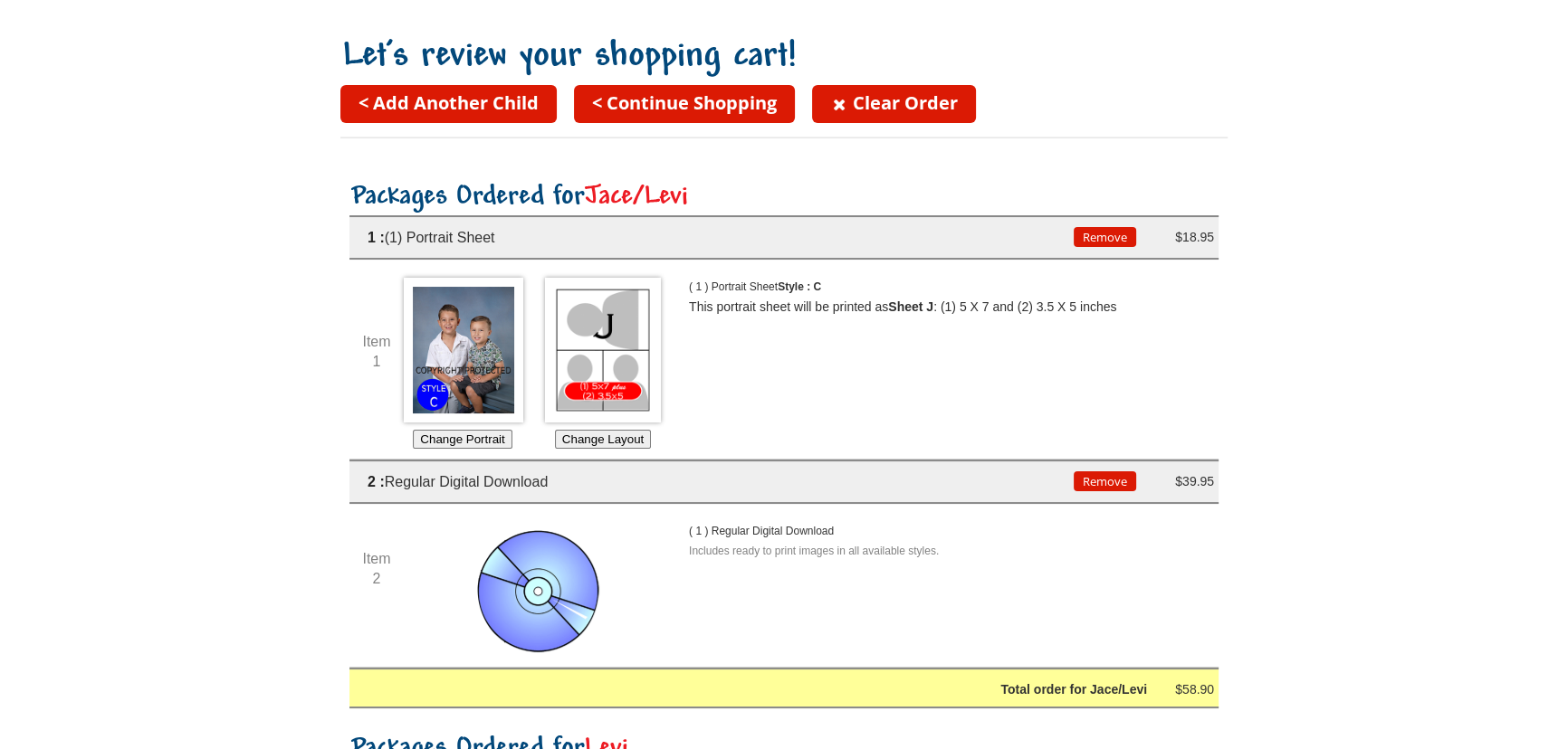
scroll to position [164, 0]
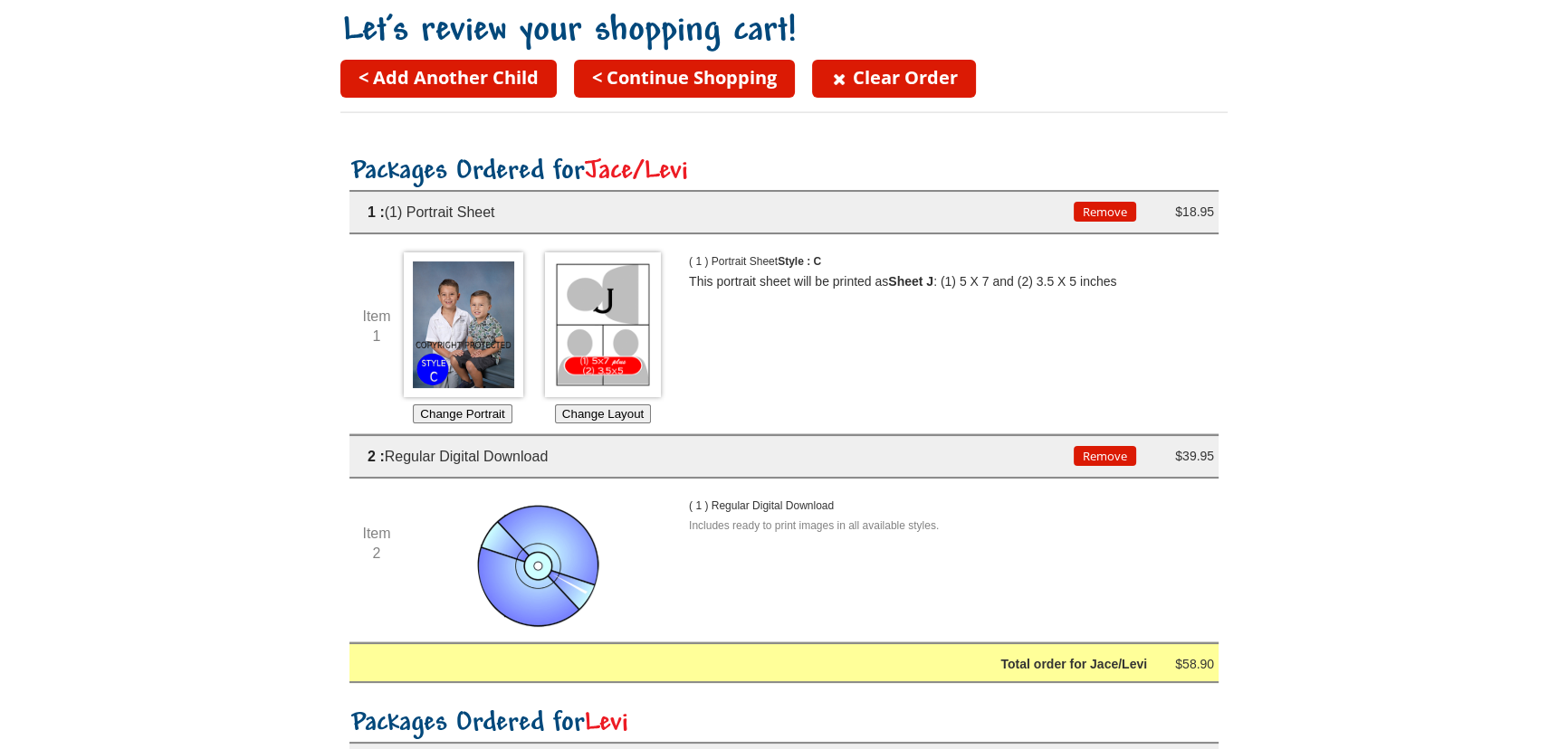
click at [1092, 214] on button "Remove" at bounding box center [1105, 212] width 63 height 20
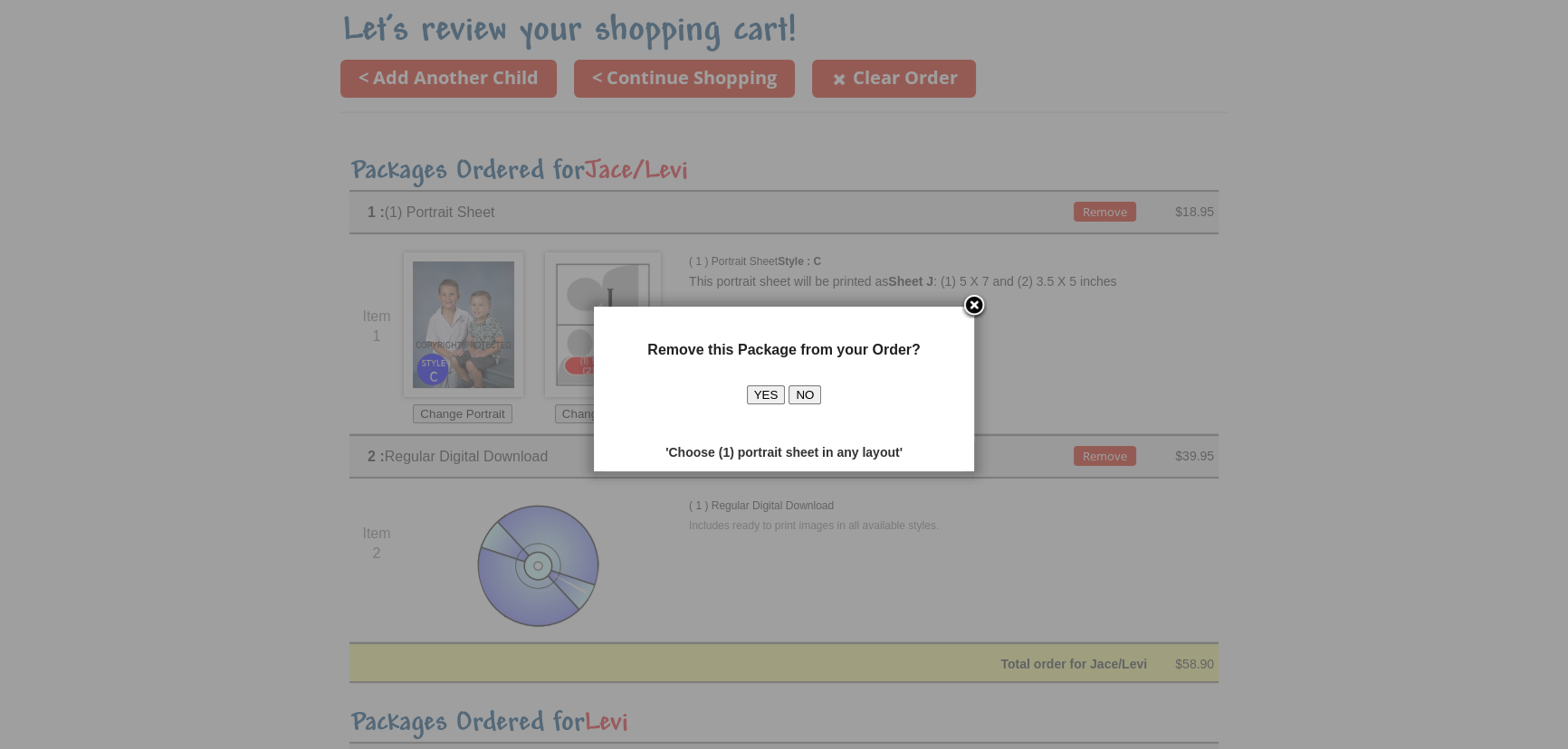
click at [777, 395] on button "YES" at bounding box center [766, 395] width 39 height 19
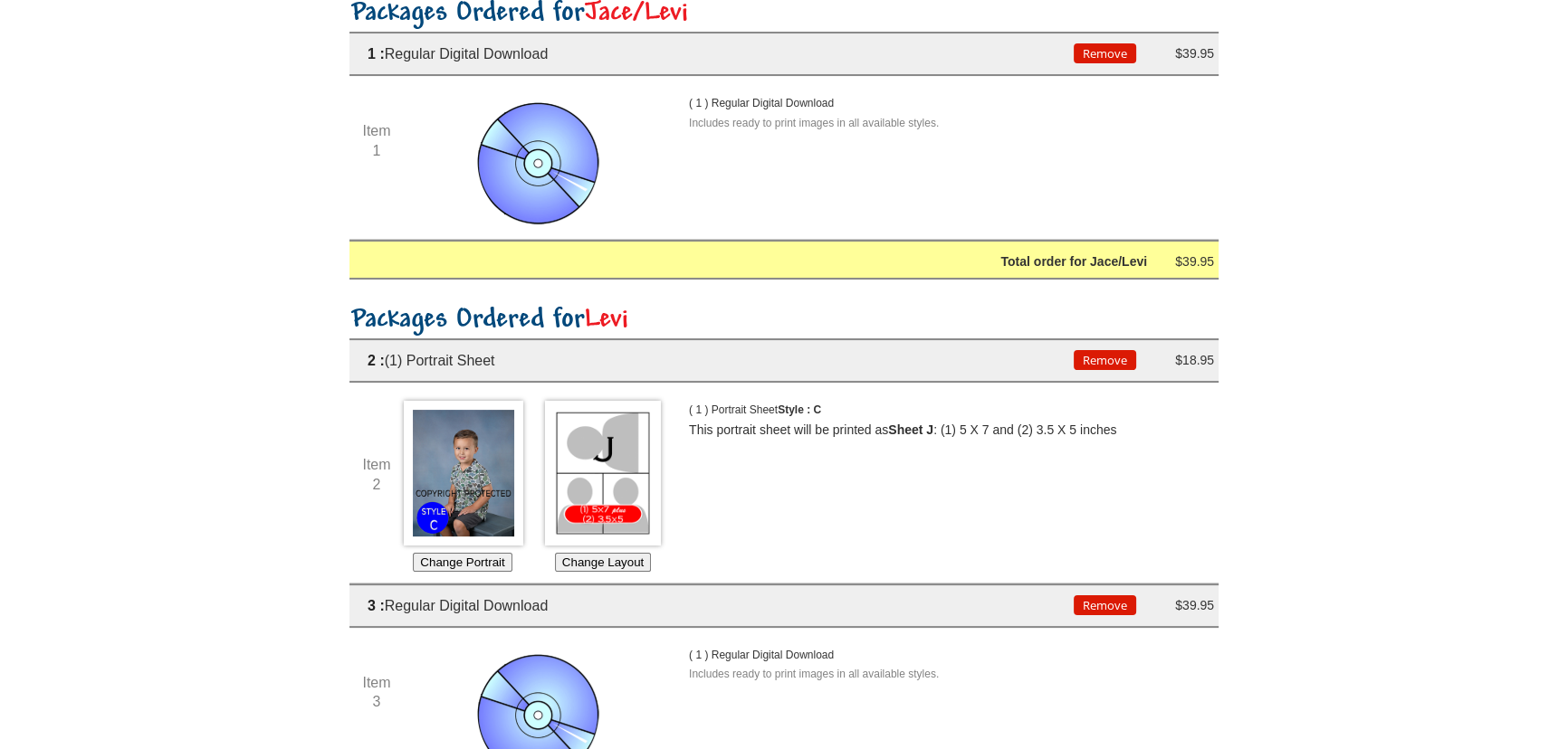
scroll to position [328, 0]
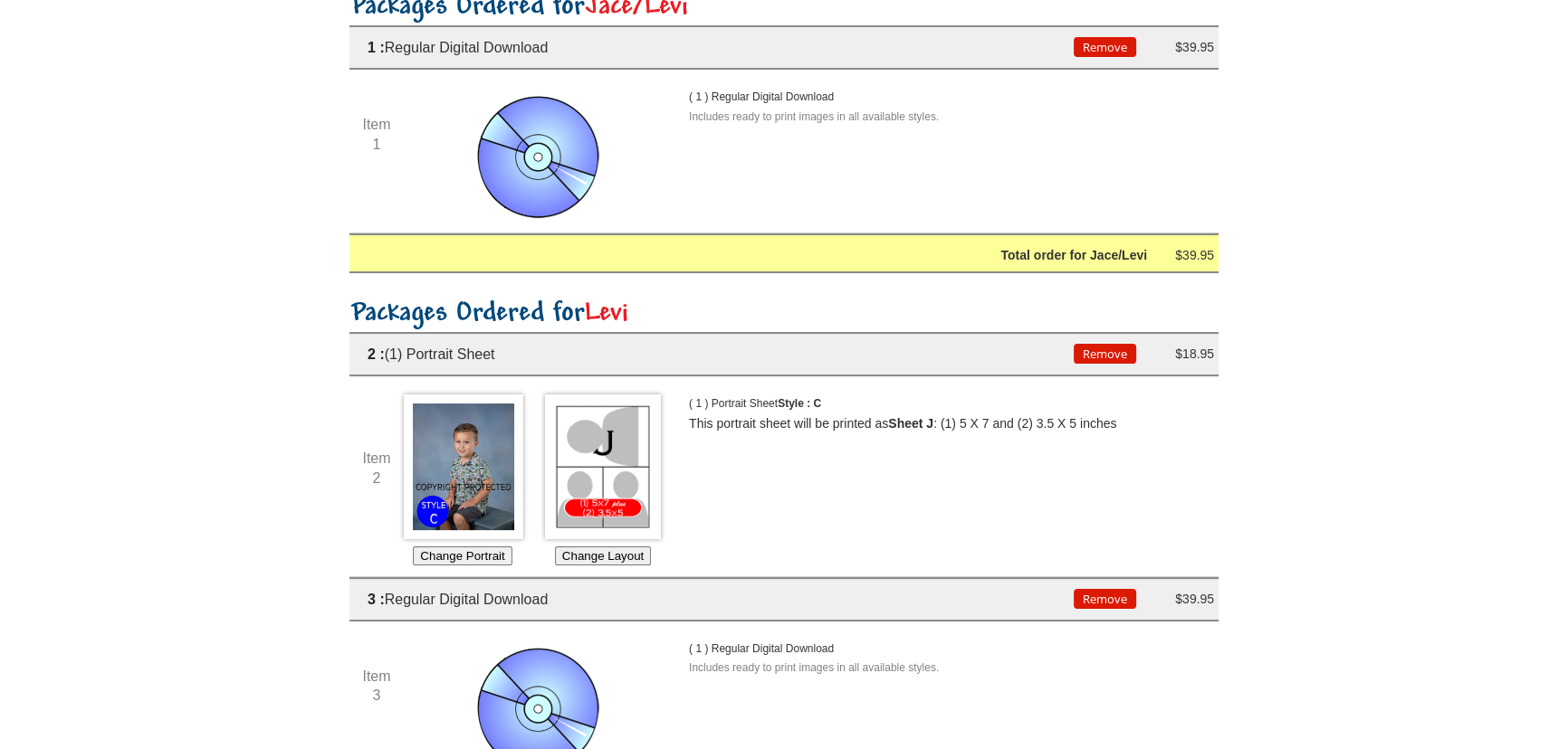
click at [1106, 354] on button "Remove" at bounding box center [1105, 354] width 63 height 20
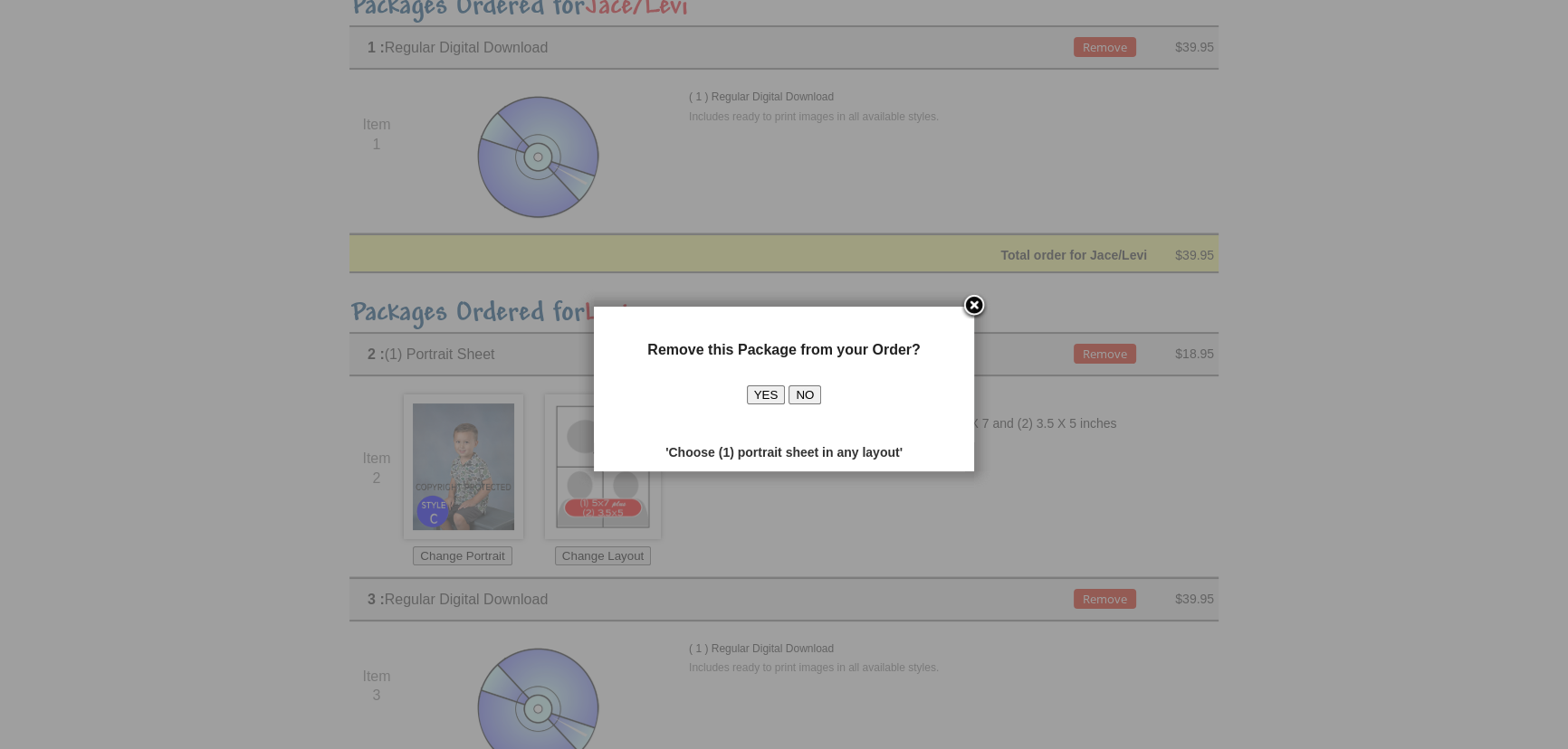
click at [758, 388] on button "YES" at bounding box center [766, 395] width 39 height 19
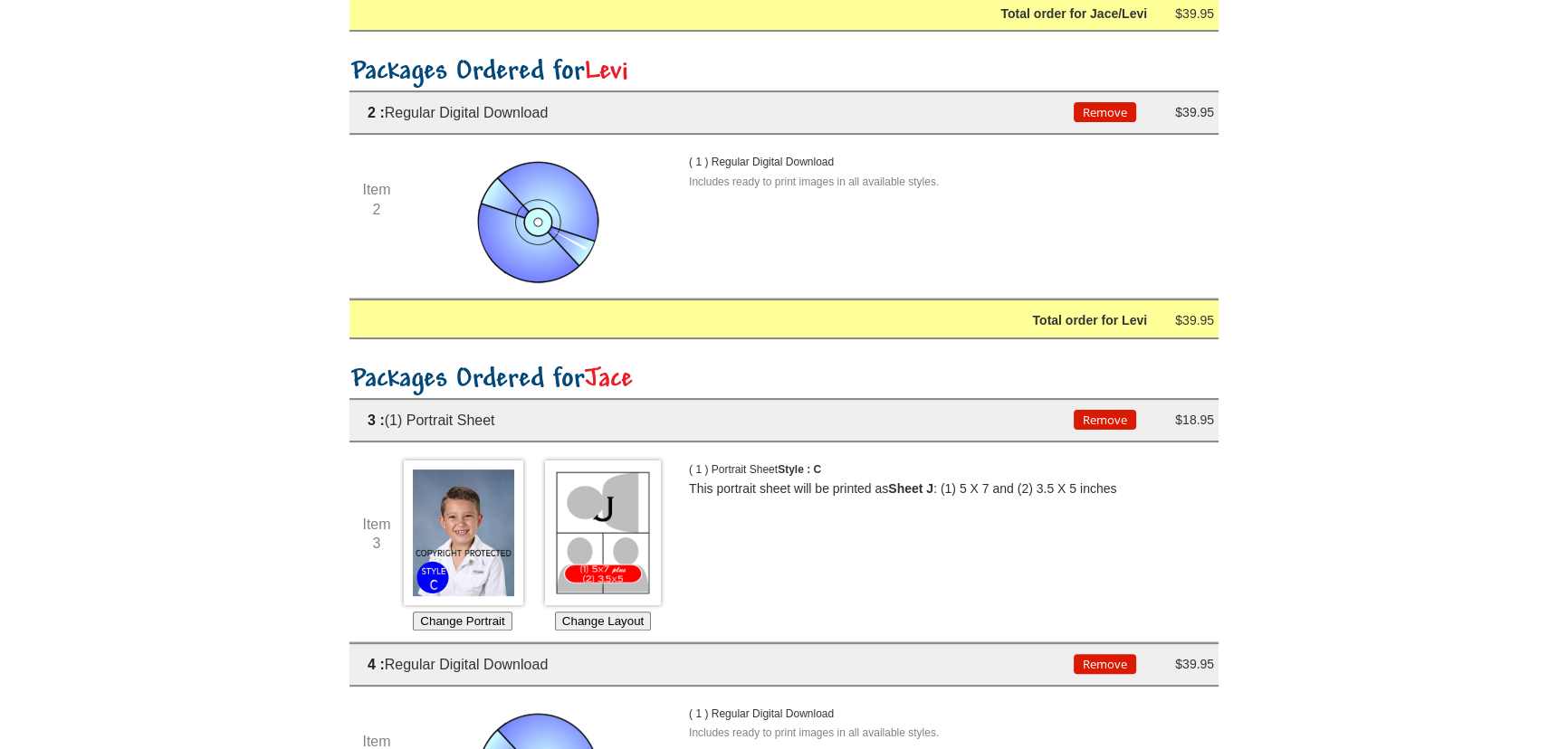
scroll to position [575, 0]
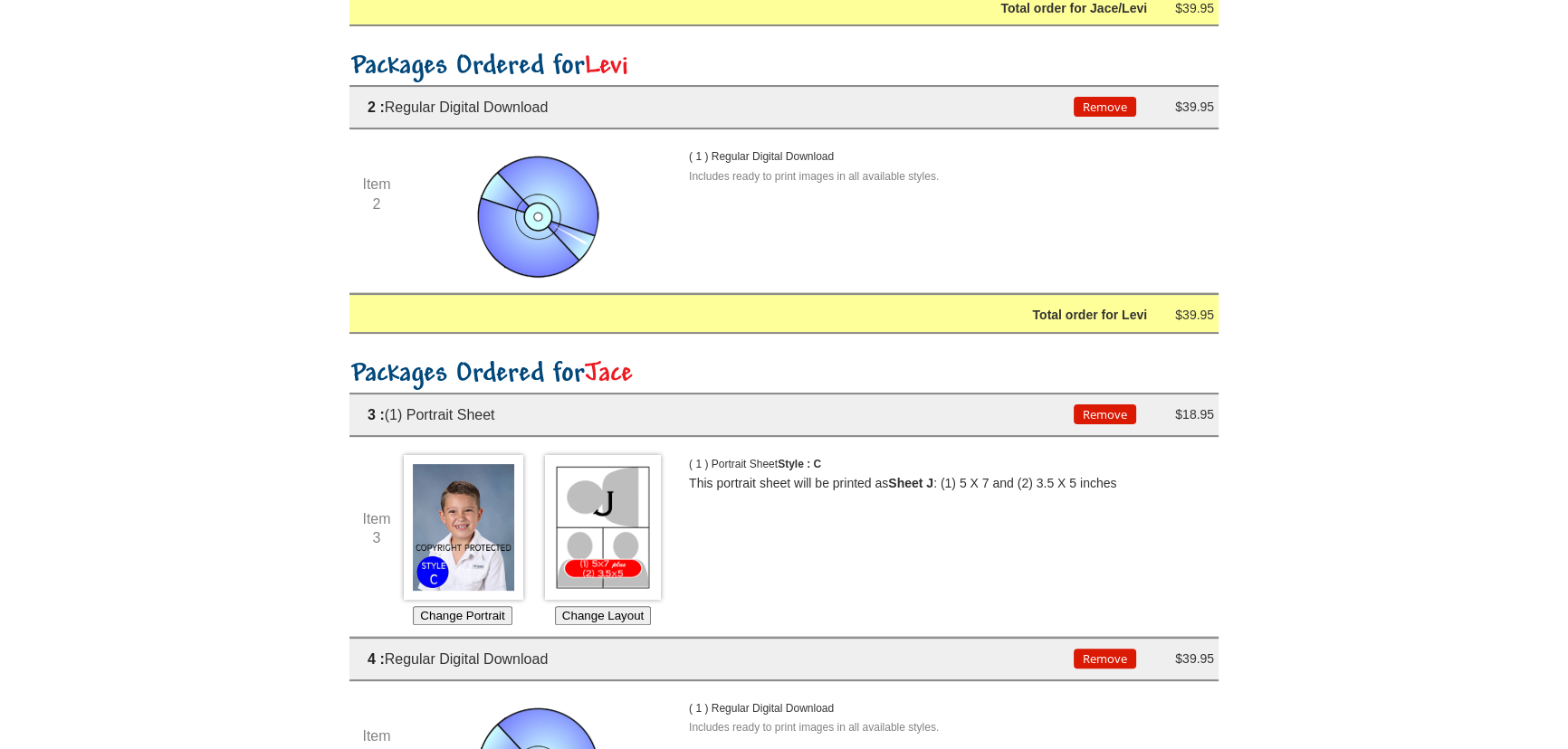
click at [1090, 418] on button "Remove" at bounding box center [1105, 414] width 63 height 20
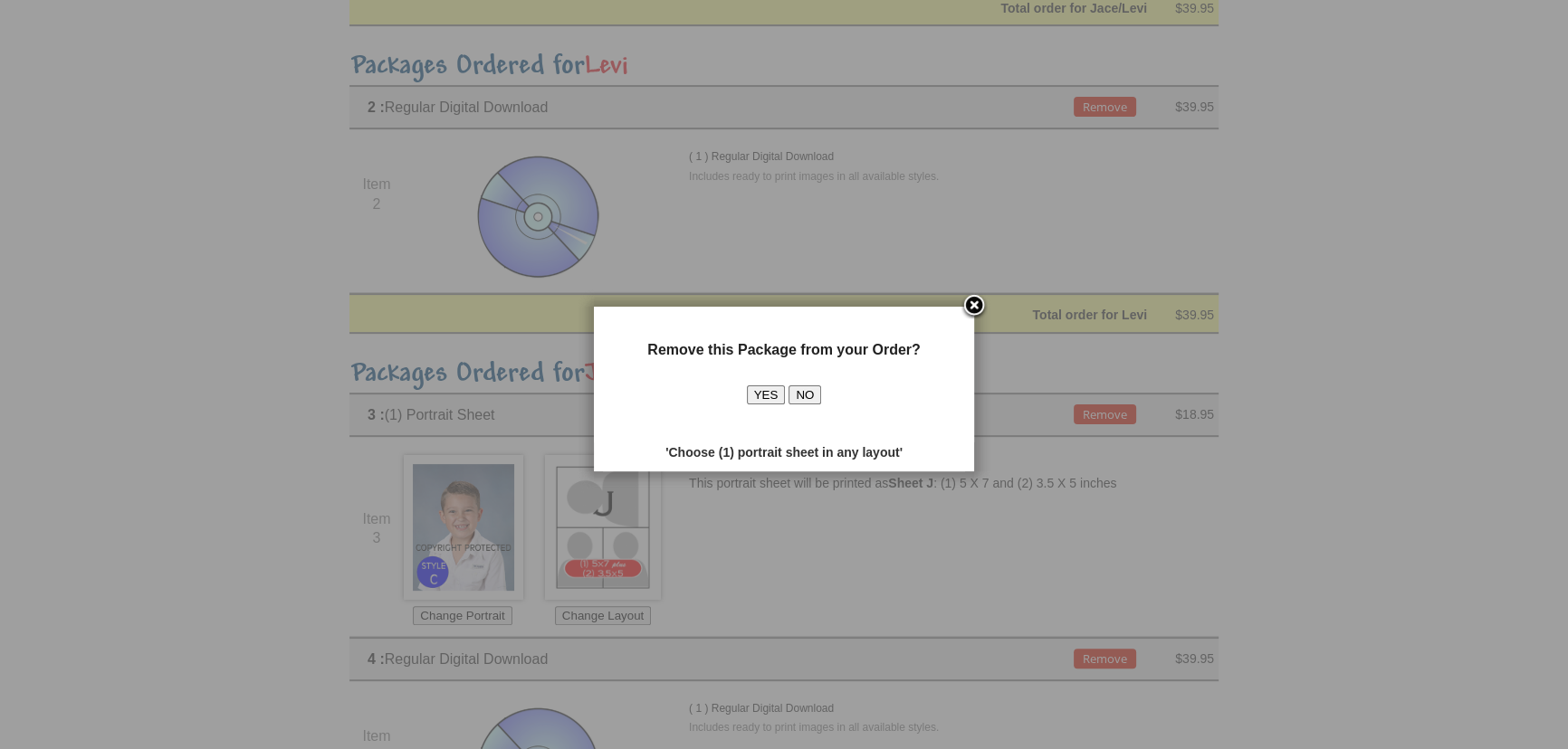
click at [772, 400] on button "YES" at bounding box center [766, 395] width 39 height 19
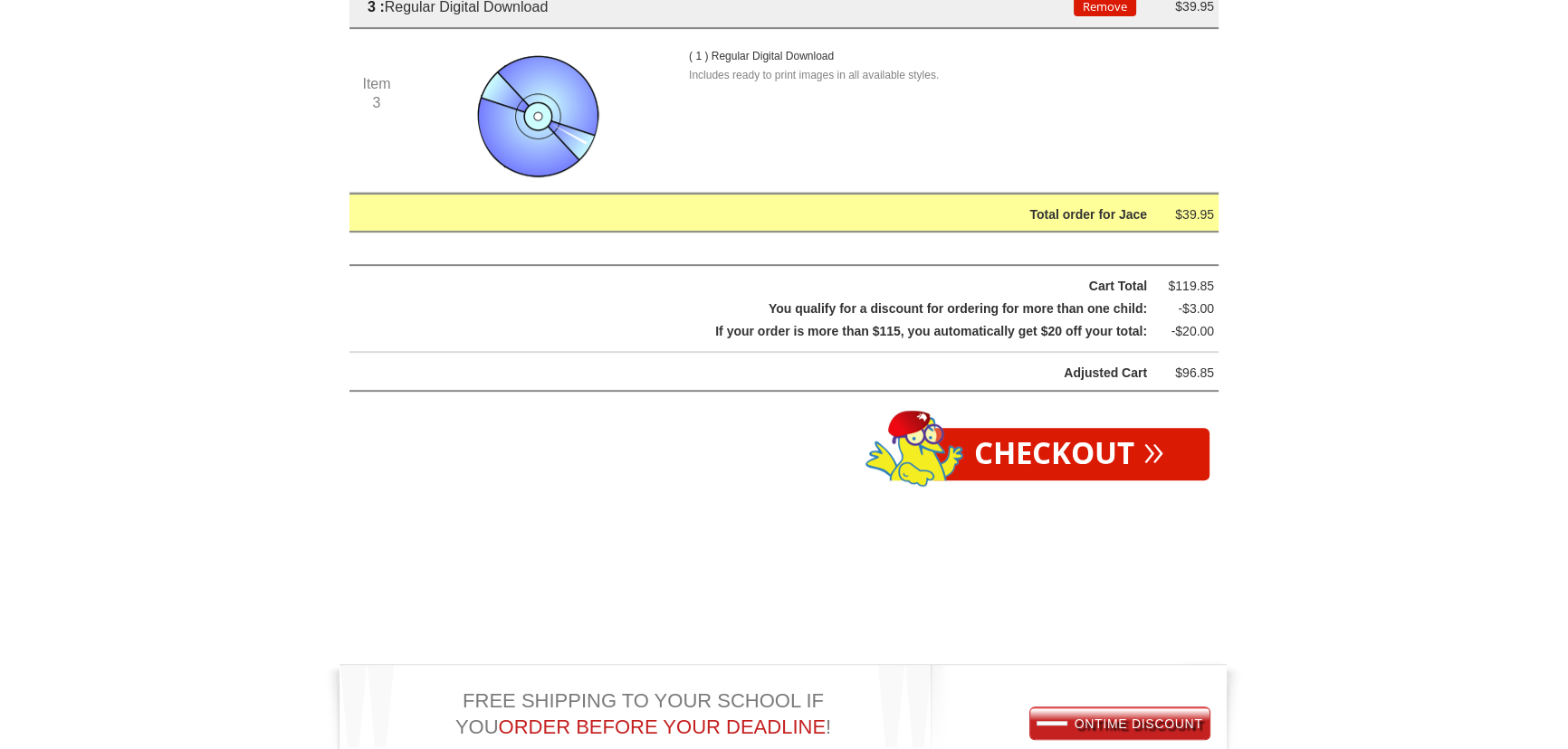
scroll to position [1151, 0]
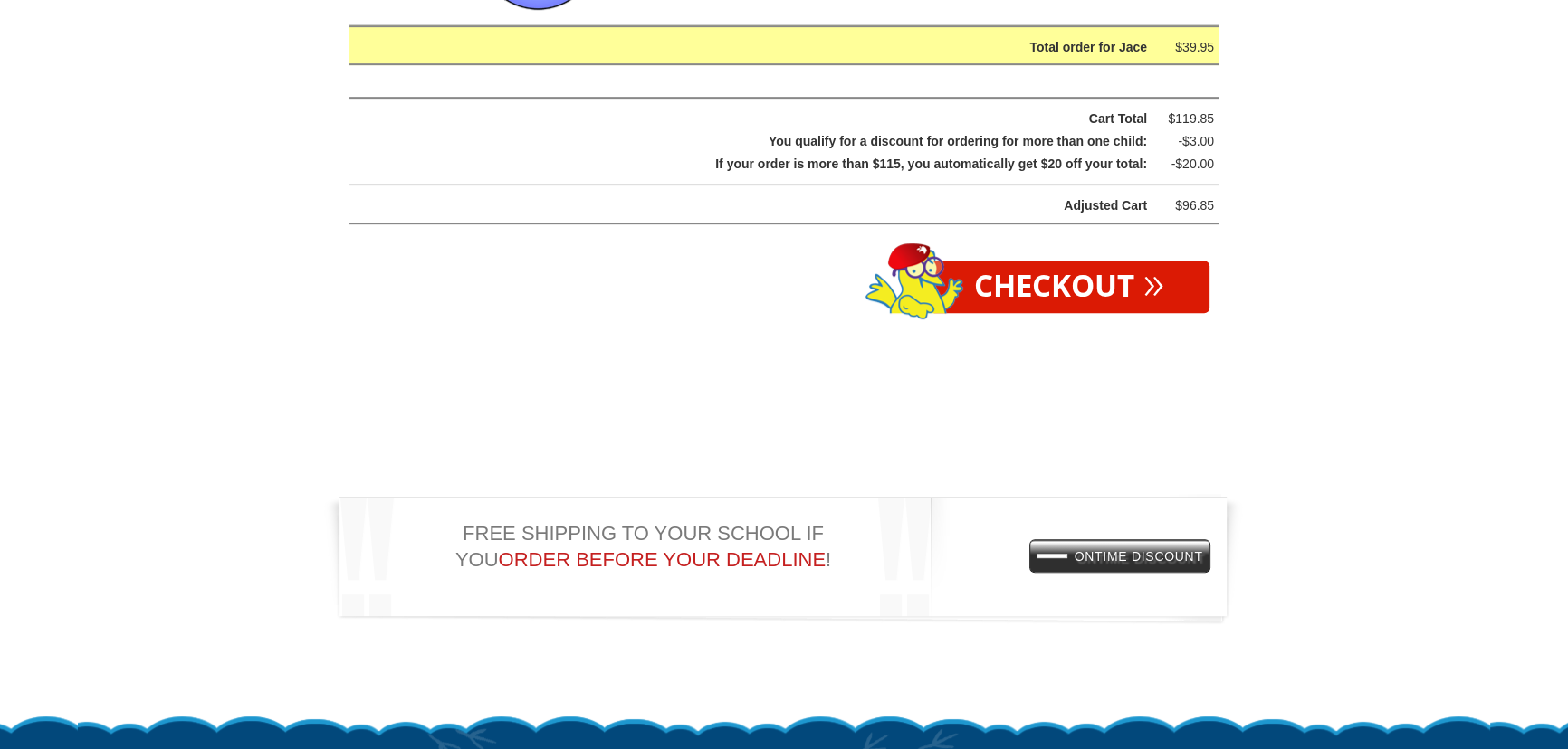
click at [1078, 551] on span "ONTIME DISCOUNT" at bounding box center [1120, 556] width 166 height 15
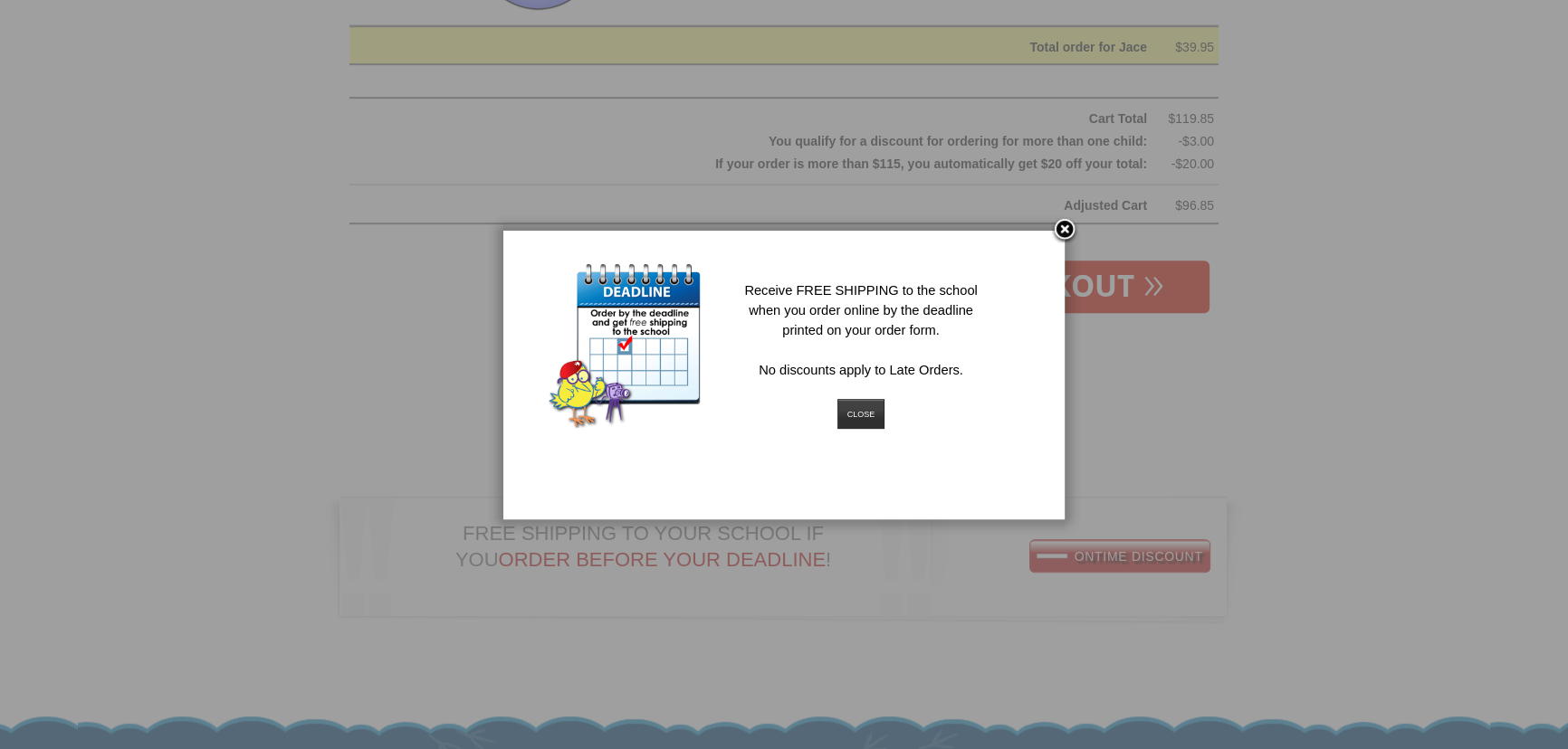
click at [1062, 233] on link at bounding box center [1065, 230] width 27 height 27
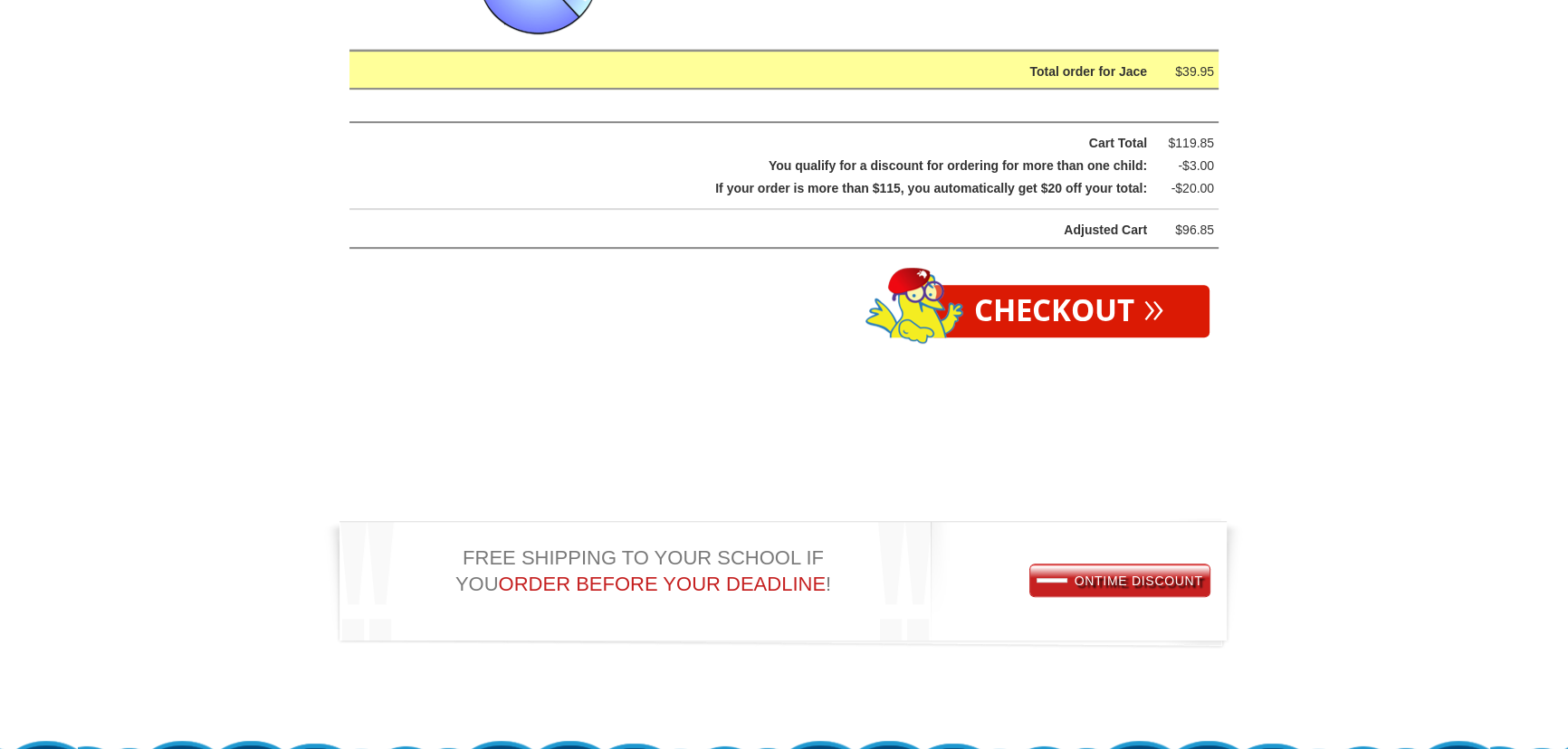
scroll to position [877, 0]
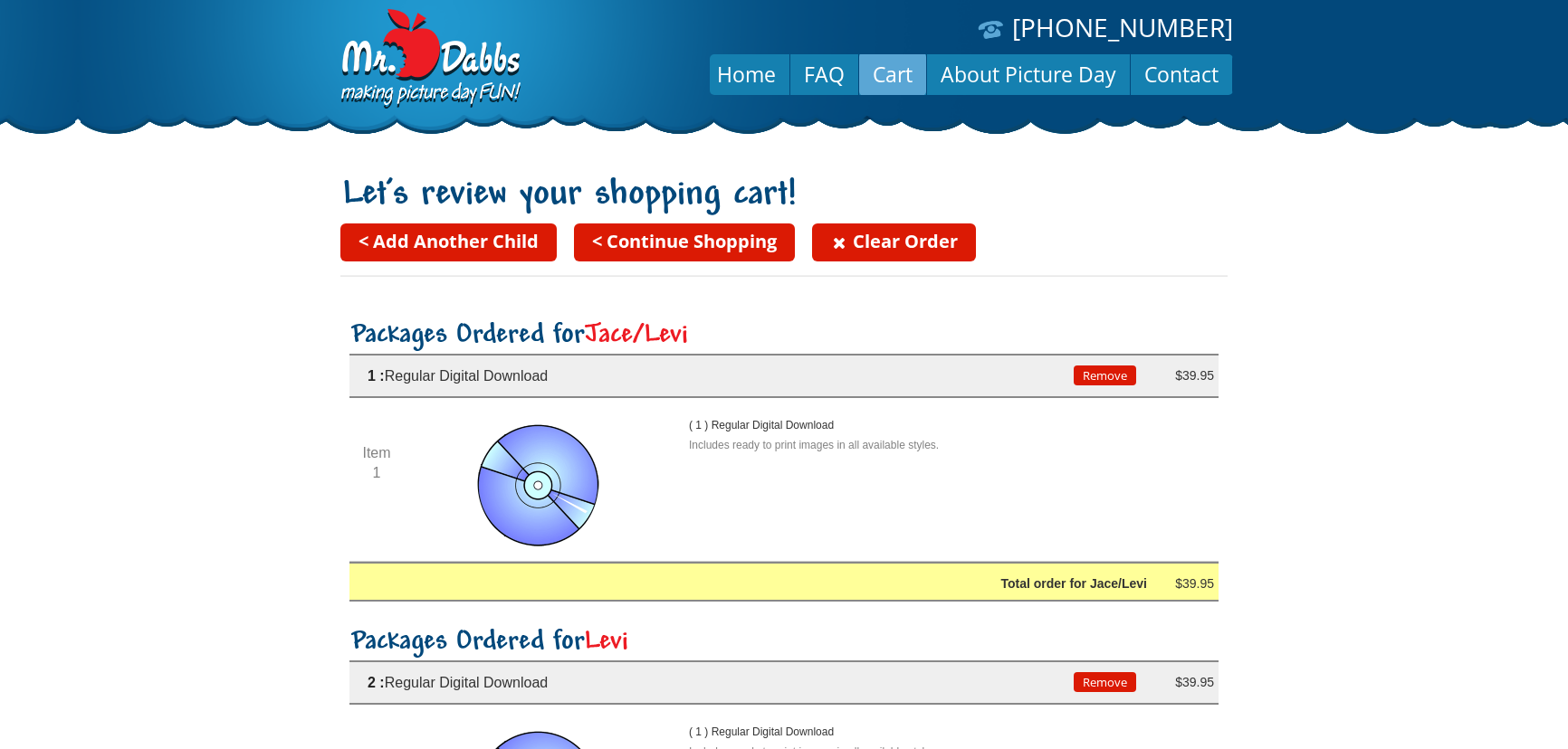
scroll to position [175, 0]
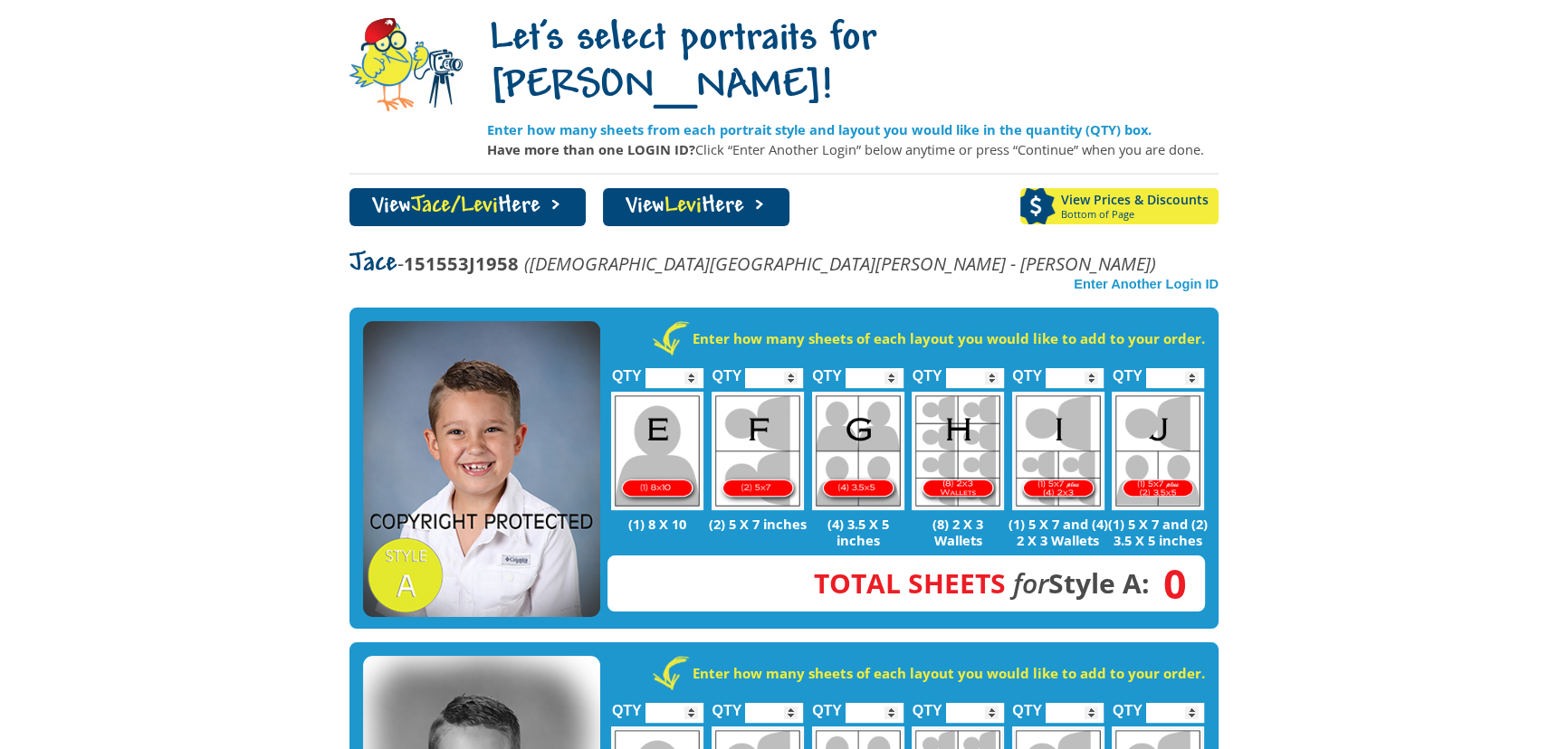
scroll to position [658, 0]
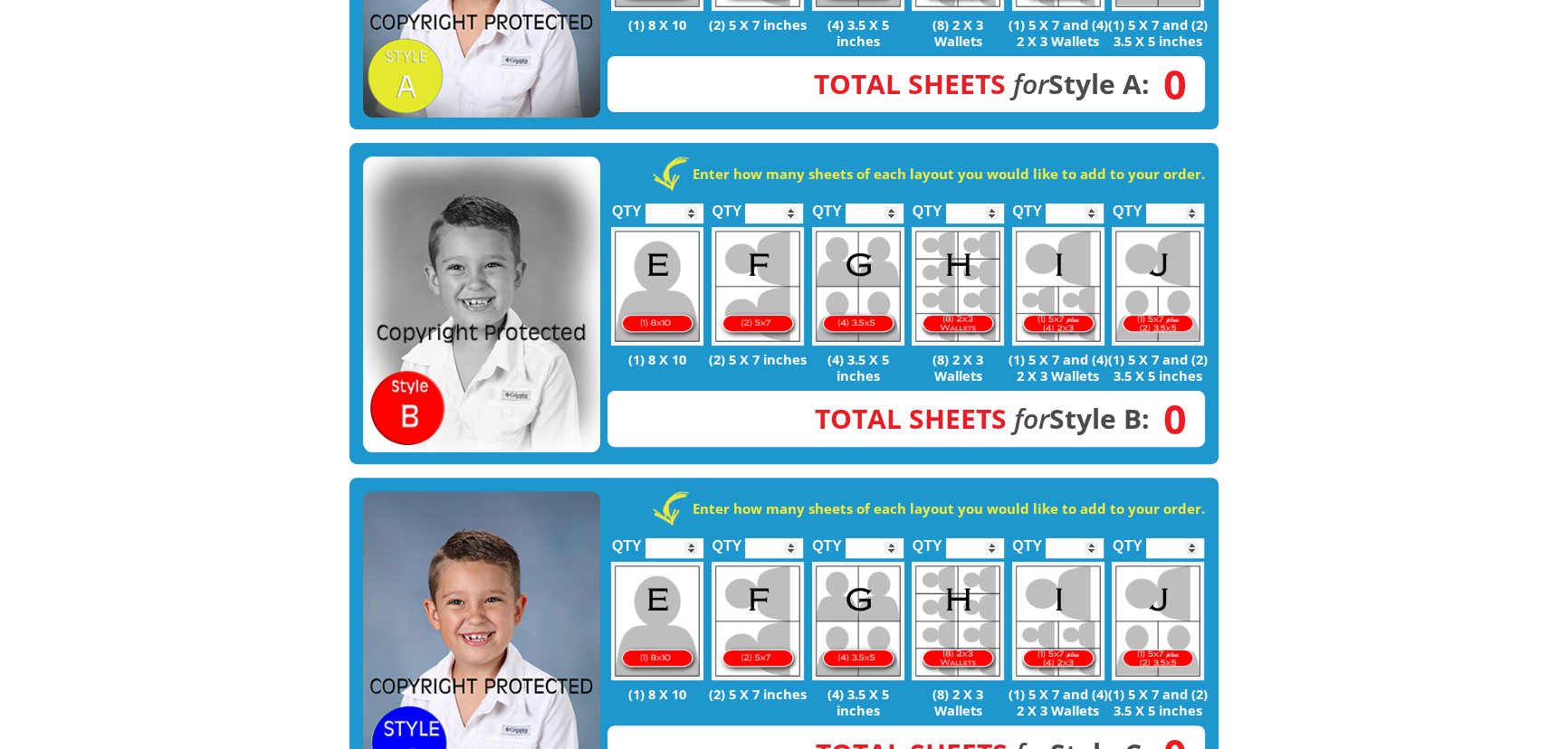
type input "*"
click at [1193, 538] on input "*" at bounding box center [1174, 548] width 58 height 20
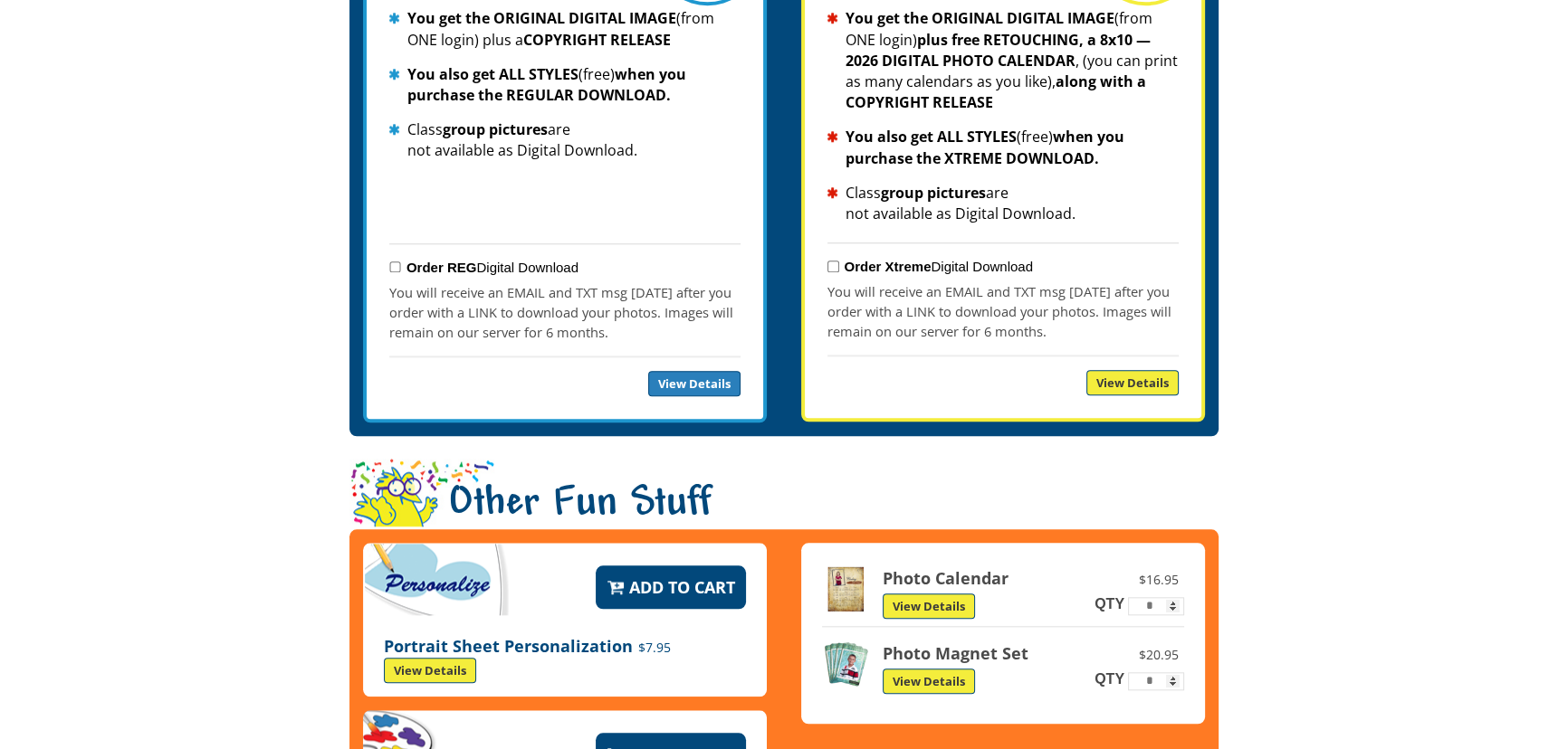
scroll to position [2878, 0]
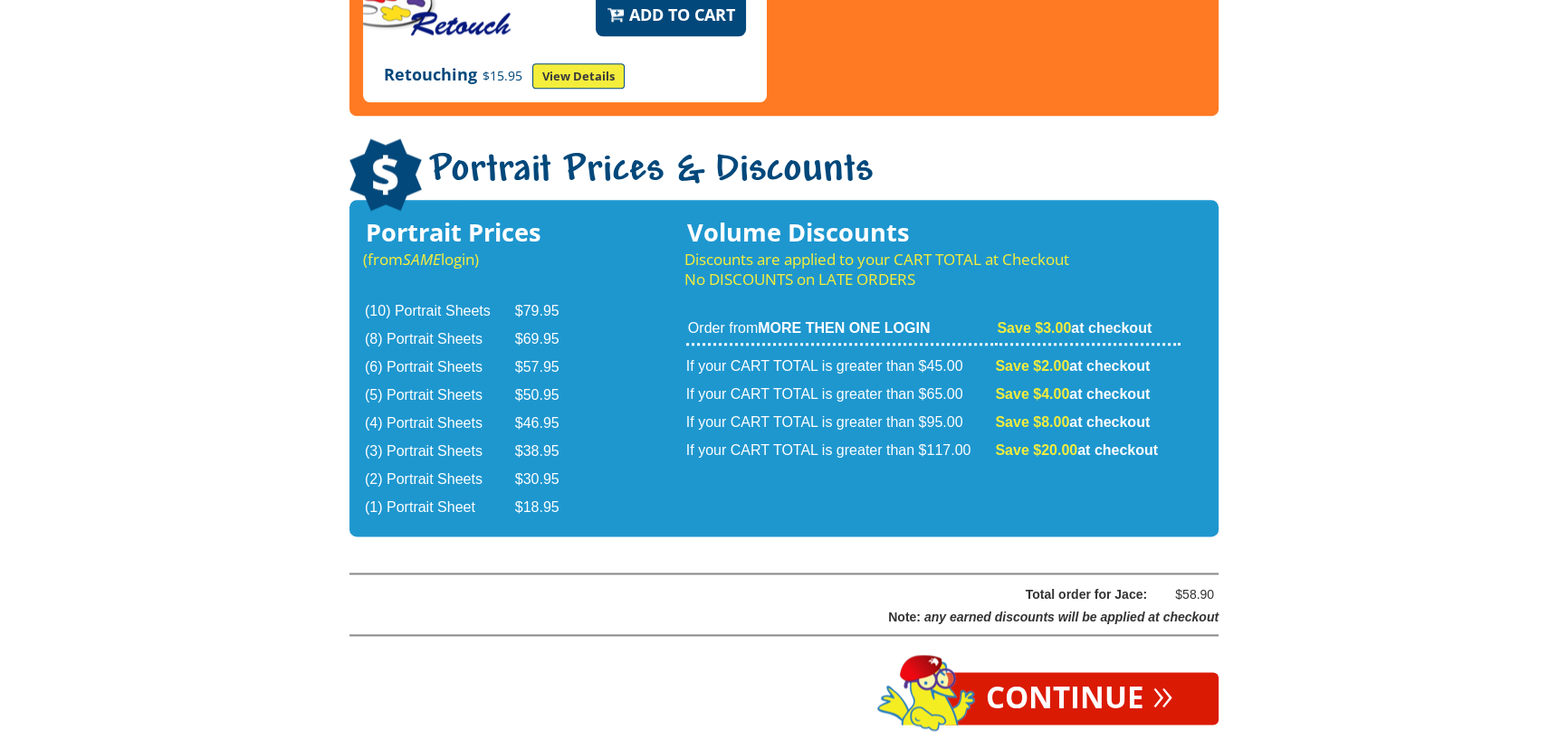
click at [1095, 672] on link "Continue »" at bounding box center [1080, 698] width 277 height 53
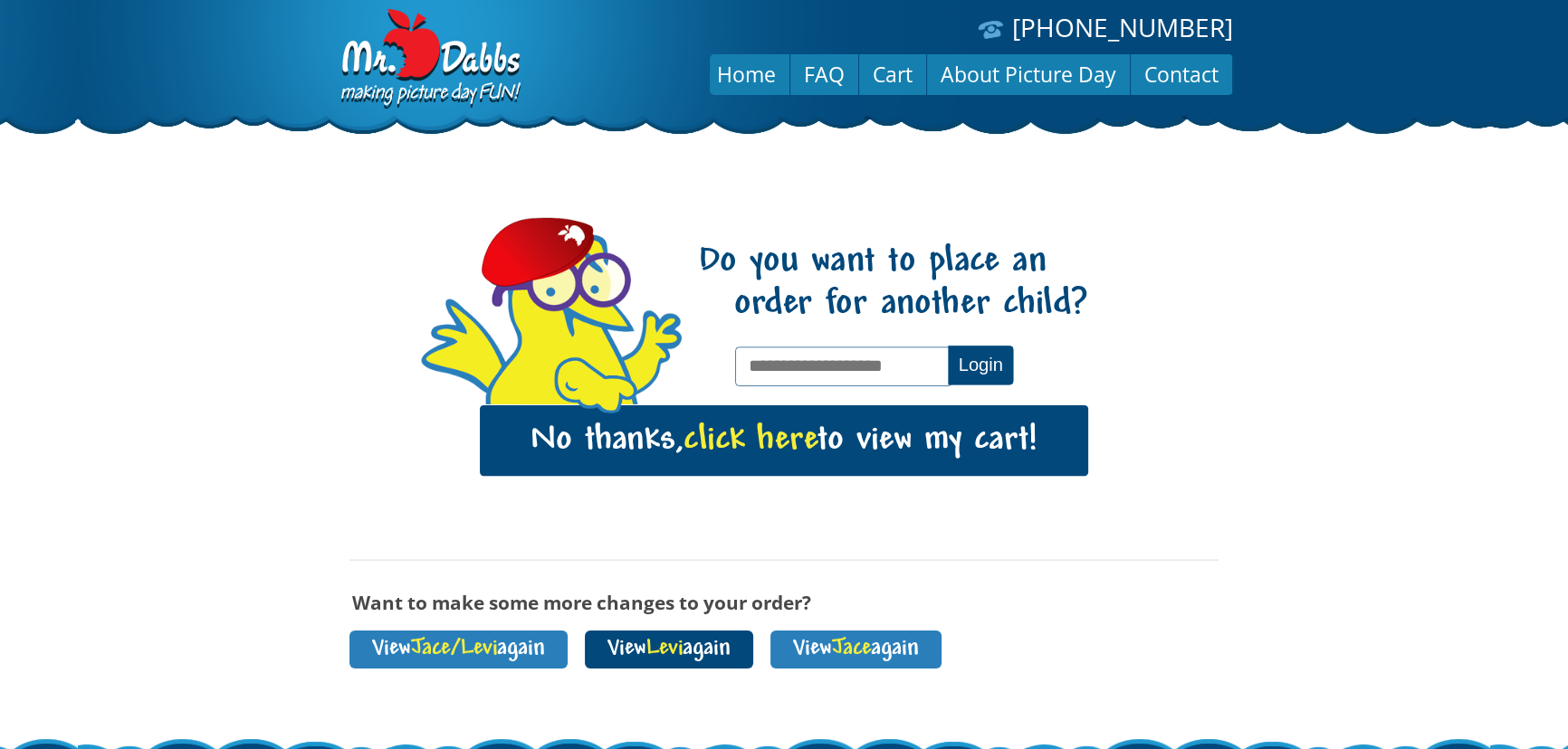
click at [683, 653] on span "Levi" at bounding box center [664, 648] width 36 height 24
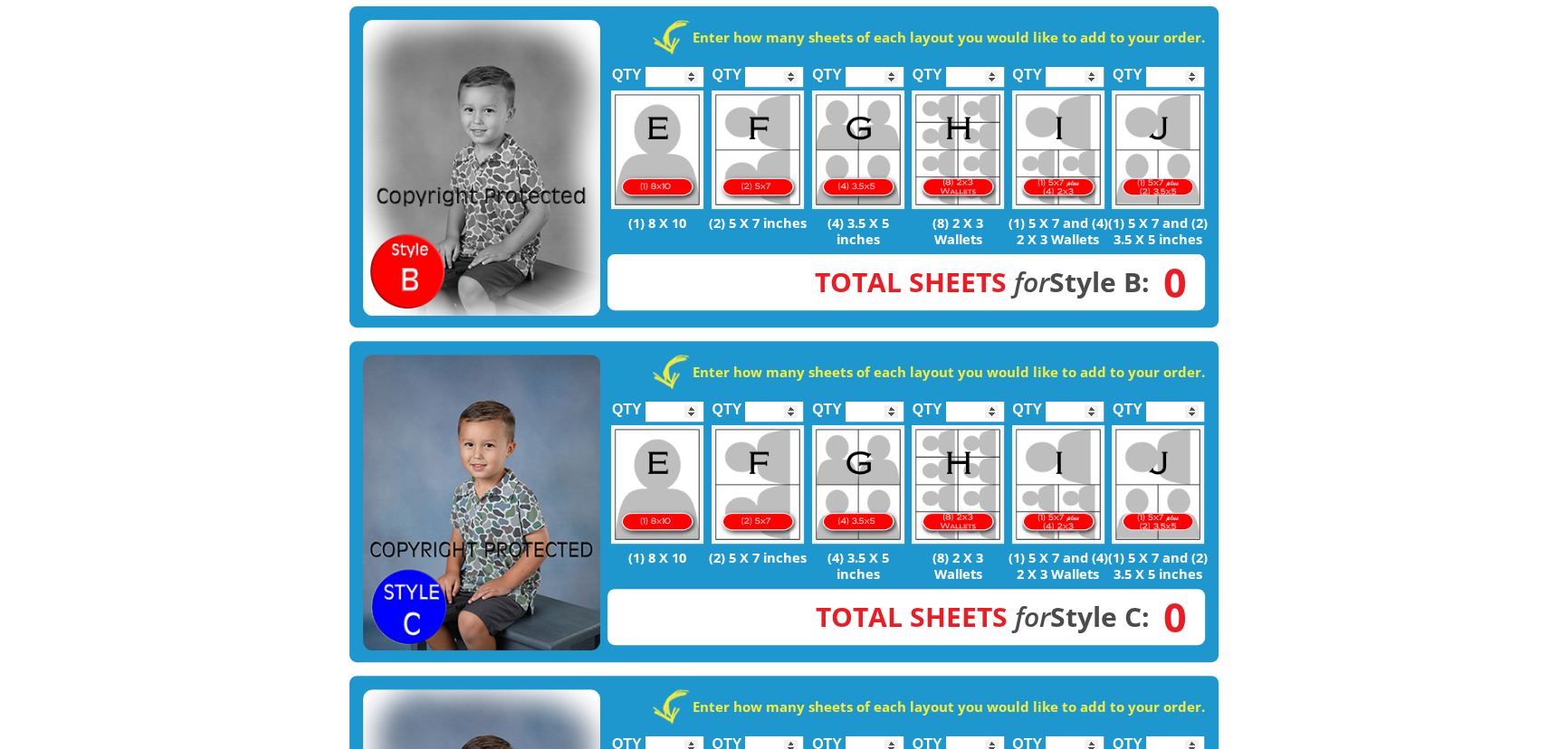
scroll to position [822, 0]
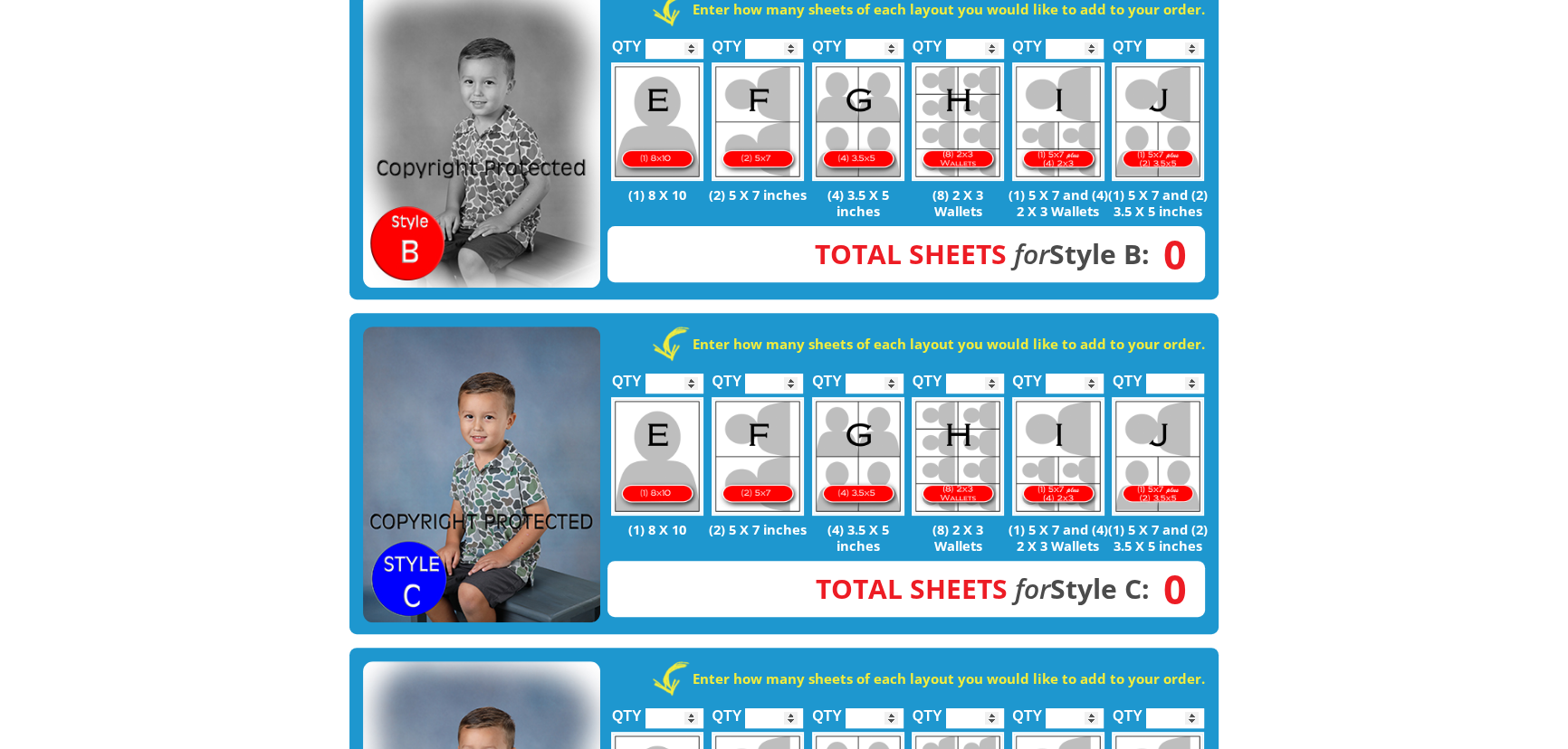
type input "*"
click at [1189, 374] on input "*" at bounding box center [1174, 384] width 58 height 20
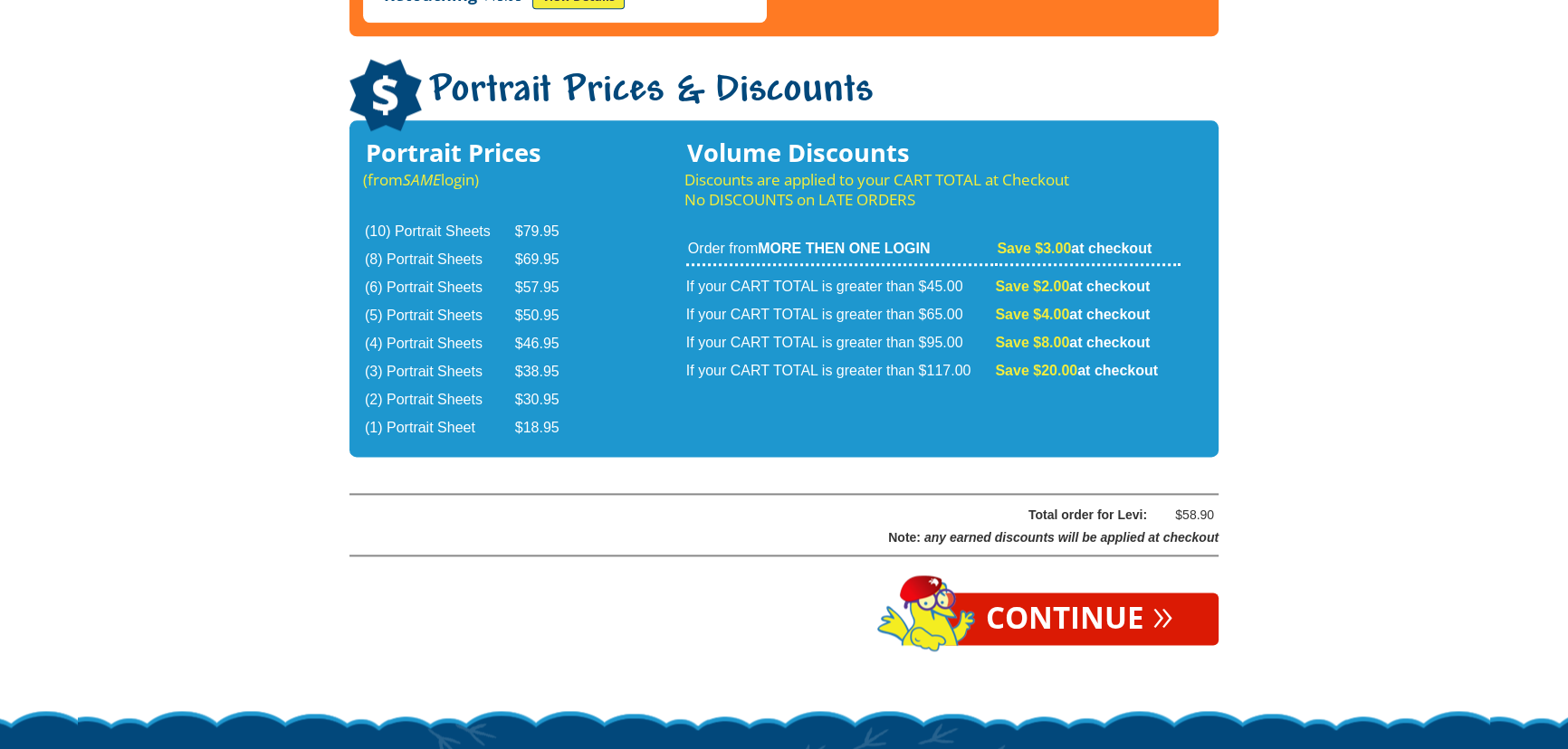
scroll to position [2961, 0]
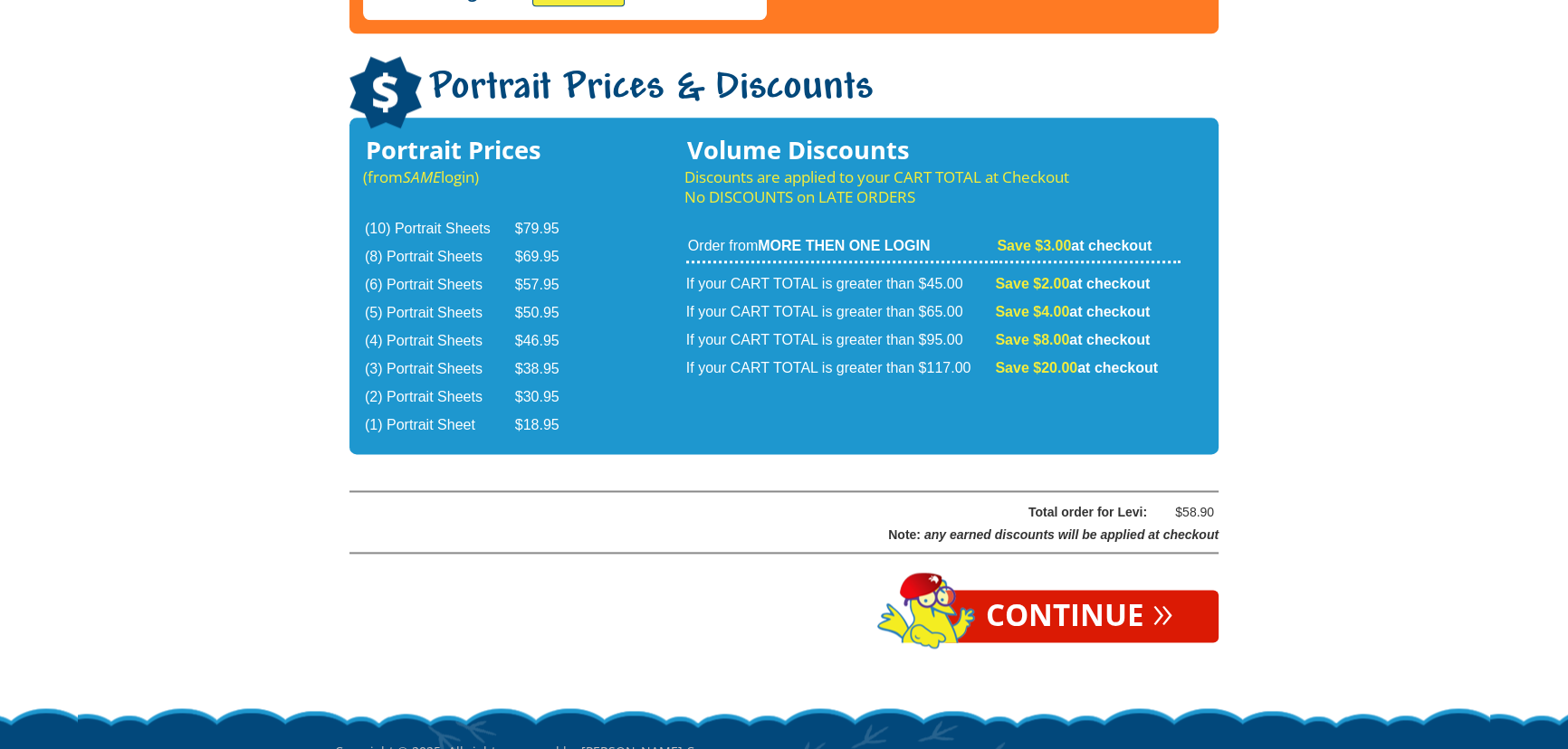
click at [1104, 590] on link "Continue »" at bounding box center [1080, 616] width 277 height 53
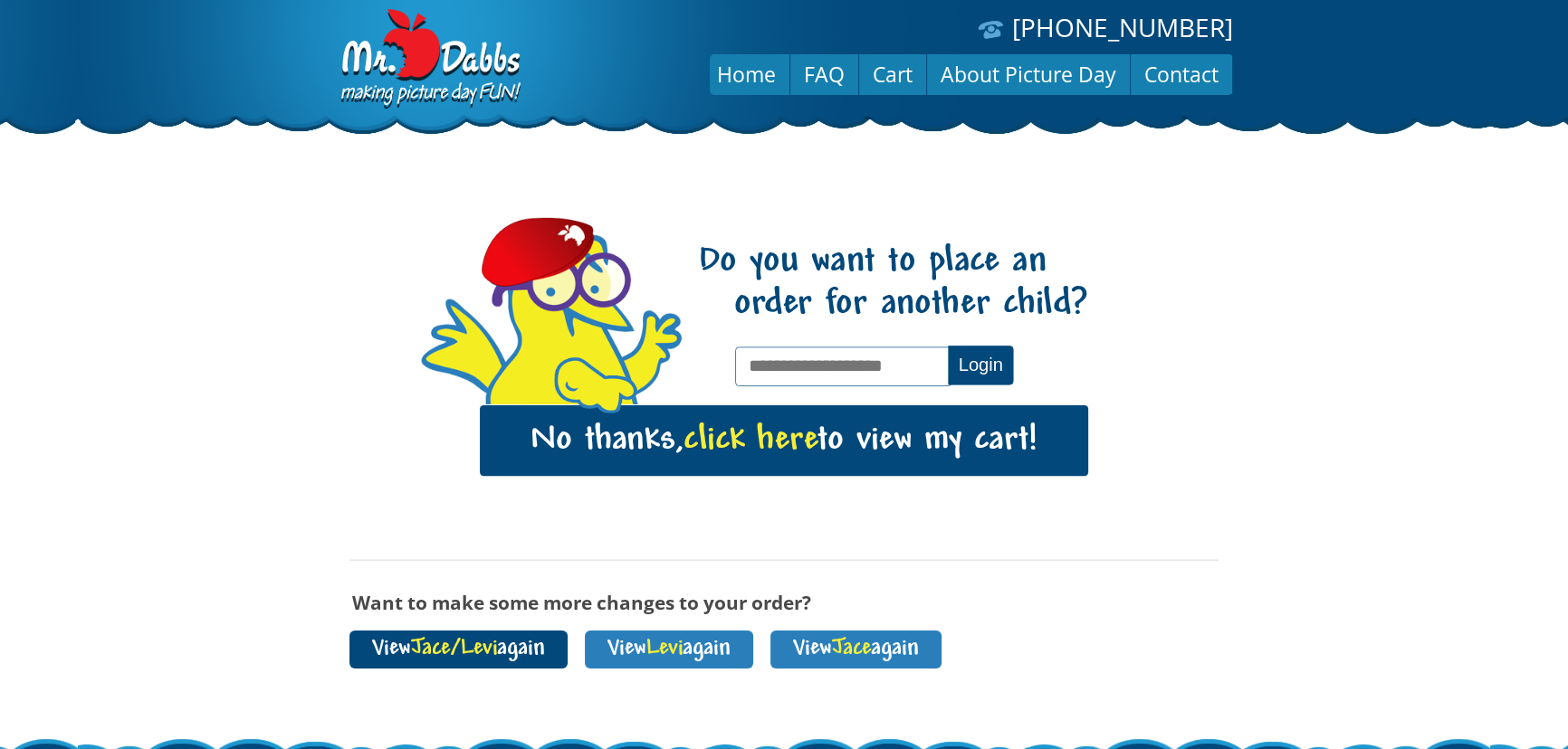
click at [449, 650] on span "Jace/Levi" at bounding box center [454, 648] width 86 height 24
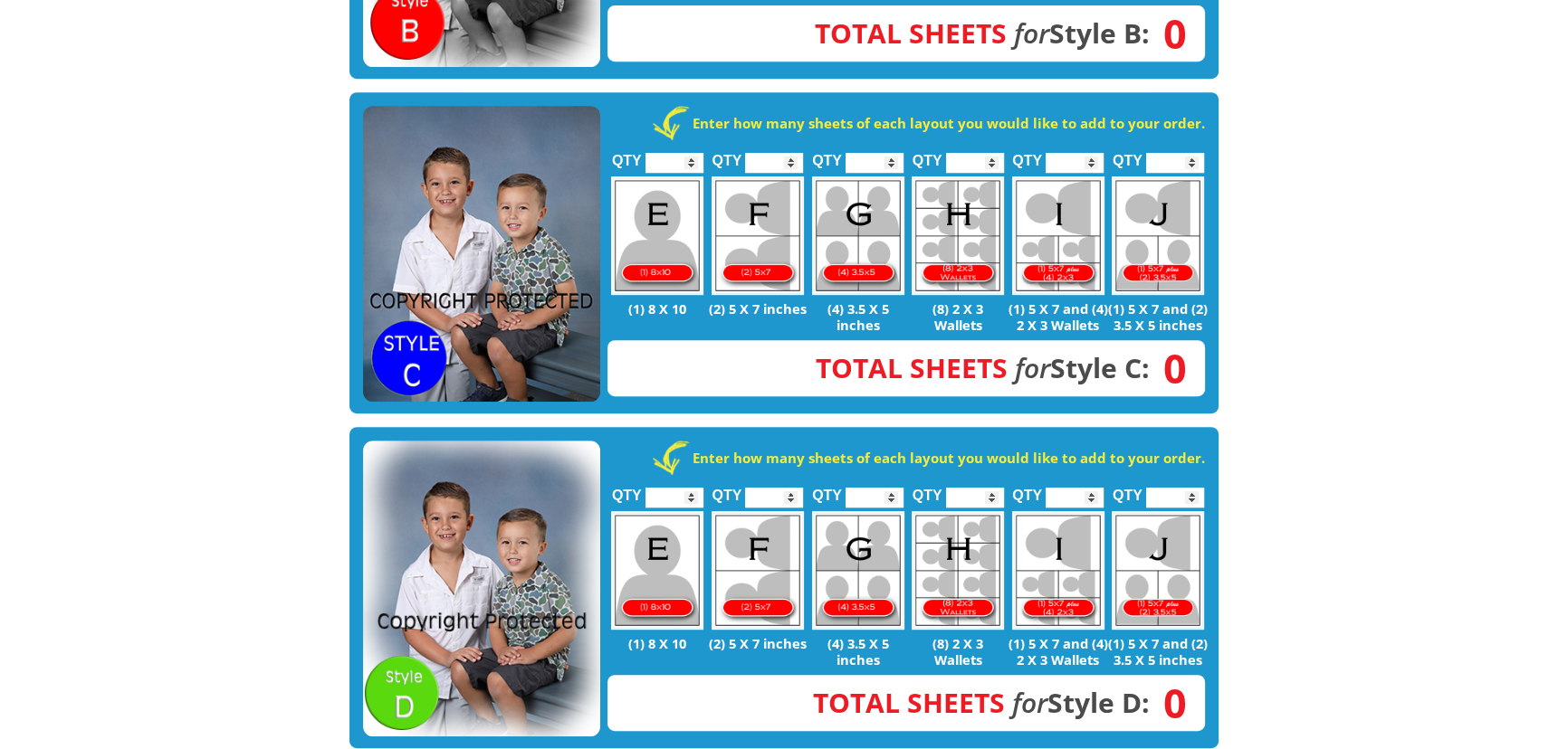
scroll to position [905, 0]
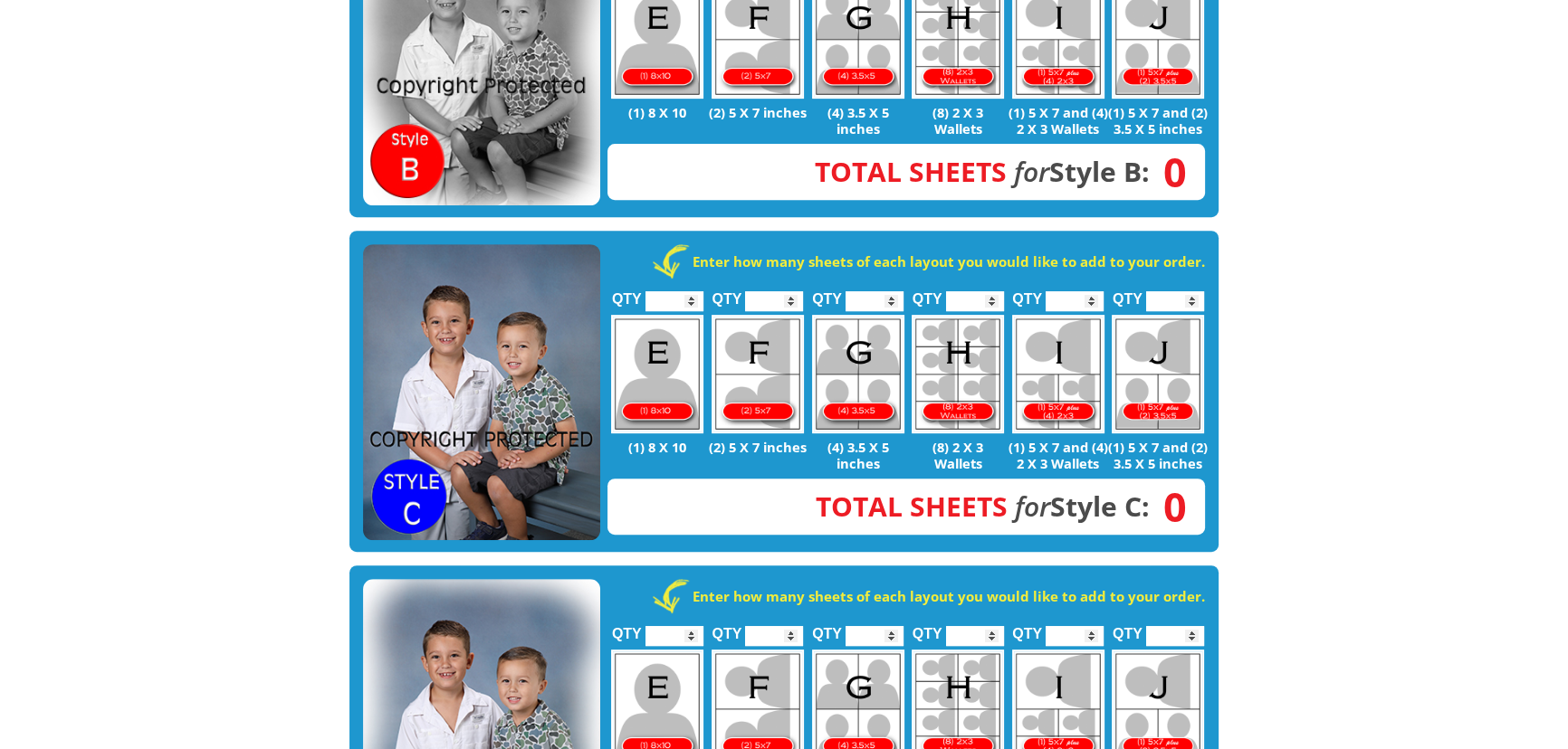
type input "*"
click at [1194, 291] on input "*" at bounding box center [1174, 301] width 58 height 20
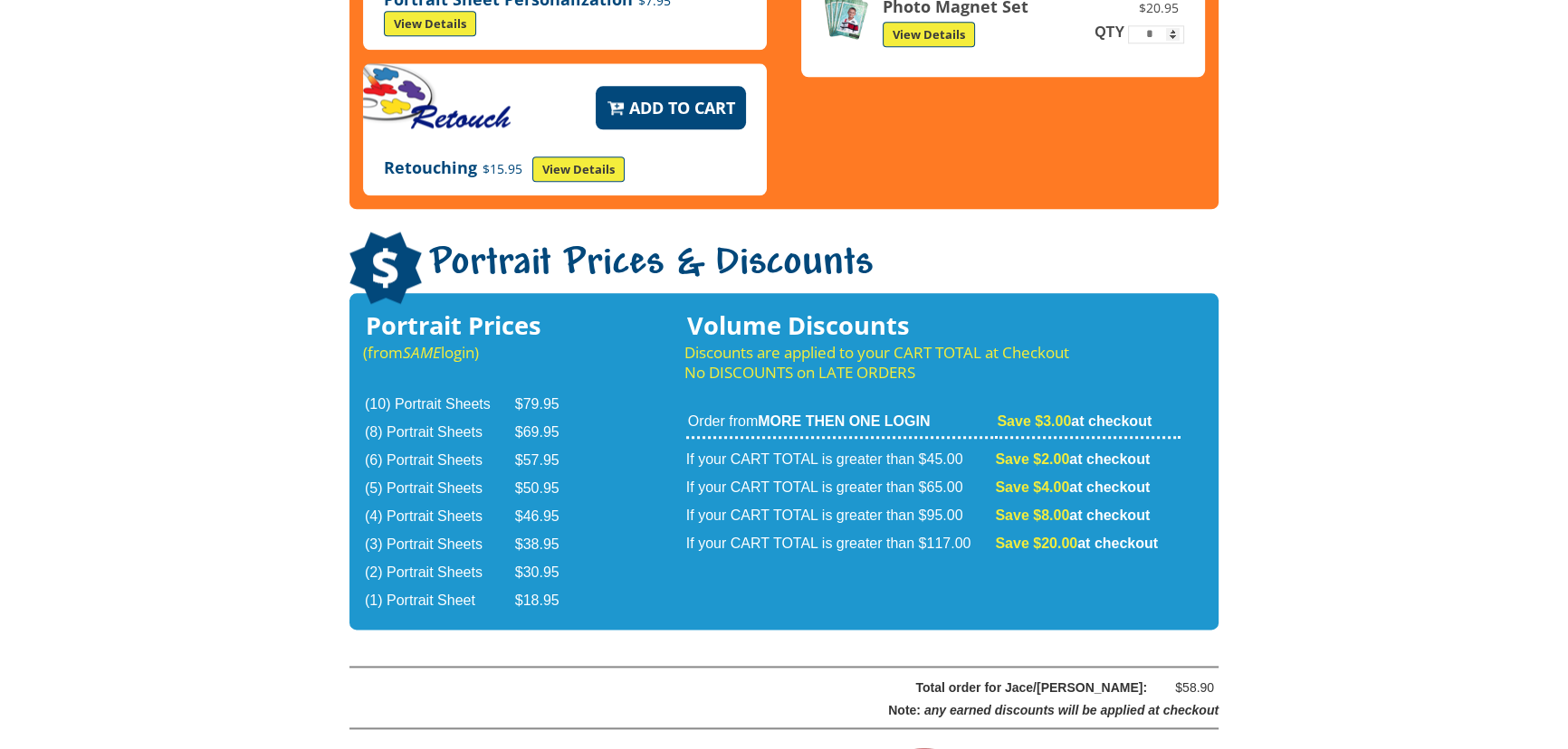
scroll to position [2878, 0]
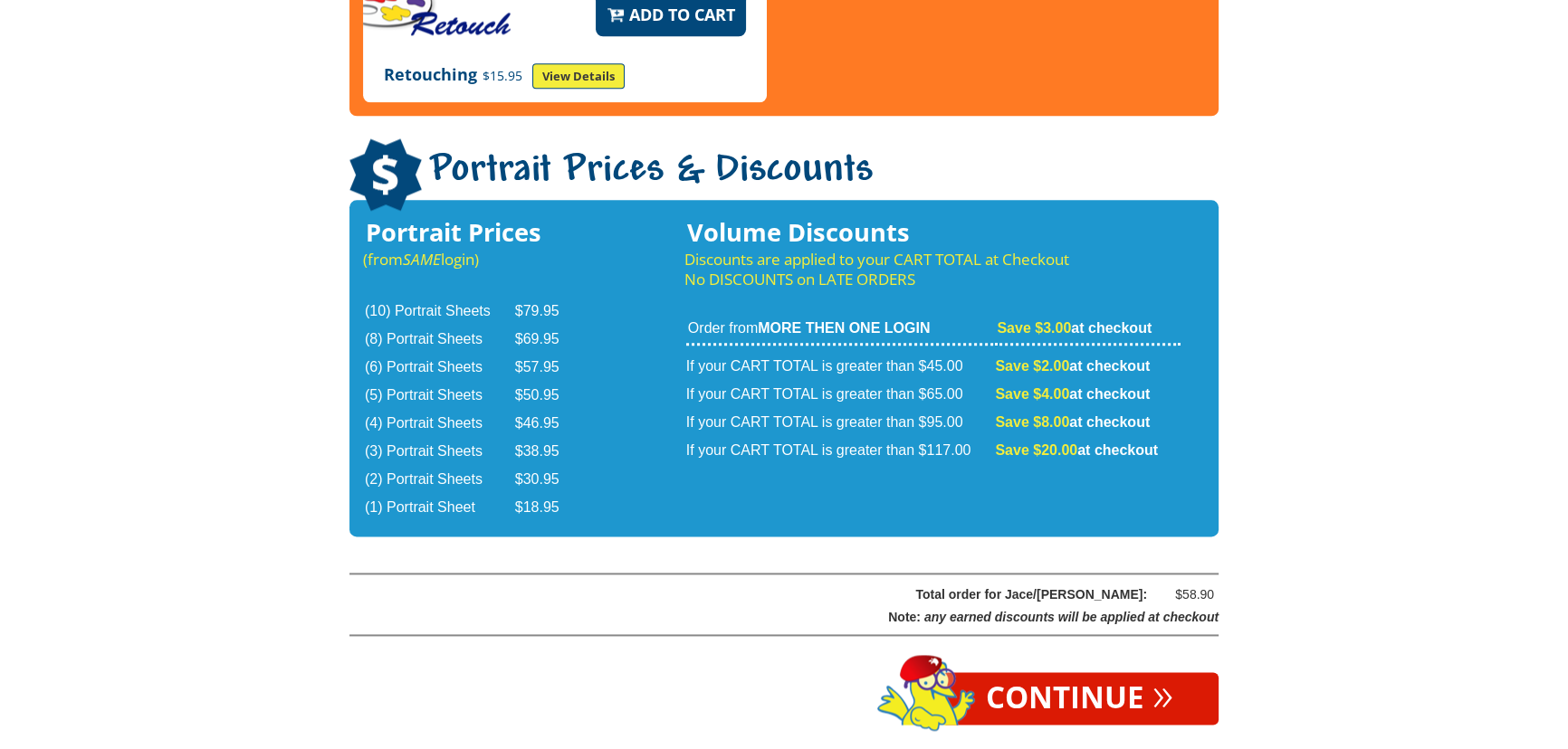
click at [1071, 672] on link "Continue »" at bounding box center [1080, 698] width 277 height 53
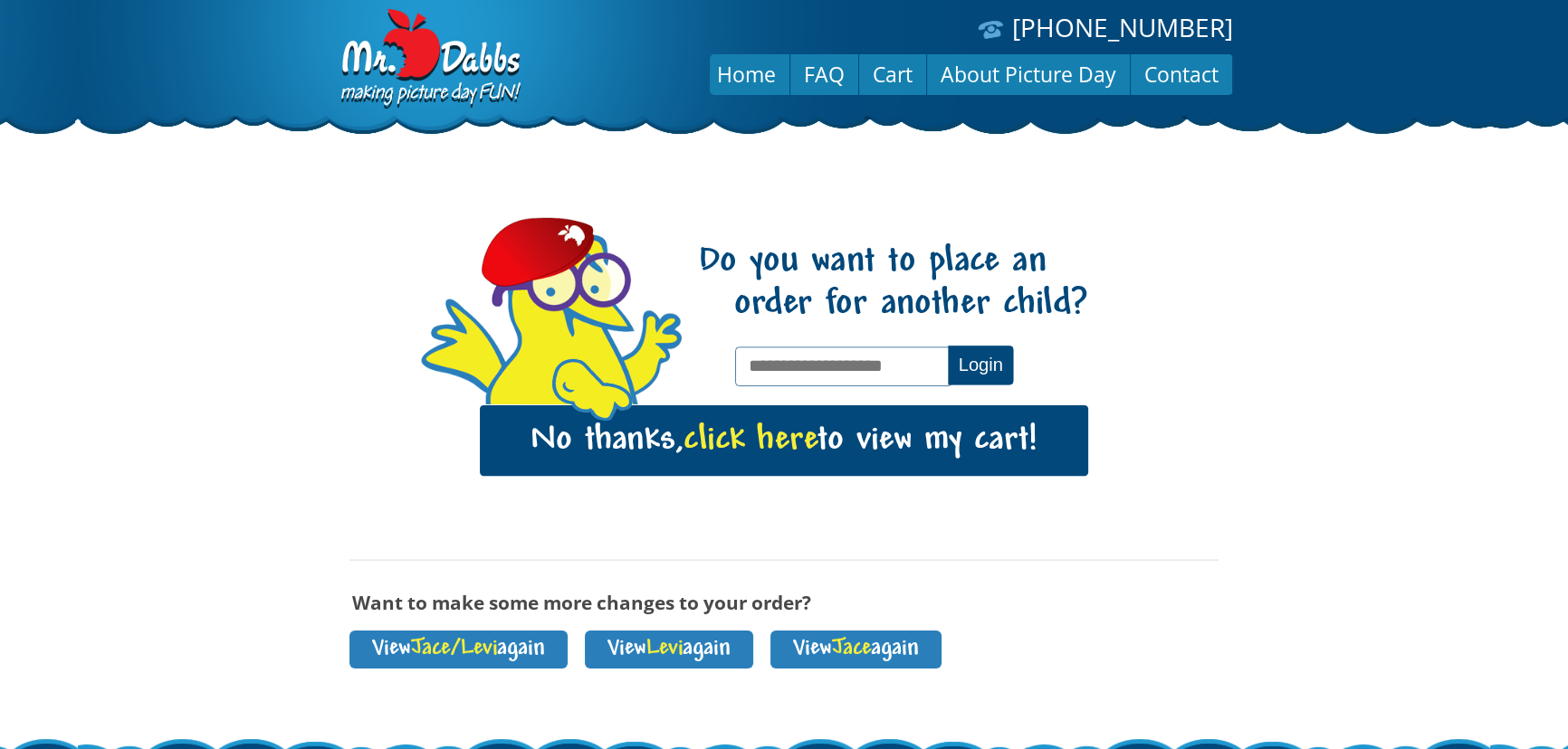
click at [777, 438] on span "click here" at bounding box center [750, 440] width 134 height 37
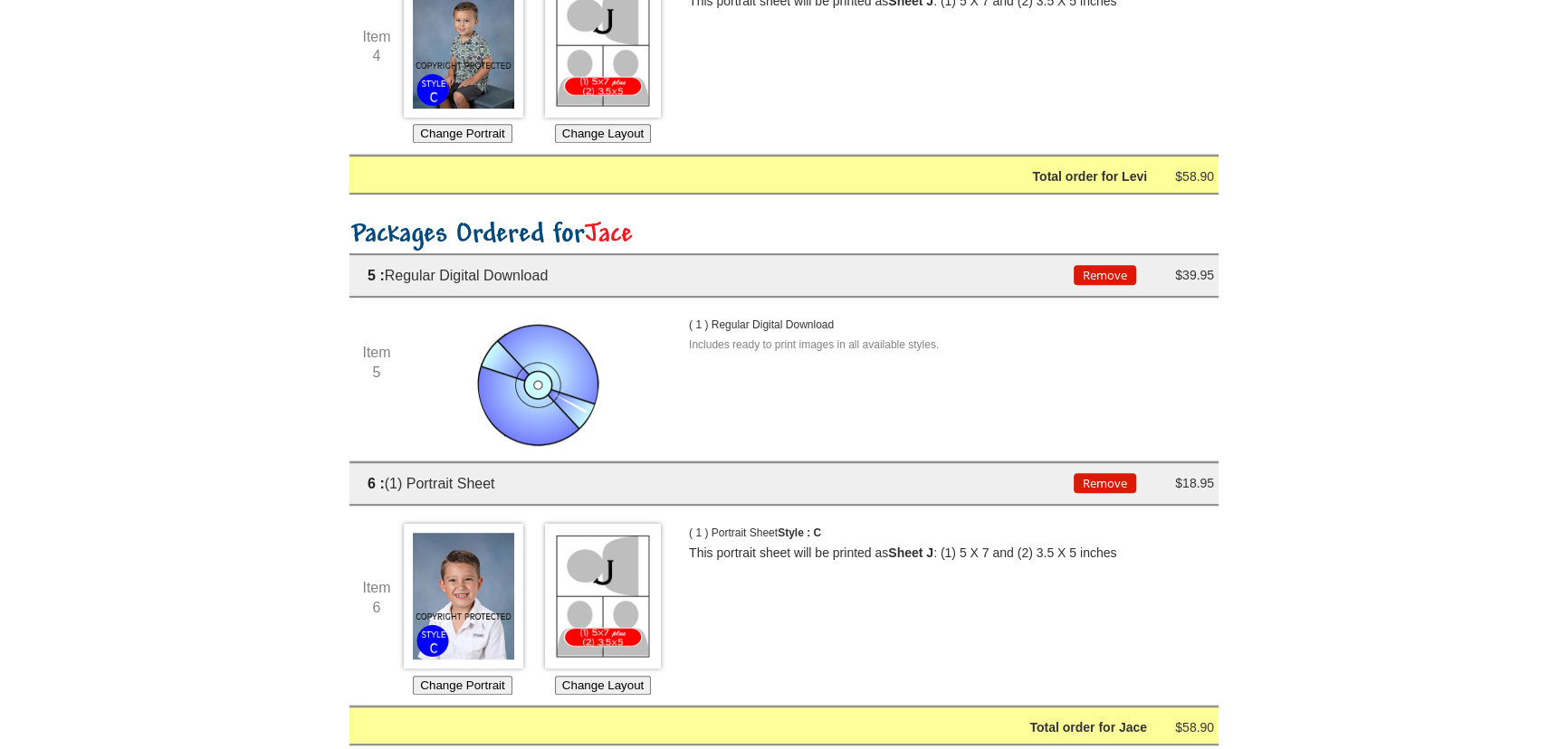
scroll to position [1151, 0]
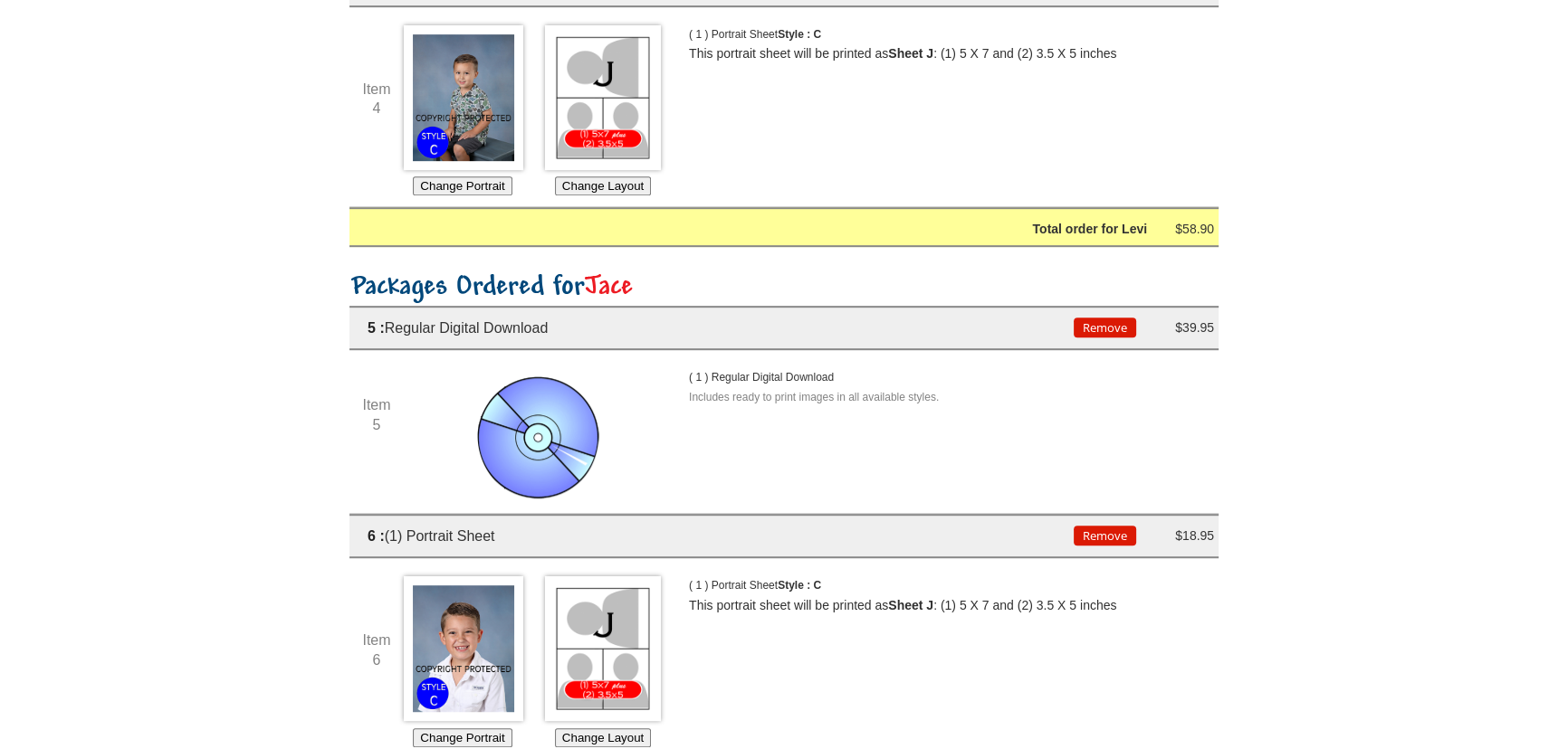
click at [1114, 325] on button "Remove" at bounding box center [1105, 327] width 63 height 20
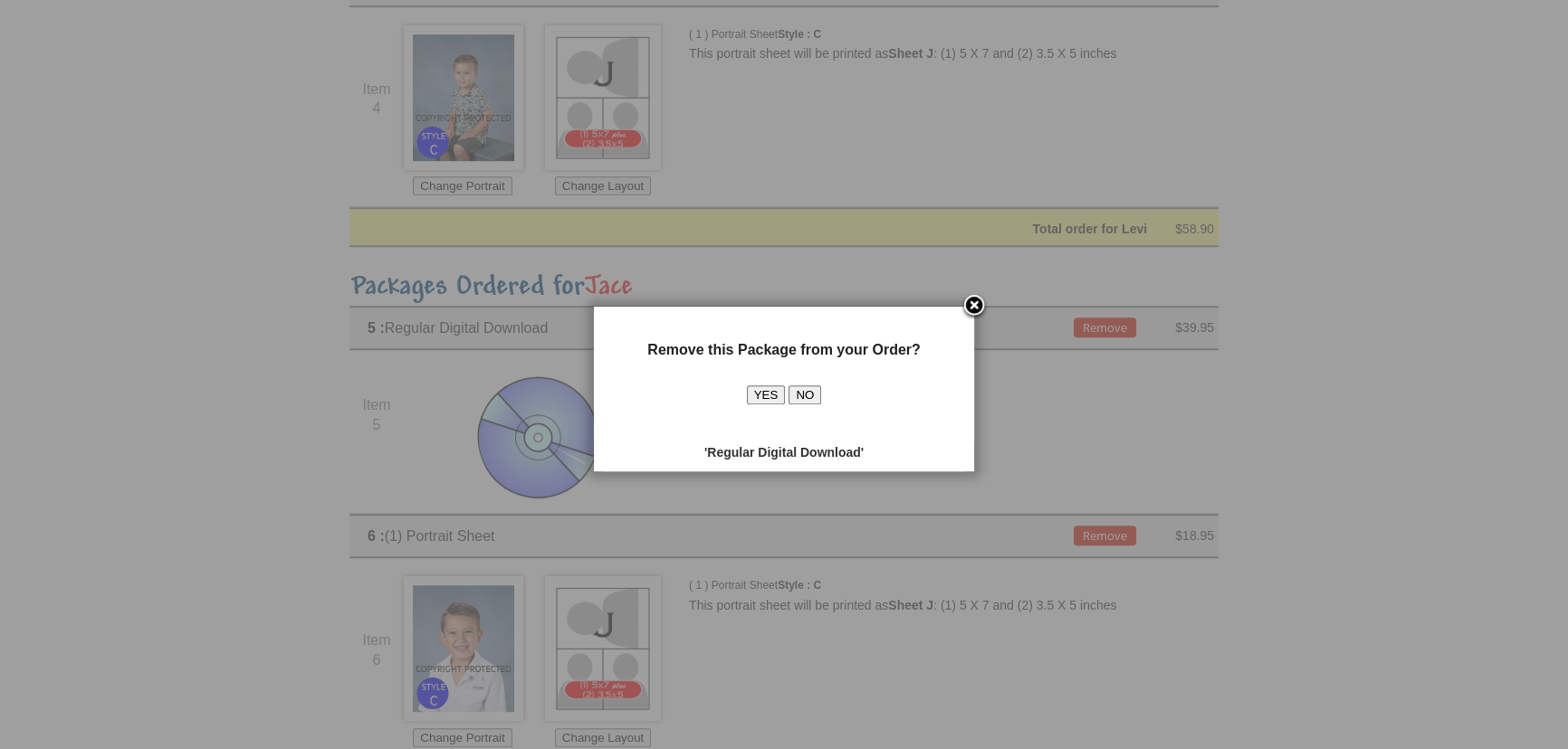
click at [775, 394] on button "YES" at bounding box center [766, 395] width 39 height 19
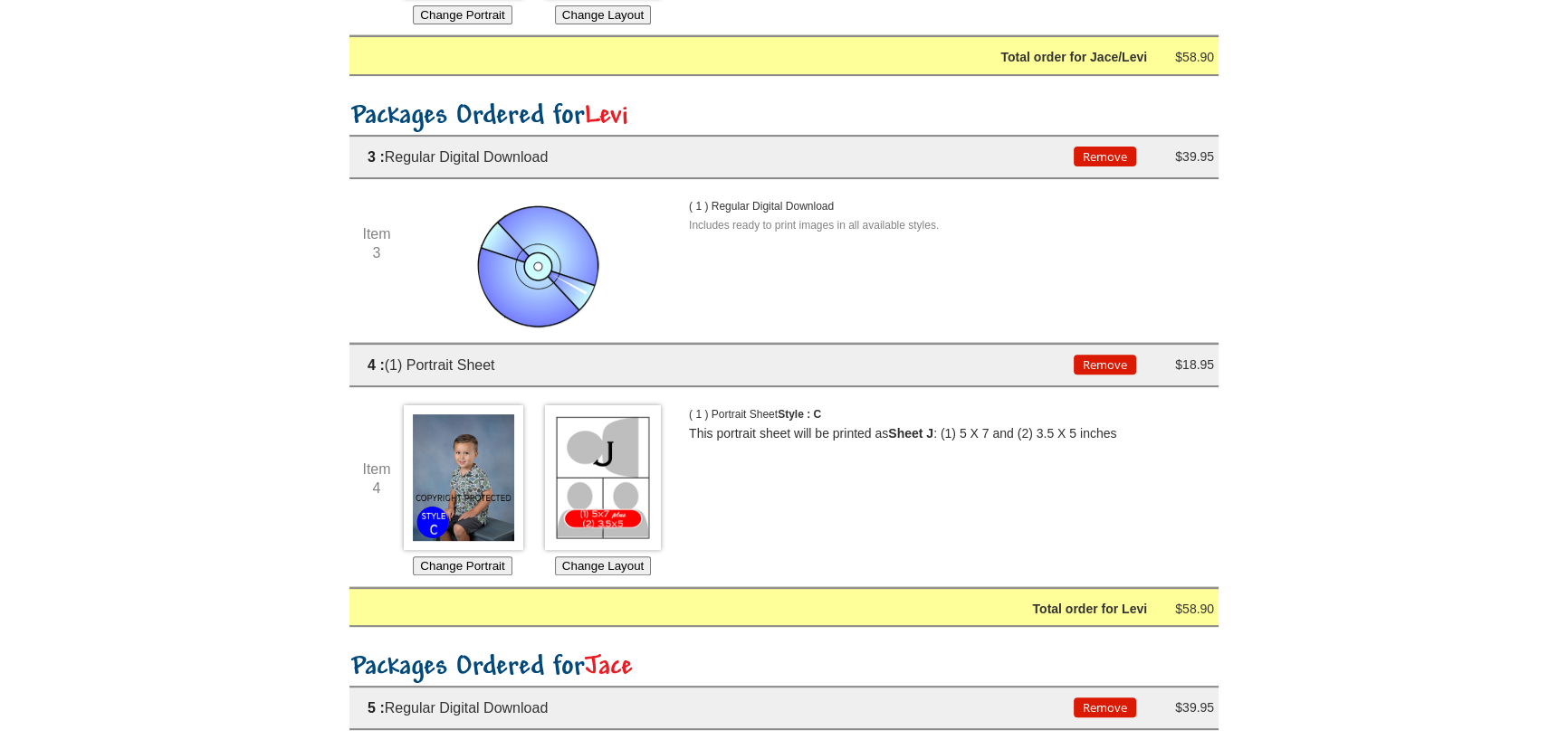
scroll to position [622, 0]
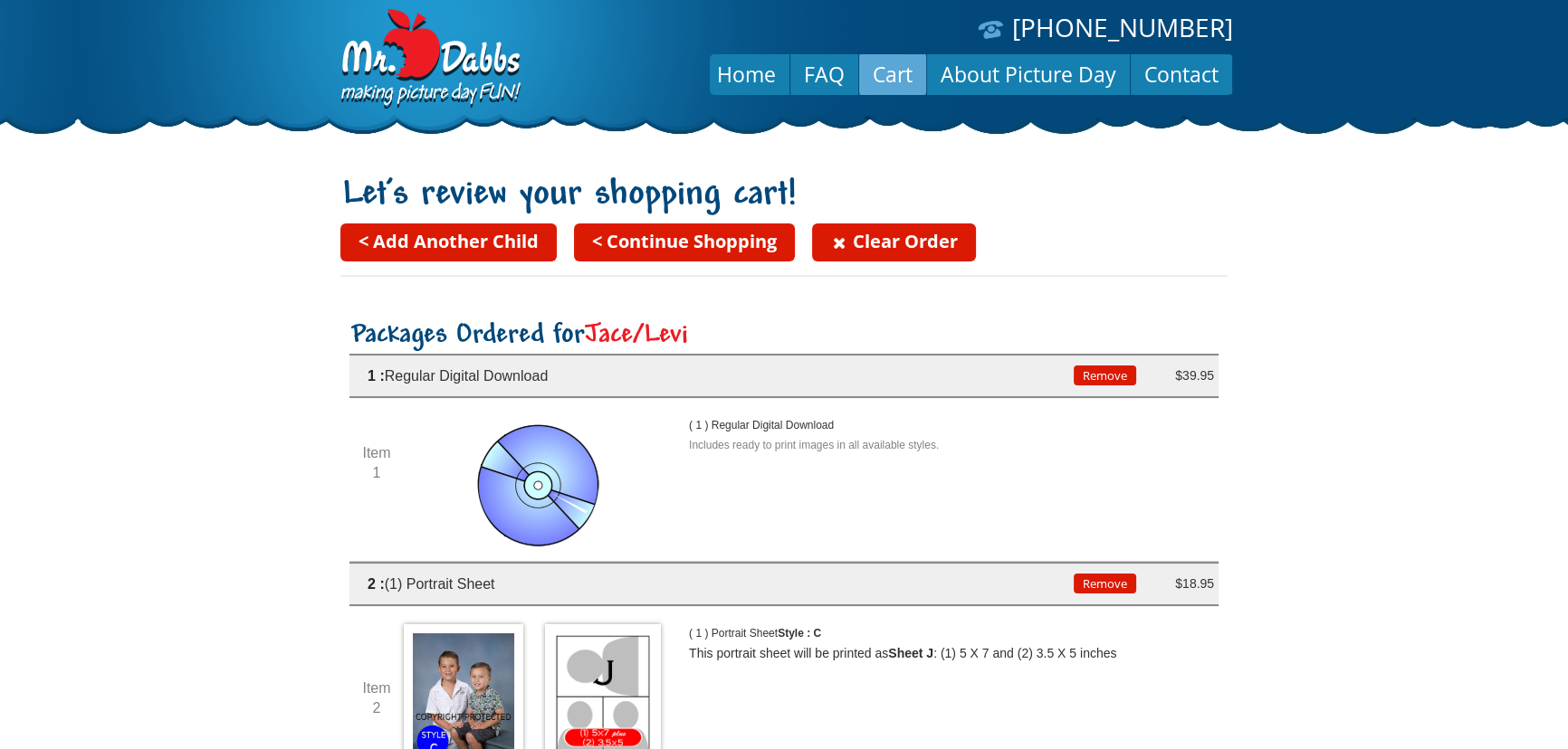
click at [1103, 385] on button "Remove" at bounding box center [1105, 375] width 63 height 20
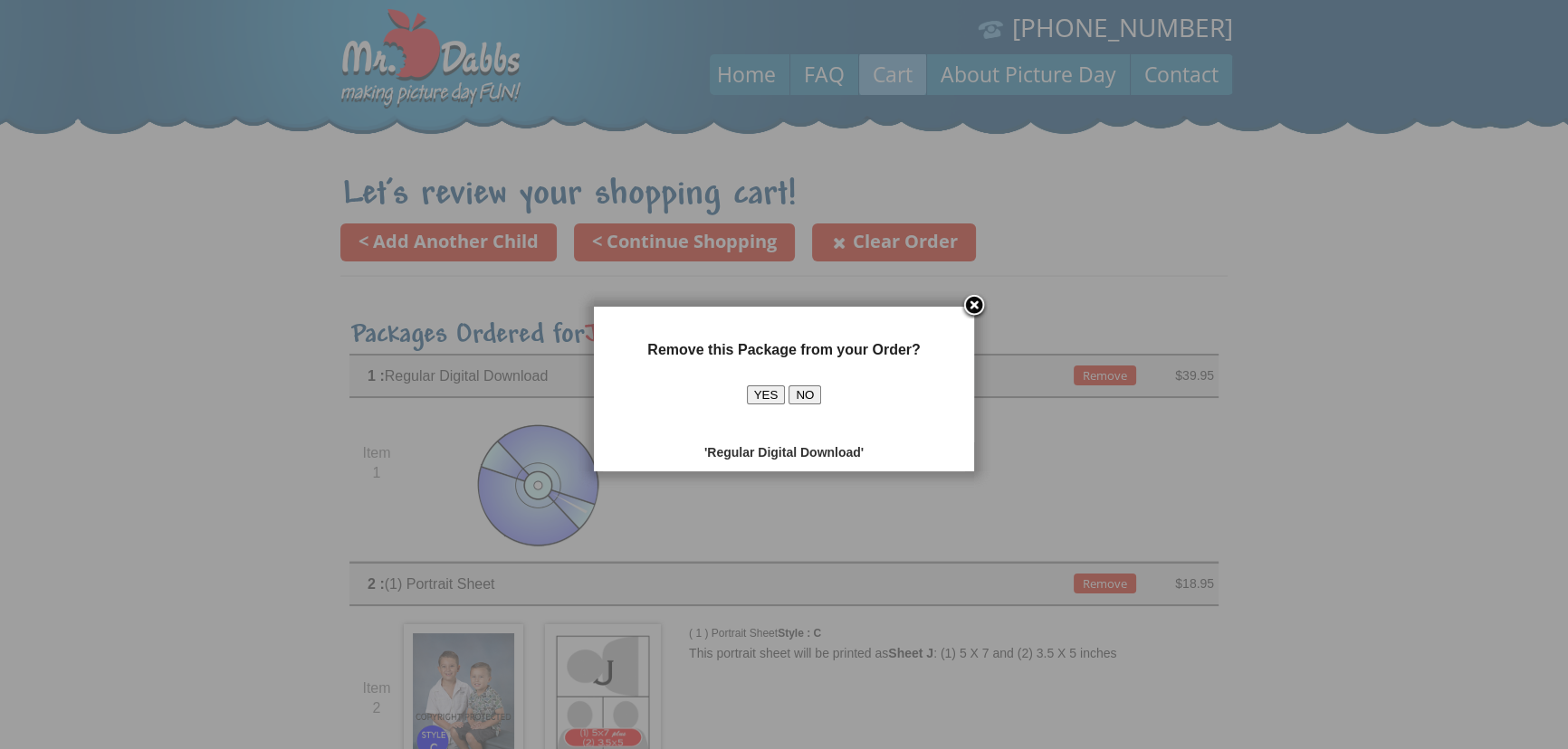
click at [758, 394] on button "YES" at bounding box center [766, 395] width 39 height 19
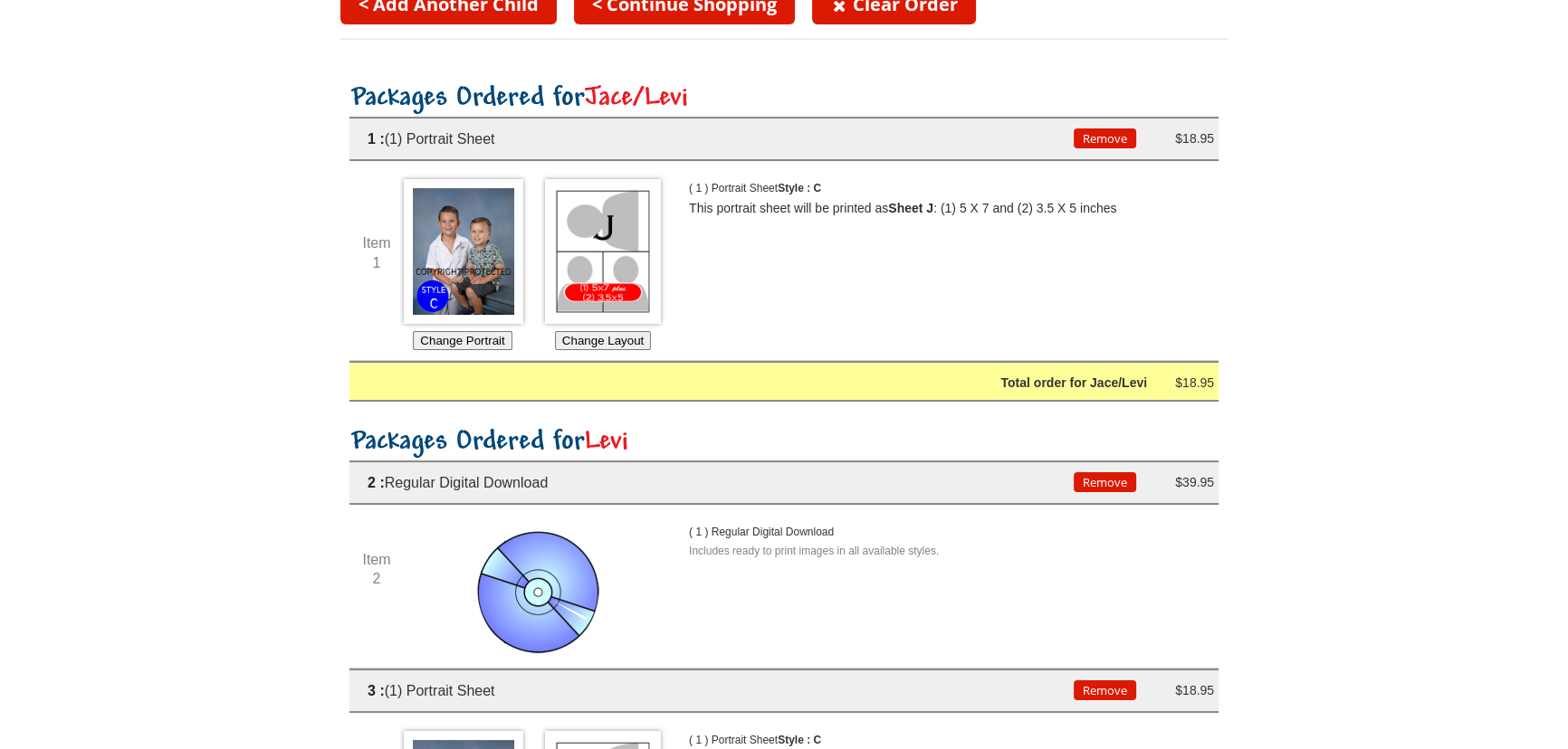
scroll to position [328, 0]
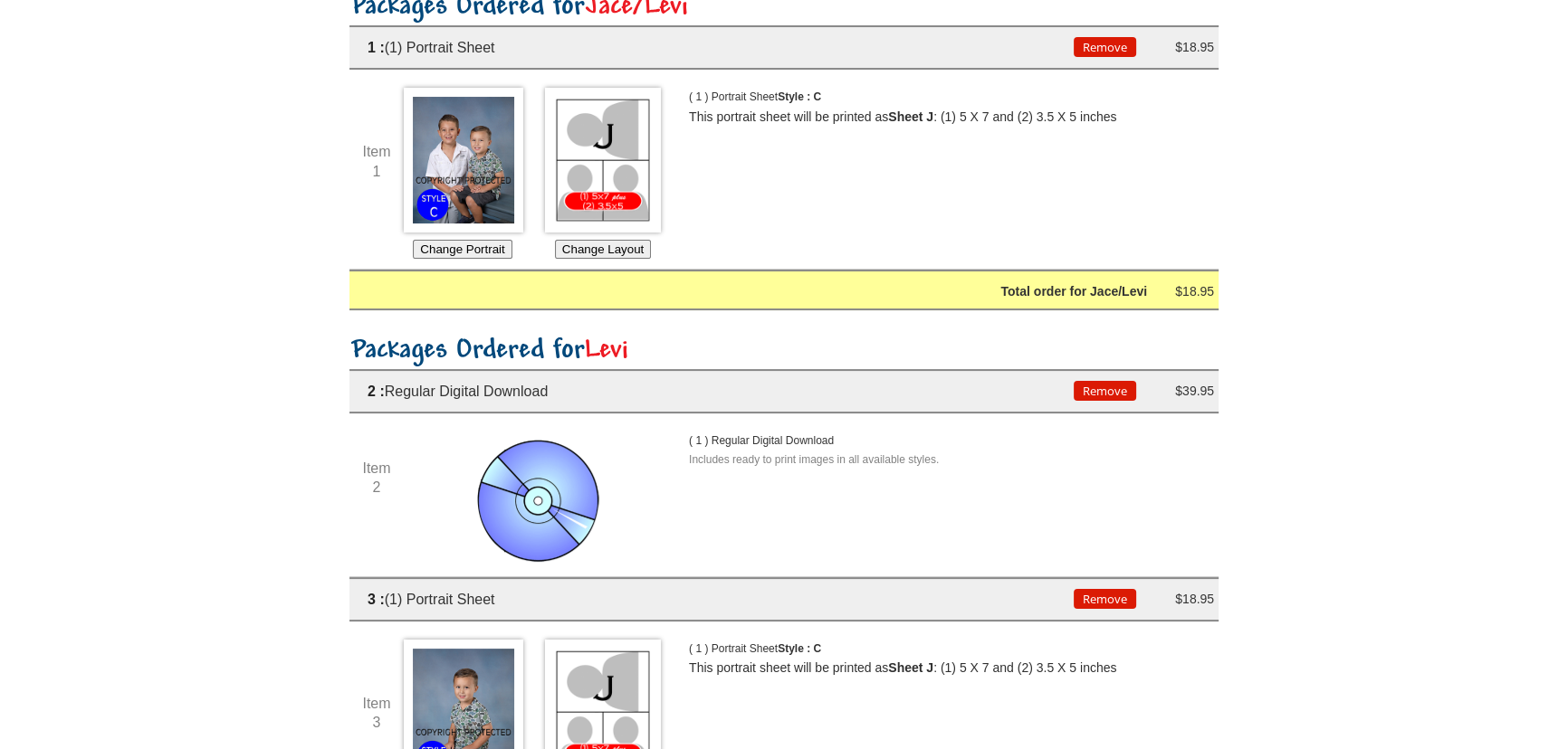
click at [1094, 391] on button "Remove" at bounding box center [1105, 391] width 63 height 20
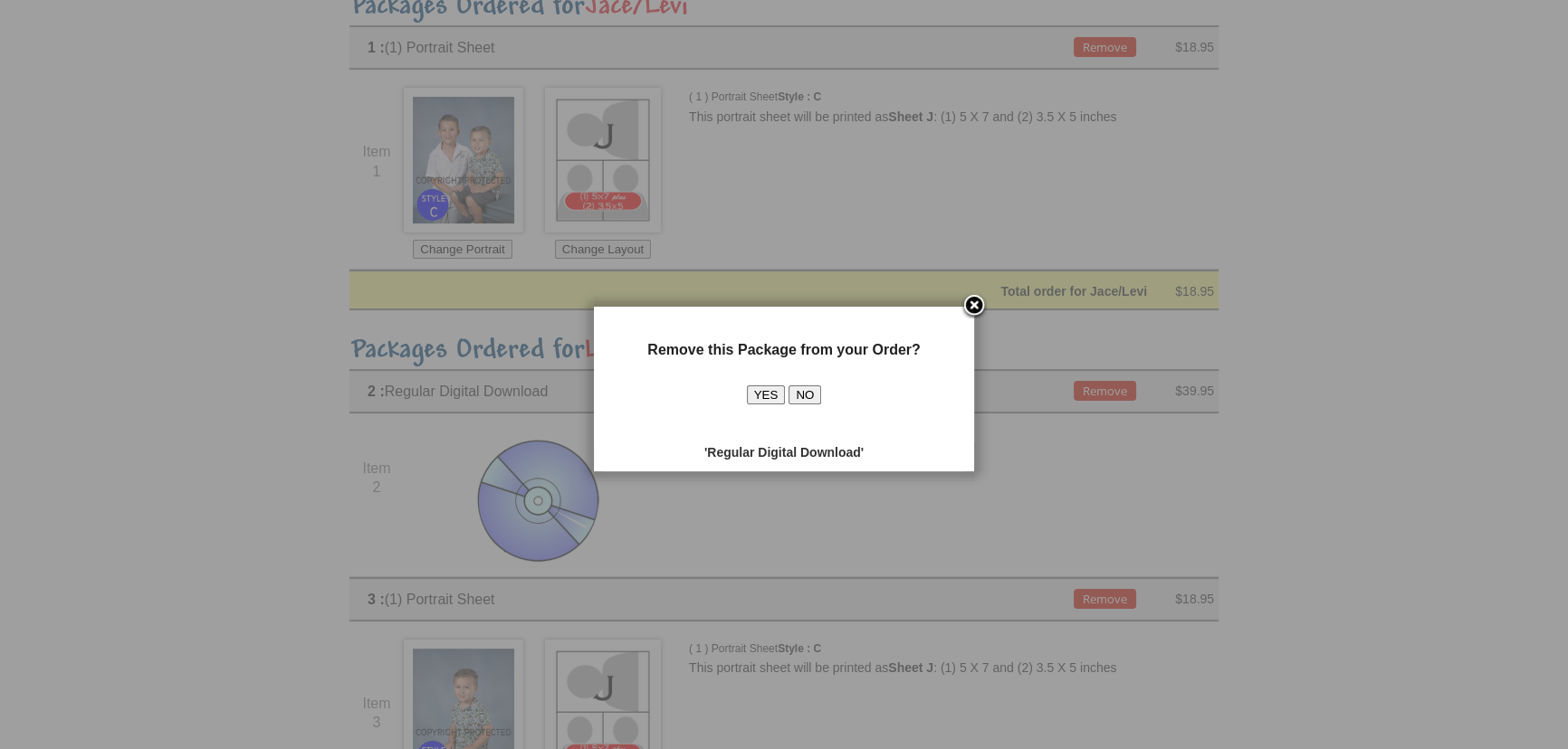
click at [769, 395] on button "YES" at bounding box center [766, 395] width 39 height 19
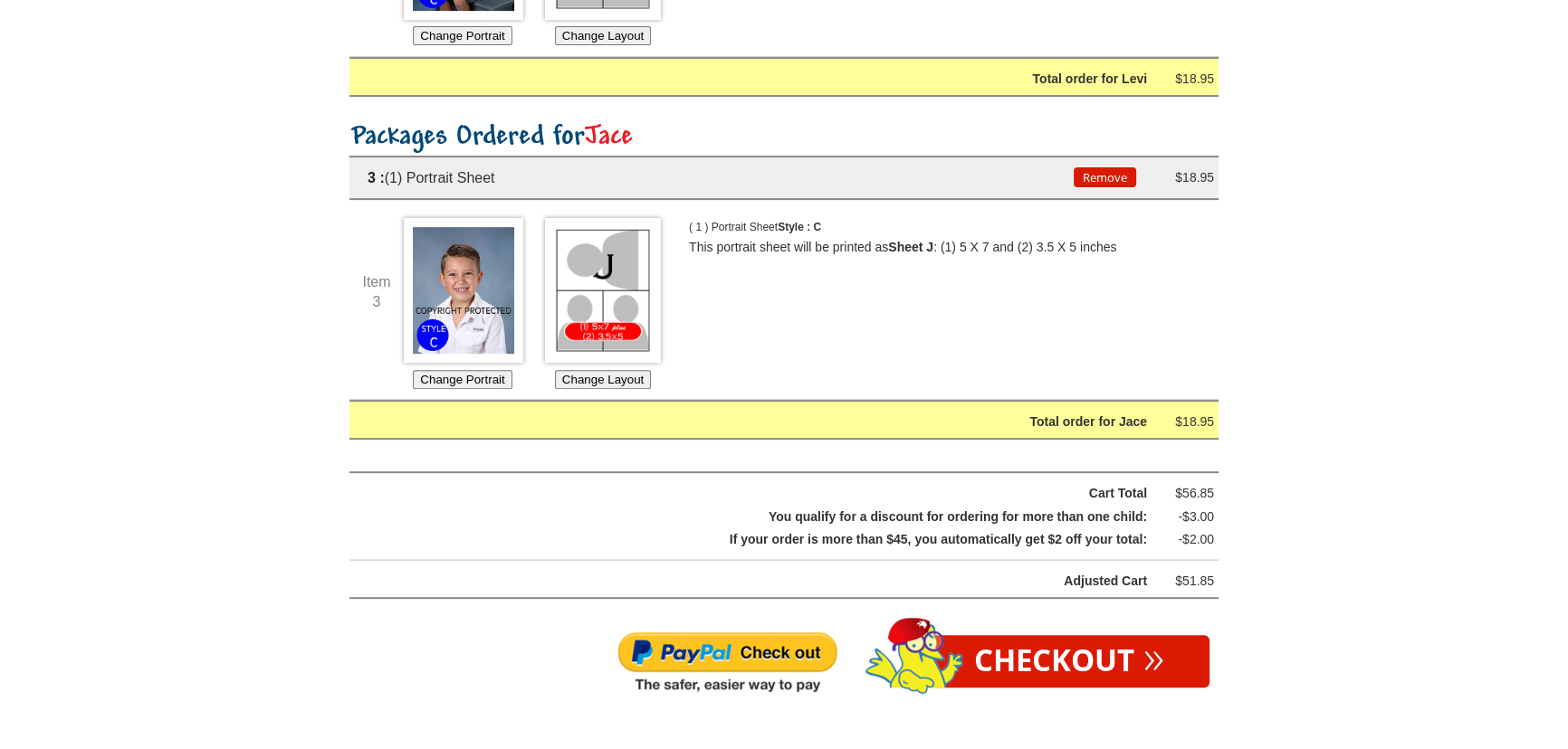
scroll to position [493, 0]
